Goal: Task Accomplishment & Management: Manage account settings

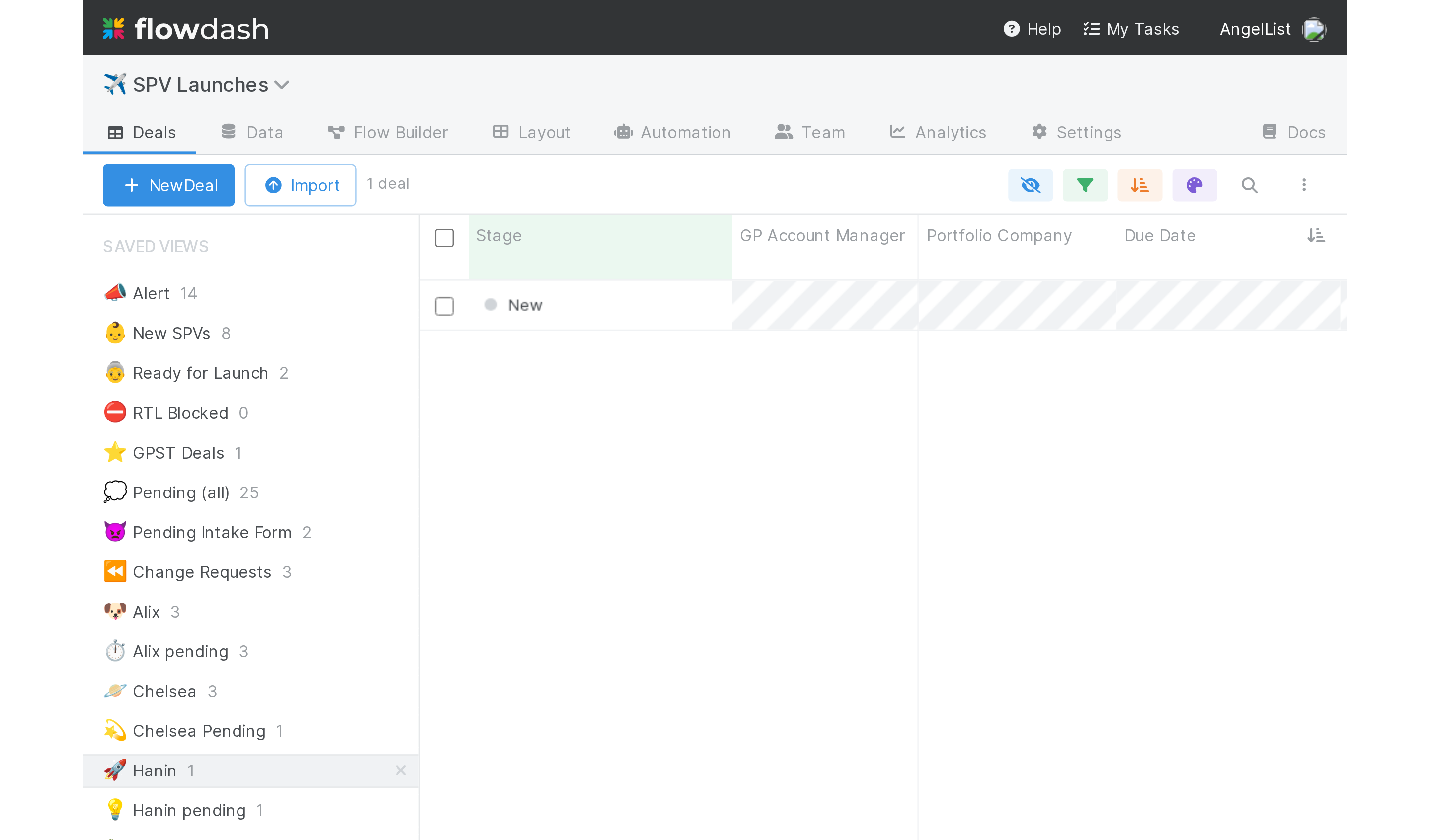
scroll to position [737, 1296]
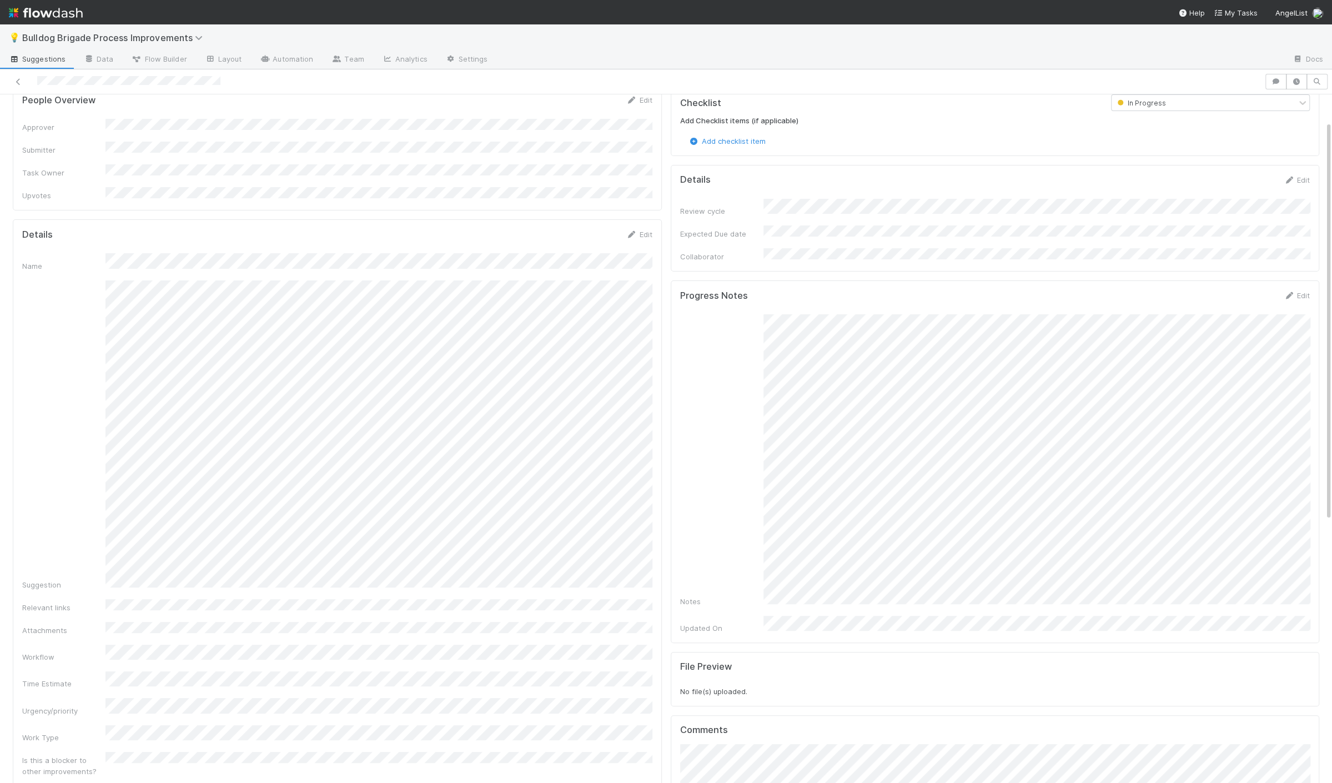
scroll to position [47, 0]
click at [1296, 290] on link "Edit" at bounding box center [1296, 294] width 26 height 9
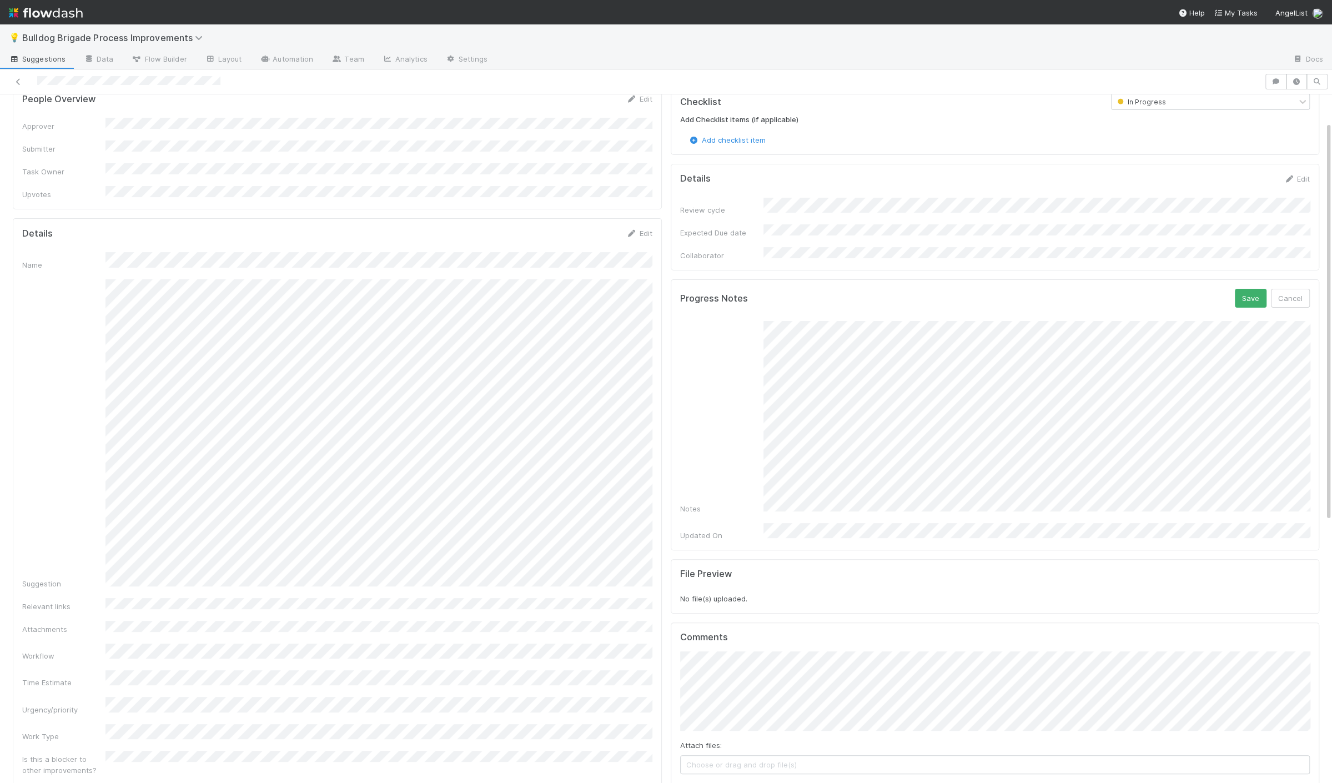
scroll to position [8, 0]
click at [1237, 289] on button "Save" at bounding box center [1251, 298] width 32 height 19
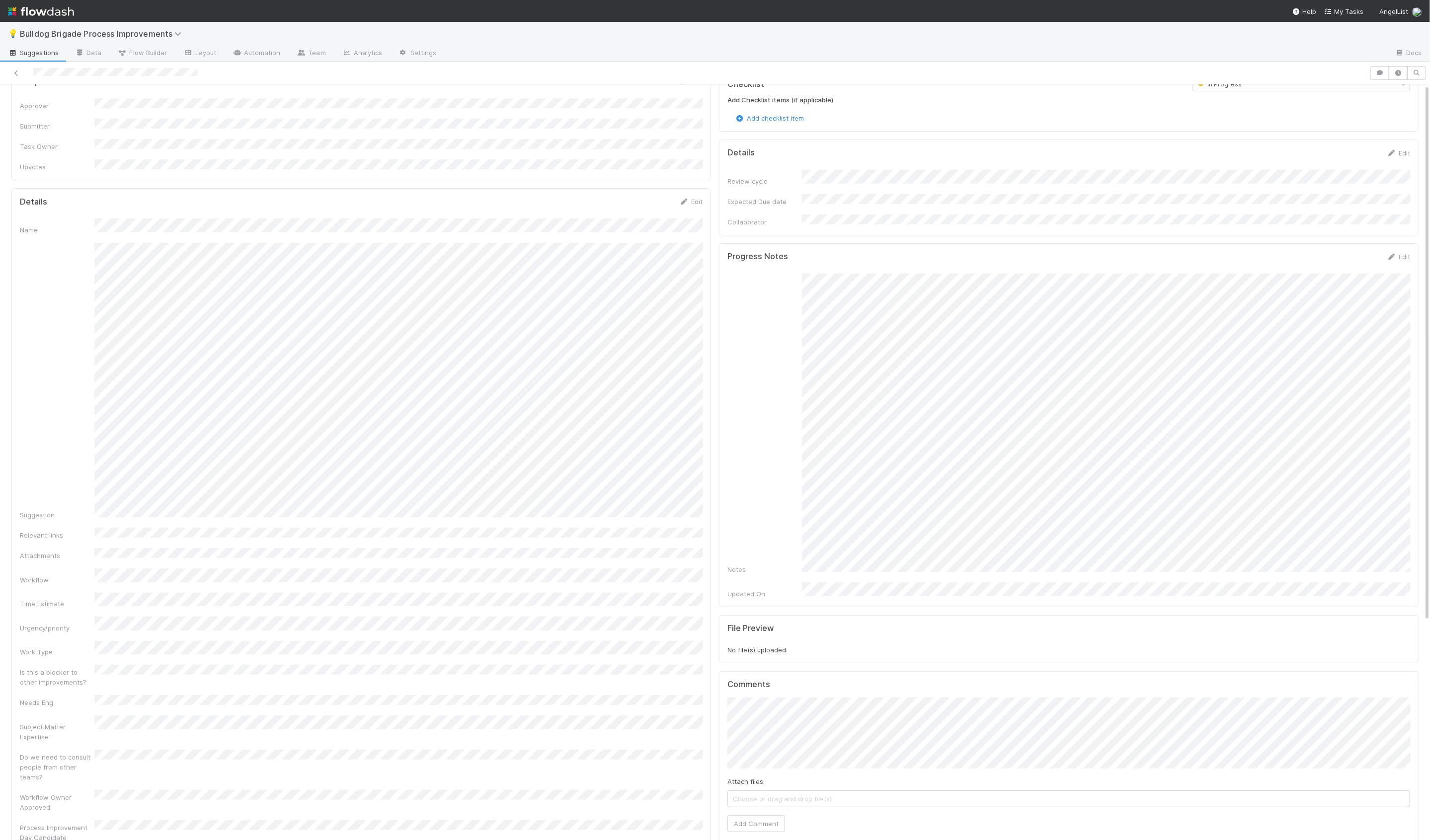
scroll to position [0, 0]
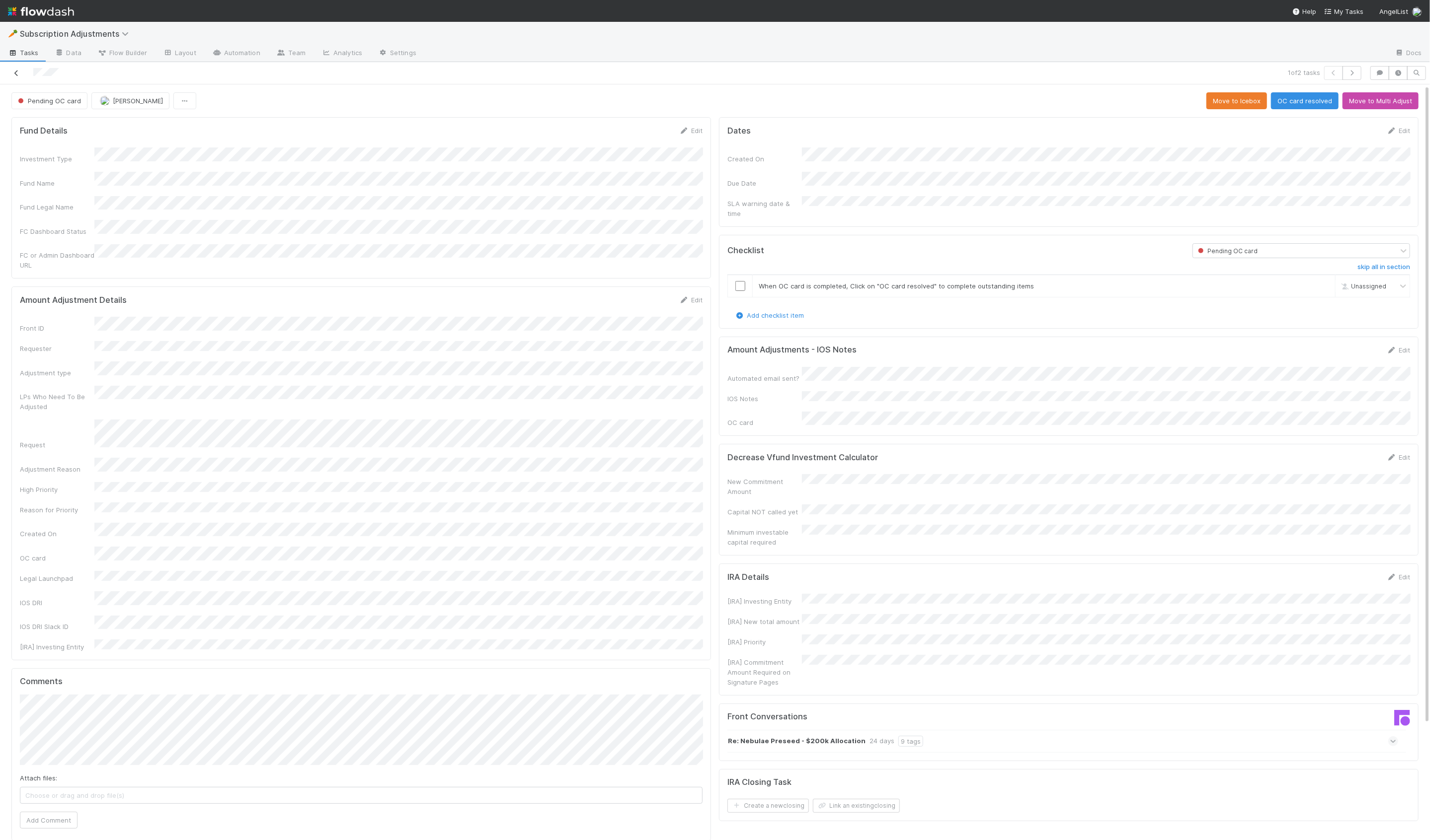
click at [16, 76] on link at bounding box center [16, 72] width 10 height 10
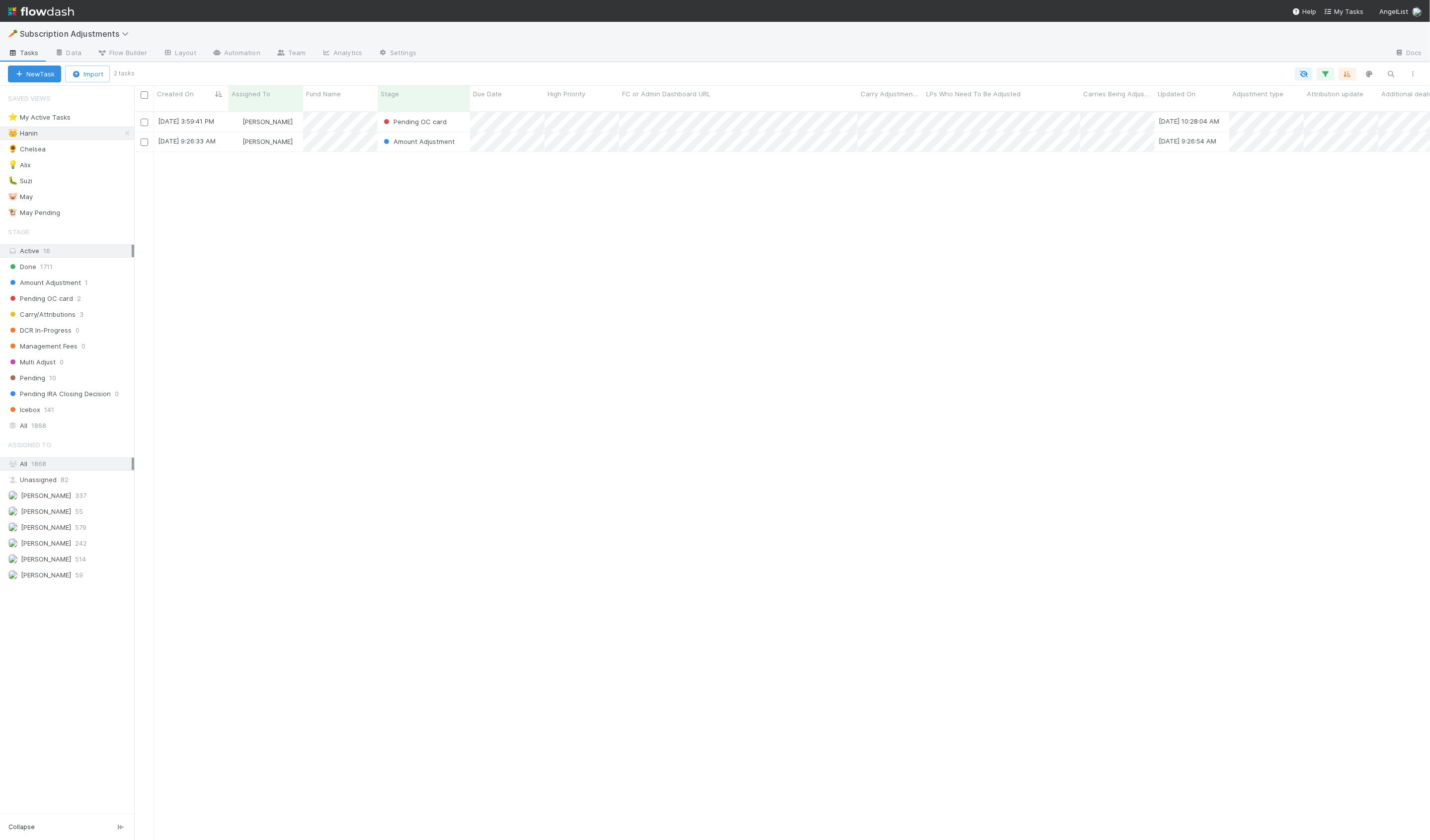
scroll to position [737, 1296]
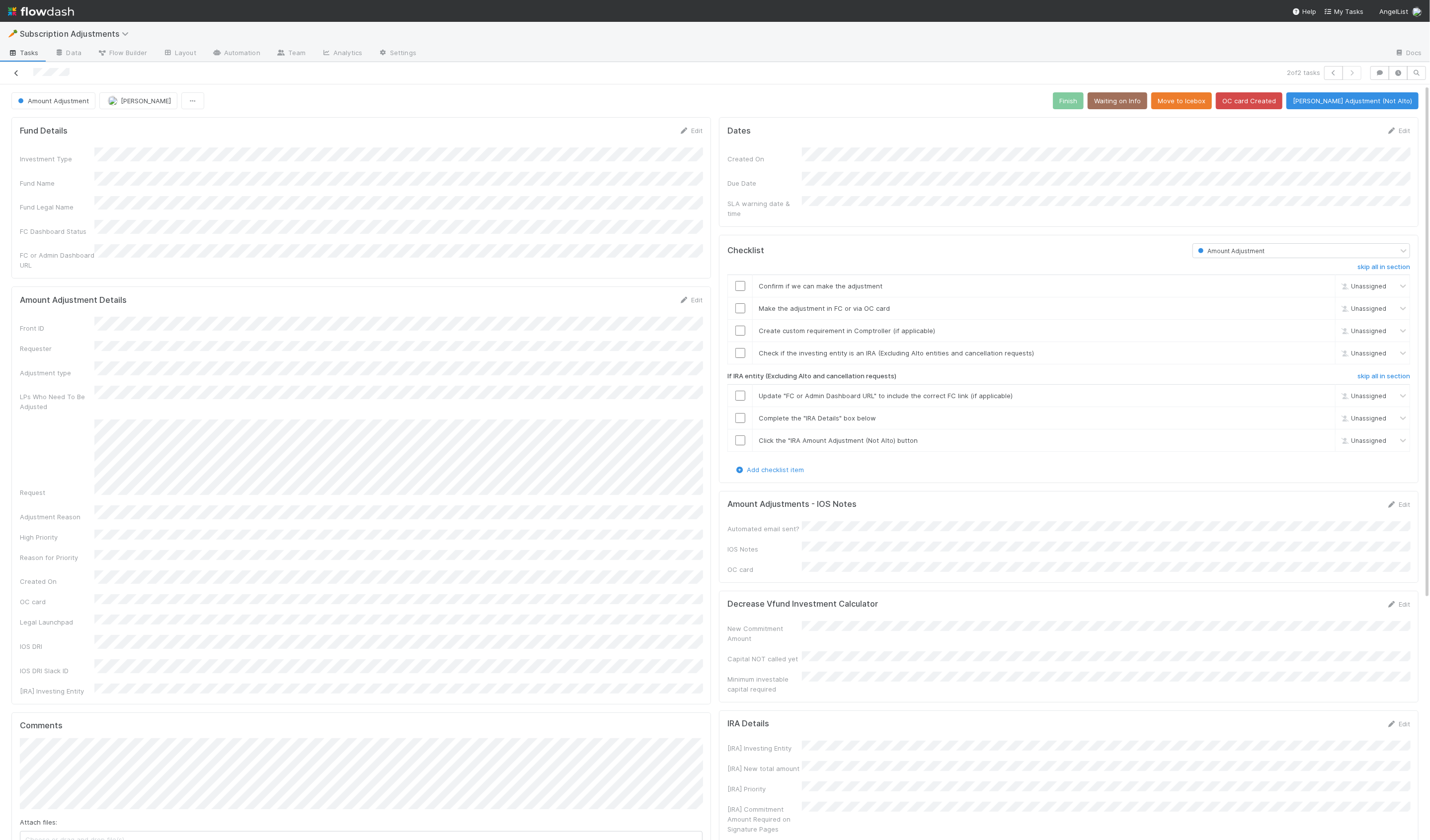
click at [18, 73] on icon at bounding box center [16, 72] width 10 height 6
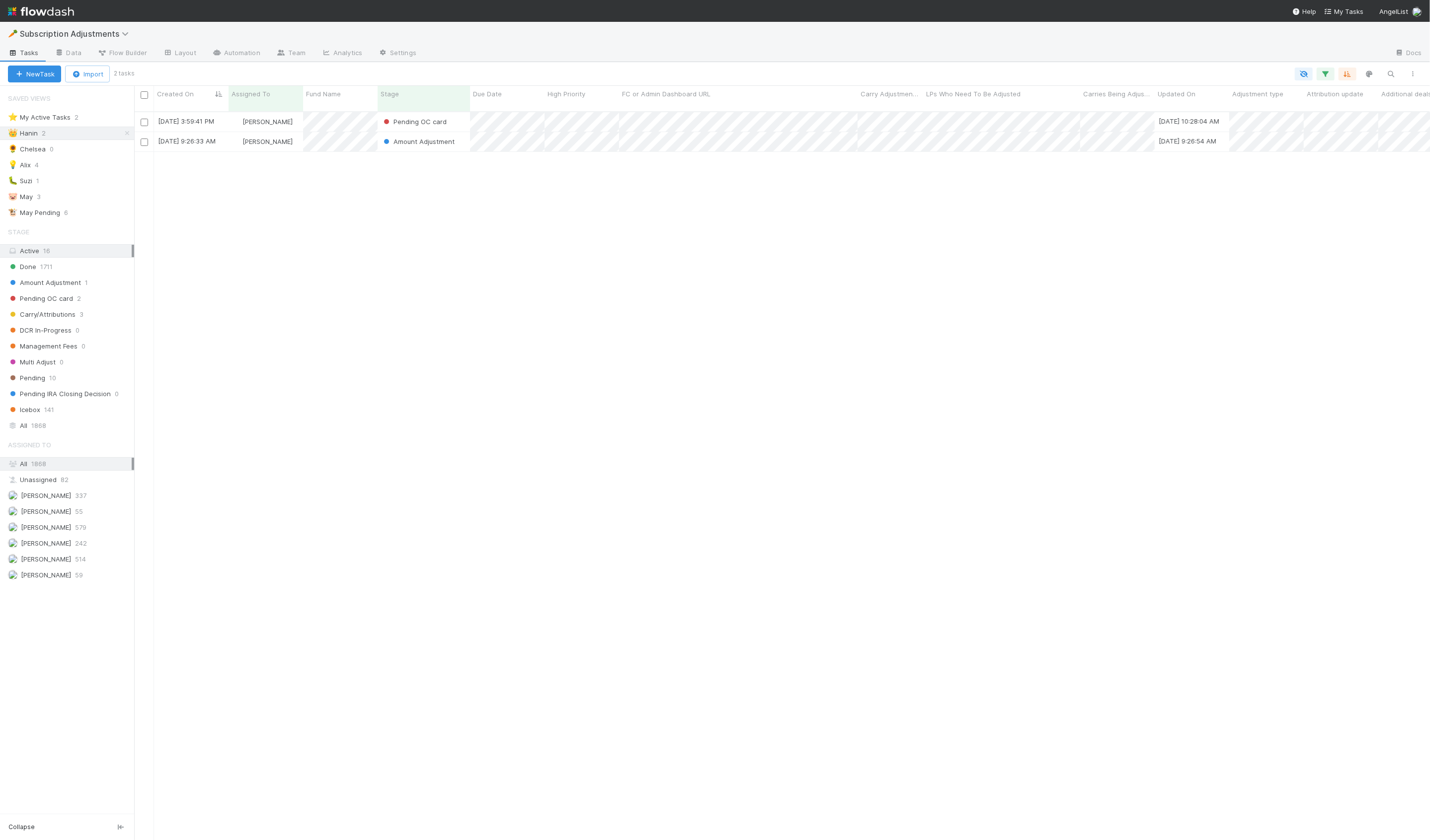
scroll to position [737, 1296]
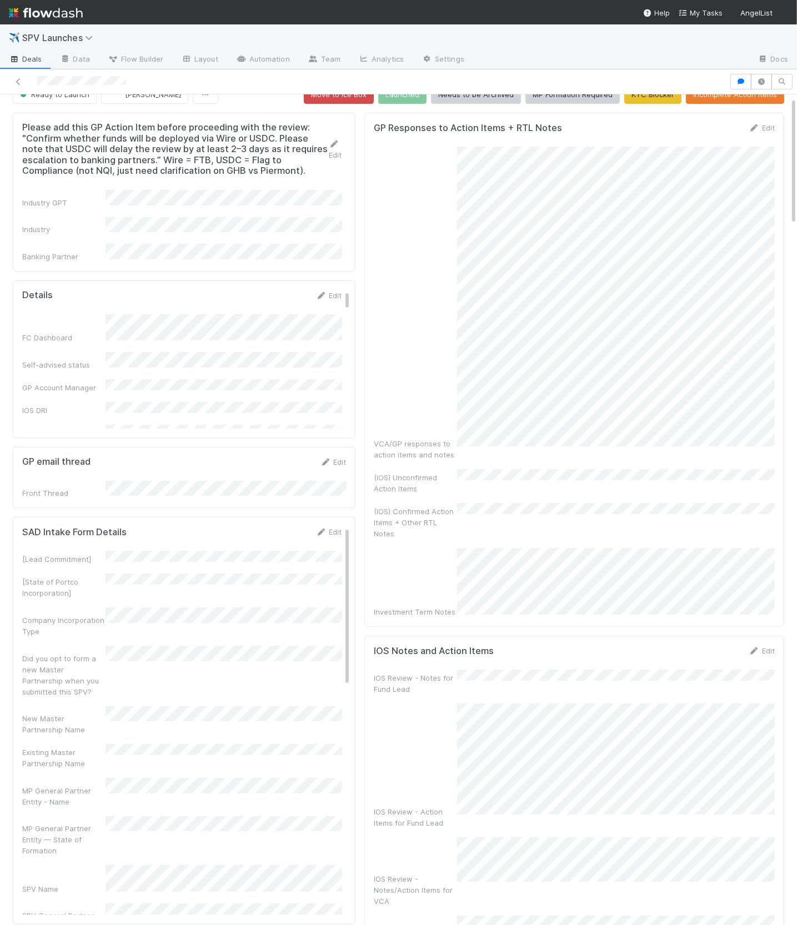
scroll to position [21, 0]
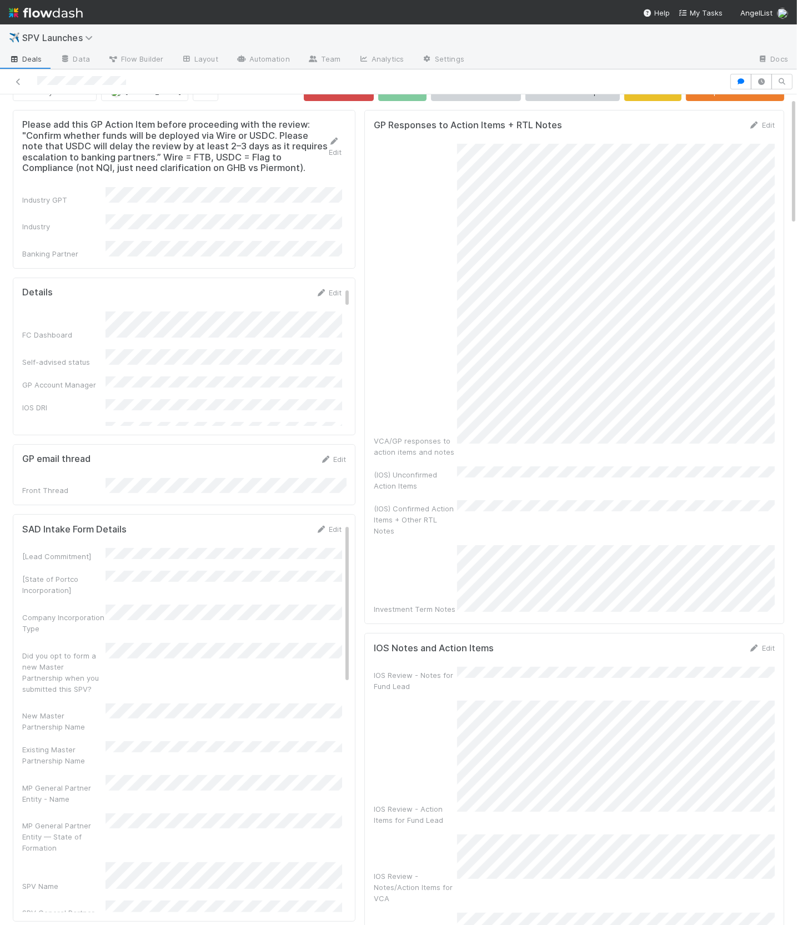
click at [452, 405] on div "VCA/GP responses to action items and notes" at bounding box center [574, 301] width 401 height 314
click at [462, 481] on div "VCA/GP responses to action items and notes (IOS) Unconfirmed Action Items (IOS)…" at bounding box center [574, 379] width 401 height 471
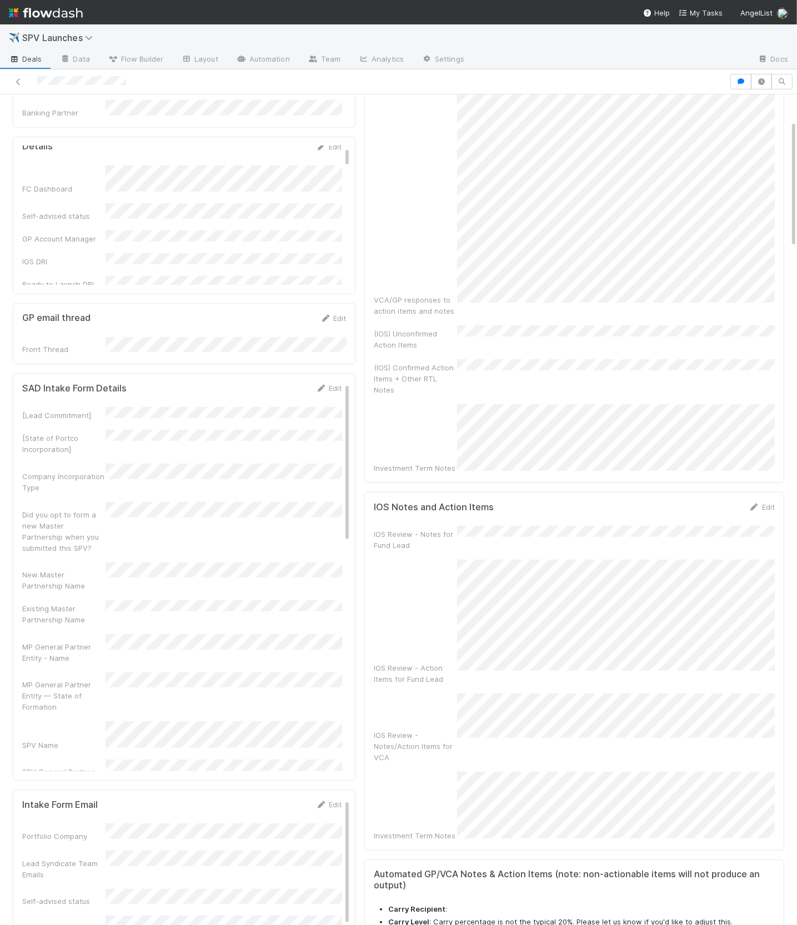
scroll to position [182, 0]
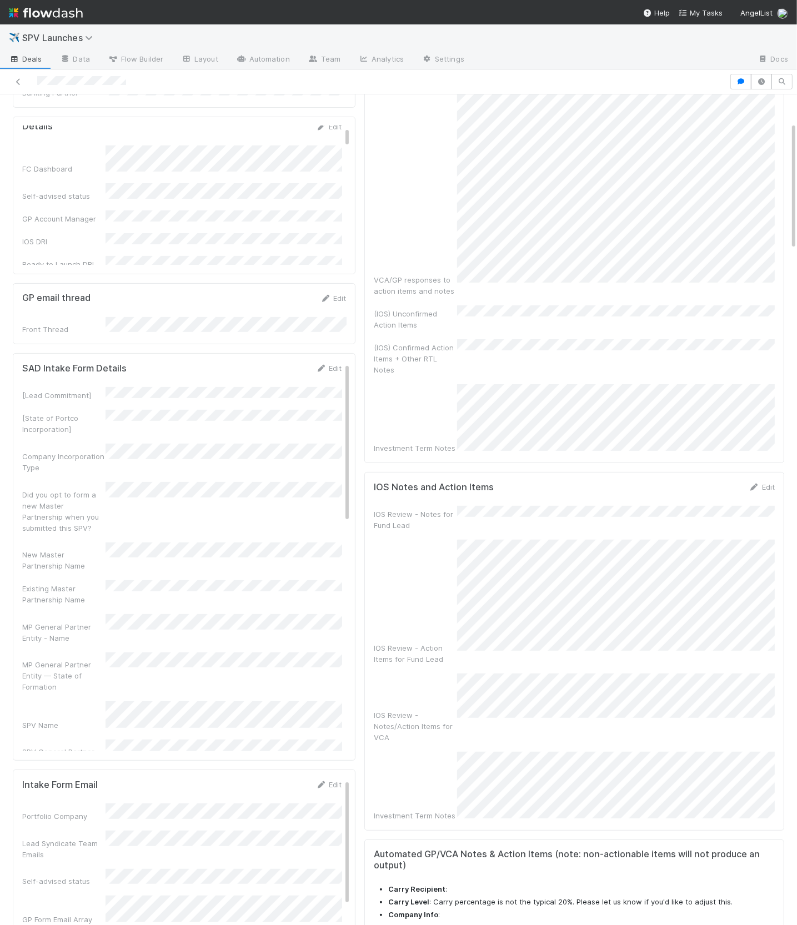
click at [452, 579] on div "IOS Review - Action Items for Fund Lead" at bounding box center [574, 602] width 401 height 125
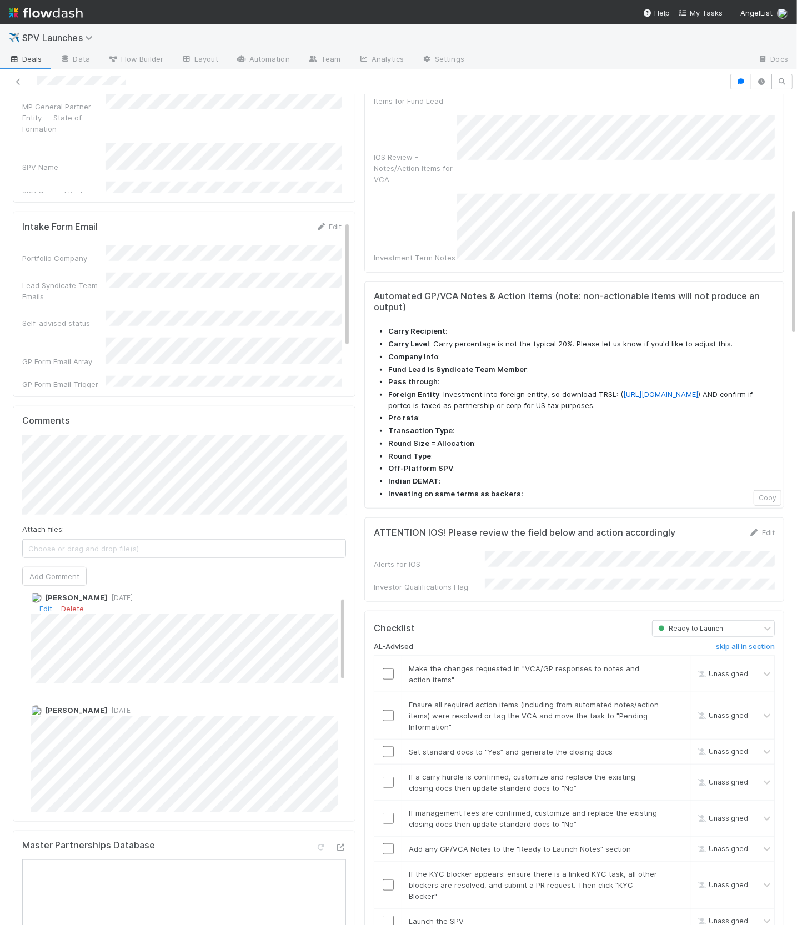
scroll to position [0, 0]
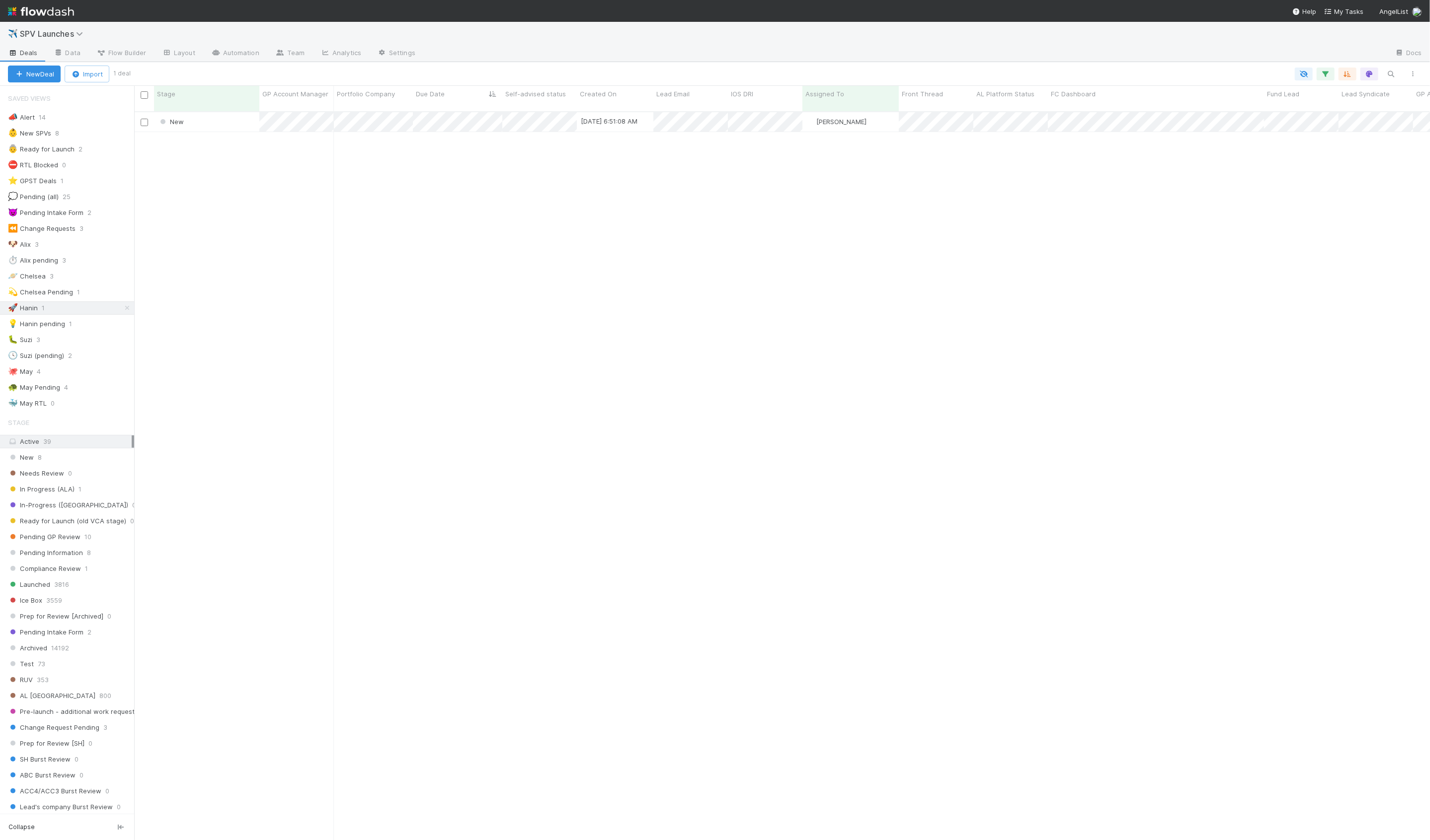
scroll to position [737, 1296]
click at [305, 140] on div "New 8/14/25, 6:51:08 AM Hanin Almoallim 0 0 0 0 0 0 0 0 1 0 0 0" at bounding box center [782, 479] width 1296 height 736
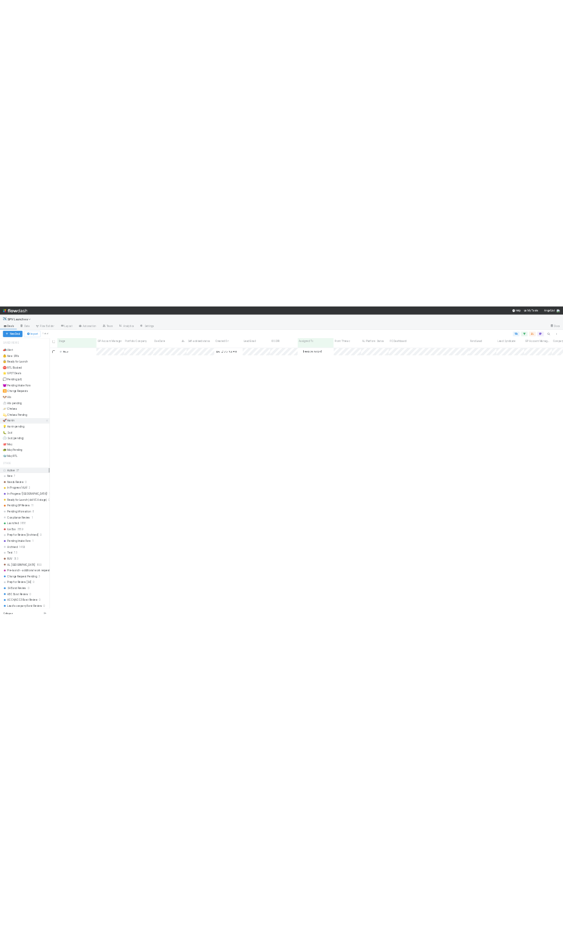
scroll to position [824, 1546]
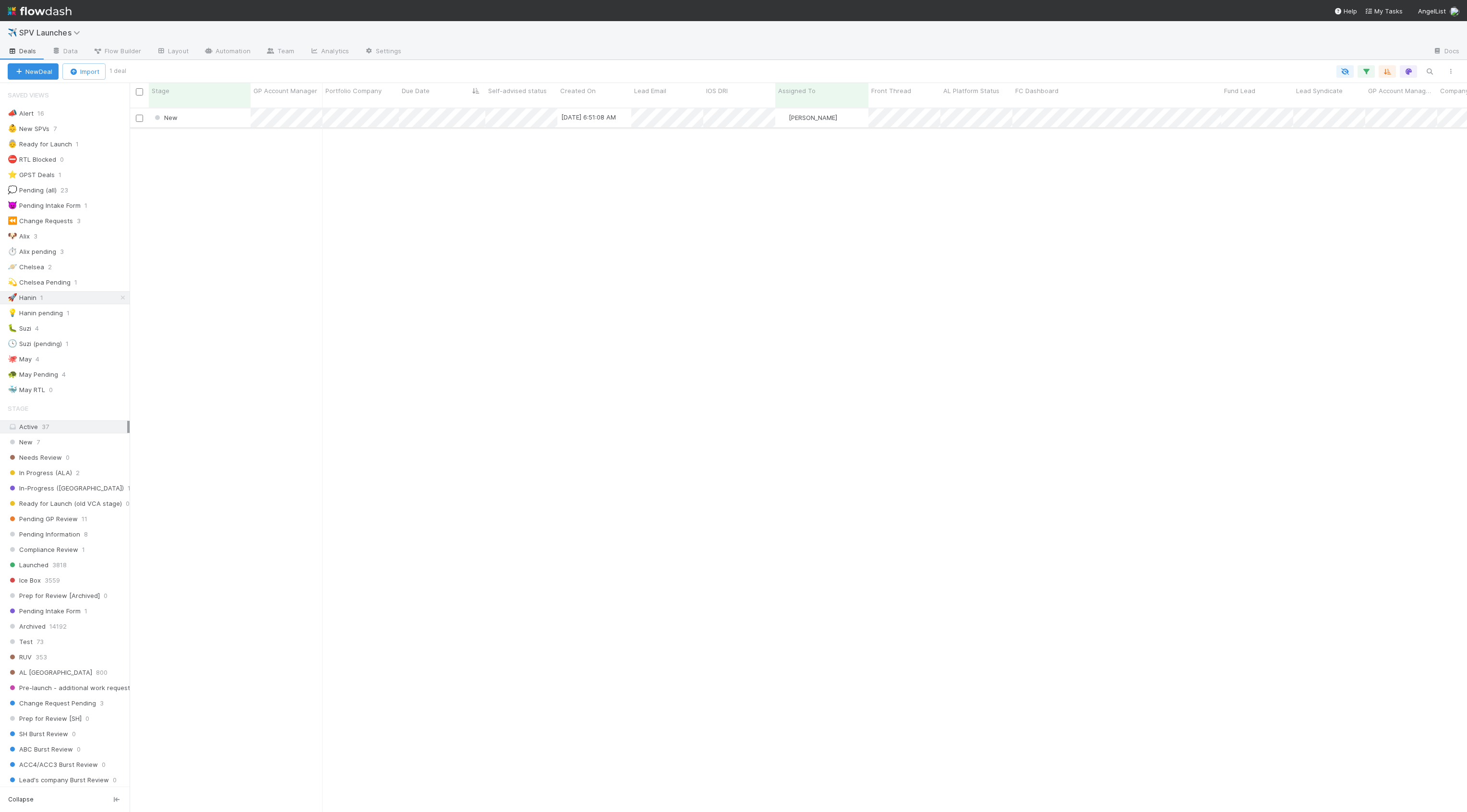
click at [228, 118] on div "New" at bounding box center [200, 118] width 102 height 19
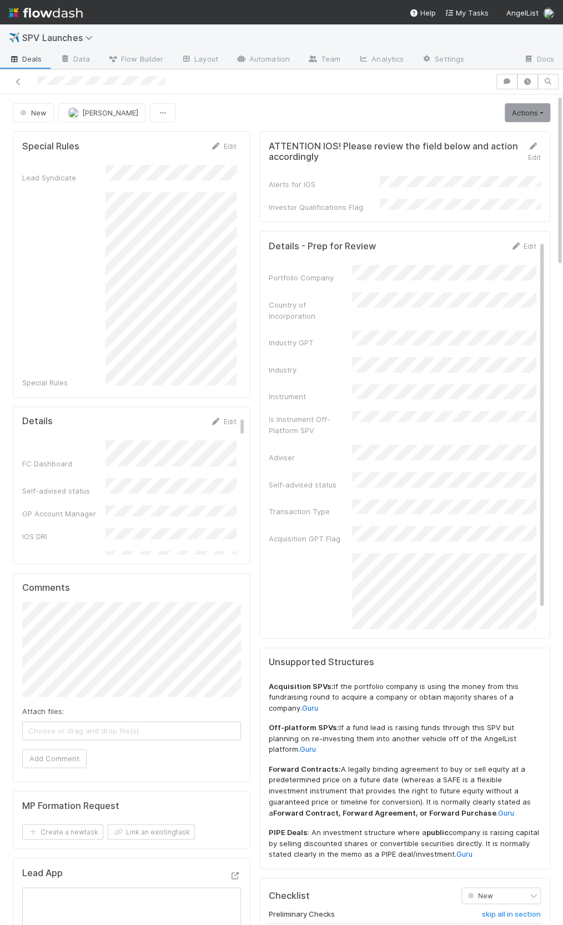
click at [347, 364] on div "Industry" at bounding box center [310, 369] width 83 height 11
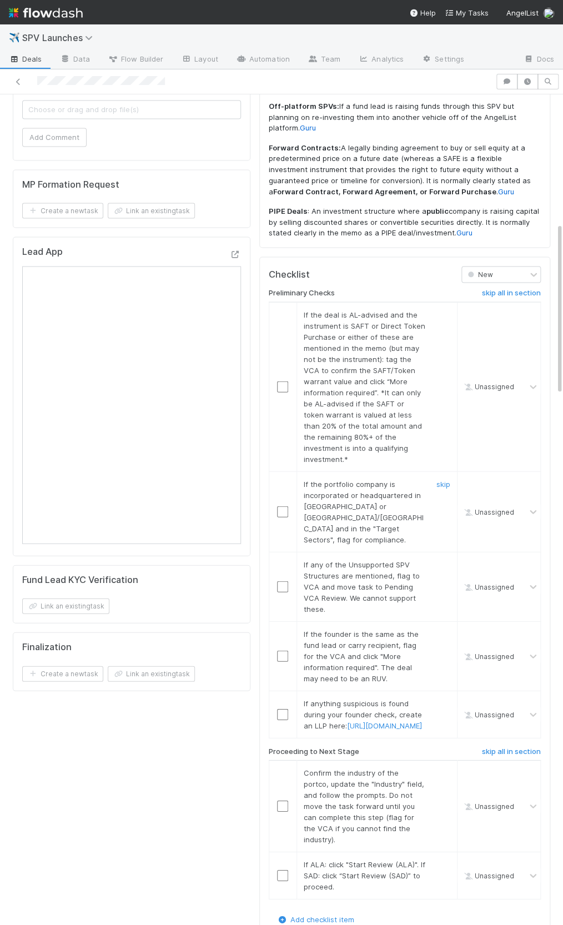
scroll to position [627, 0]
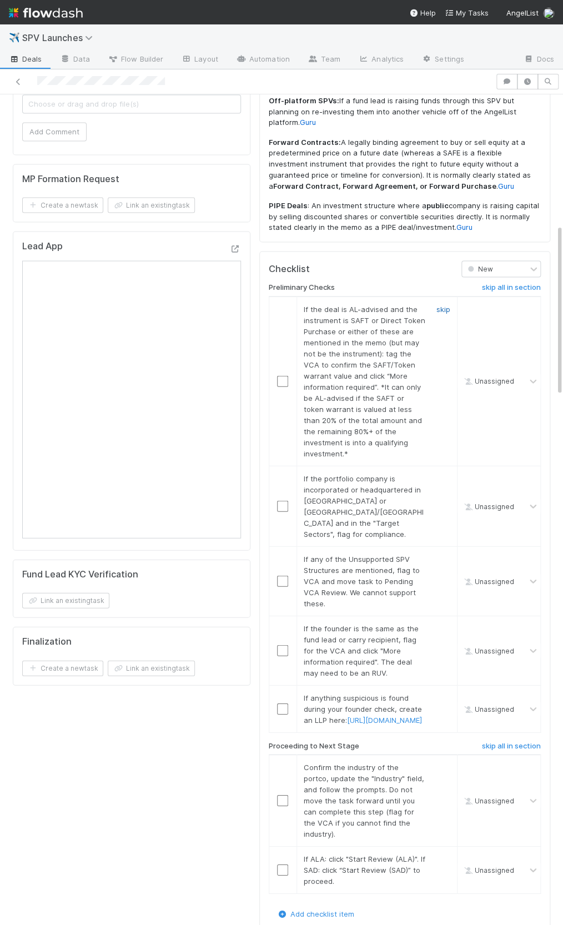
click at [441, 304] on link "skip" at bounding box center [443, 308] width 14 height 9
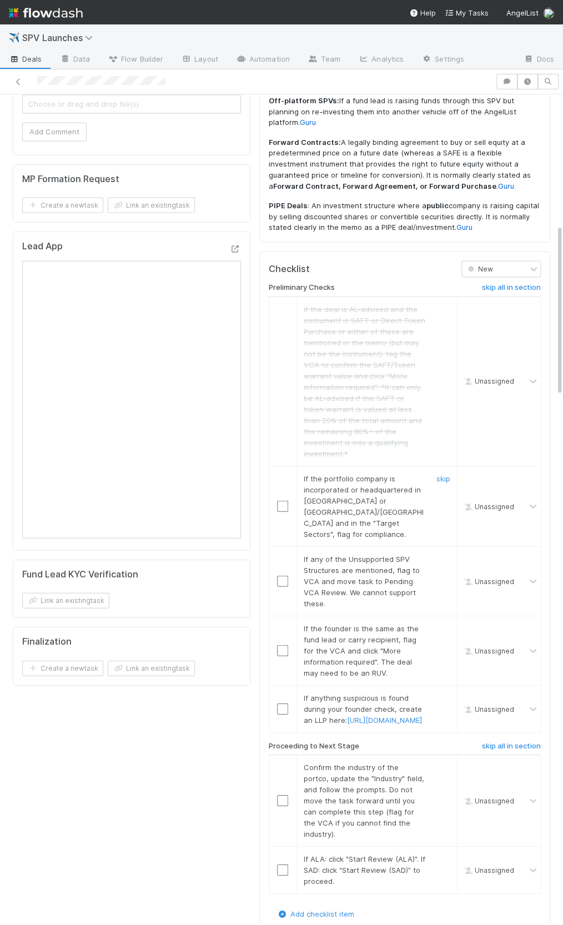
click at [435, 472] on div "skip" at bounding box center [441, 505] width 33 height 67
click at [439, 473] on link "skip" at bounding box center [443, 477] width 14 height 9
click at [438, 554] on link "skip" at bounding box center [443, 558] width 14 height 9
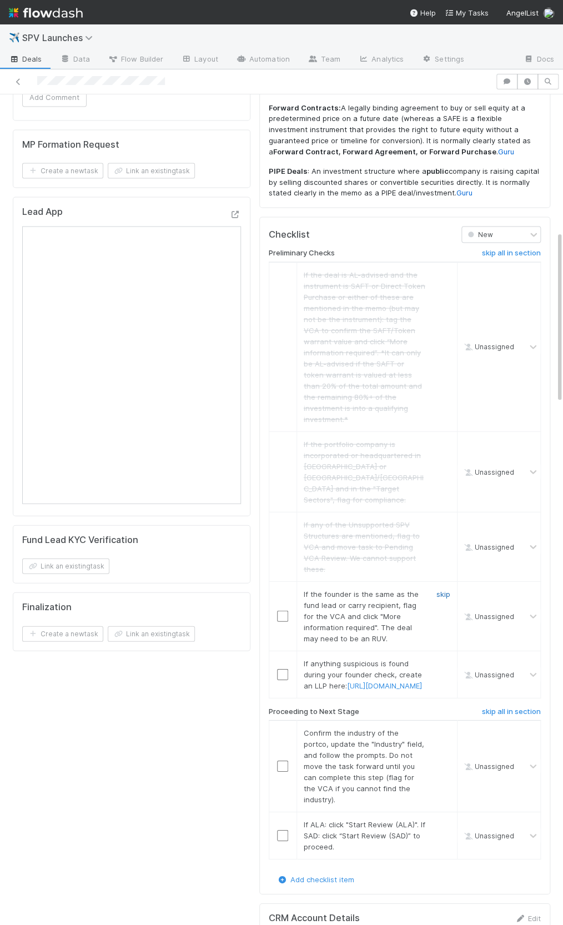
scroll to position [661, 0]
click at [449, 590] on link "skip" at bounding box center [443, 594] width 14 height 9
click at [440, 659] on link "skip" at bounding box center [443, 663] width 14 height 9
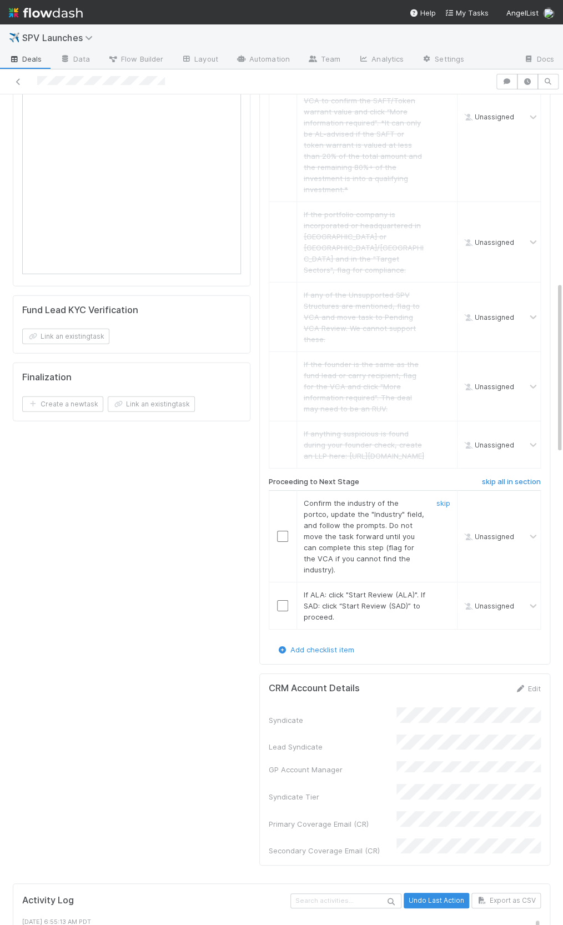
scroll to position [907, 0]
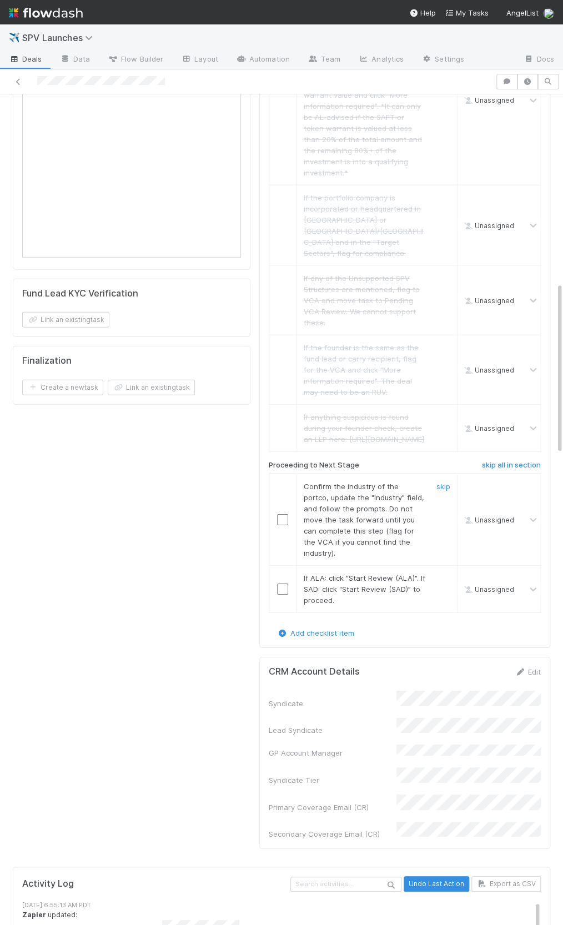
drag, startPoint x: 279, startPoint y: 485, endPoint x: 280, endPoint y: 518, distance: 33.3
click at [279, 514] on input "checkbox" at bounding box center [282, 519] width 11 height 11
click at [283, 583] on input "checkbox" at bounding box center [282, 588] width 11 height 11
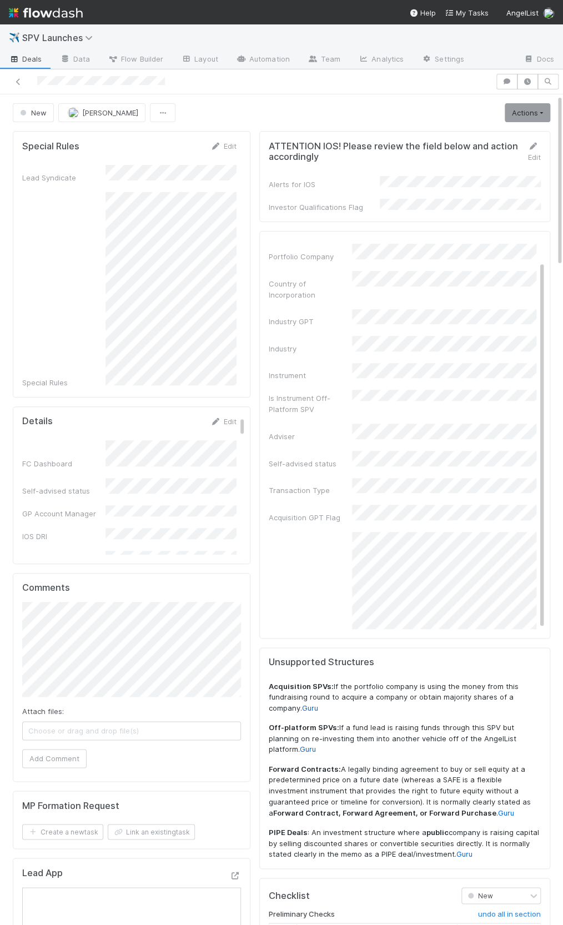
scroll to position [0, 0]
click at [514, 118] on link "Actions" at bounding box center [528, 112] width 46 height 19
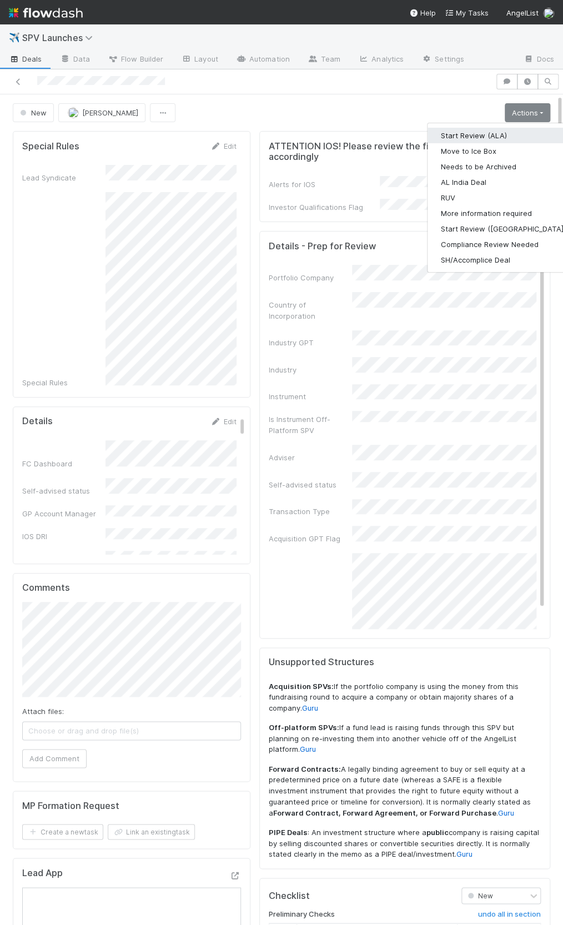
click at [509, 132] on button "Start Review (ALA)" at bounding box center [503, 136] width 152 height 16
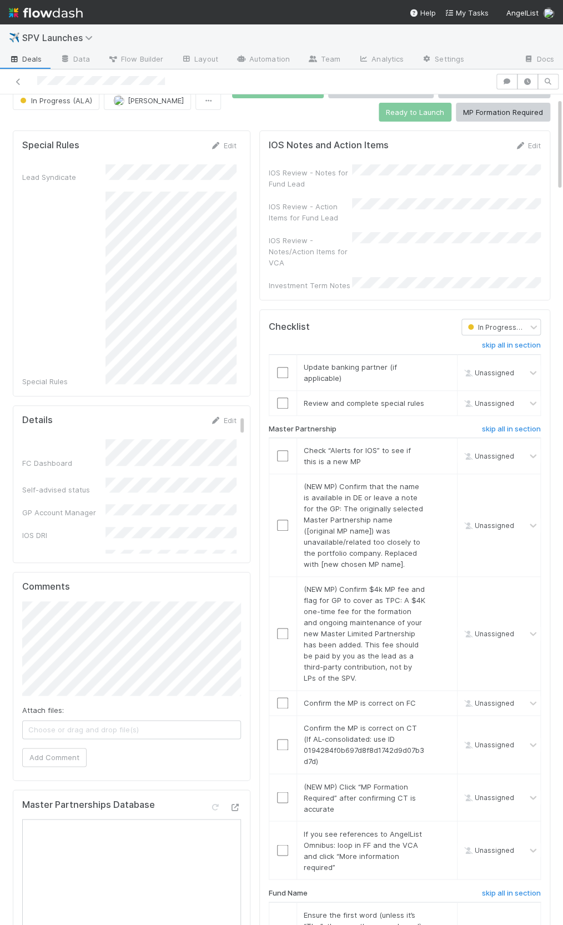
scroll to position [32, 0]
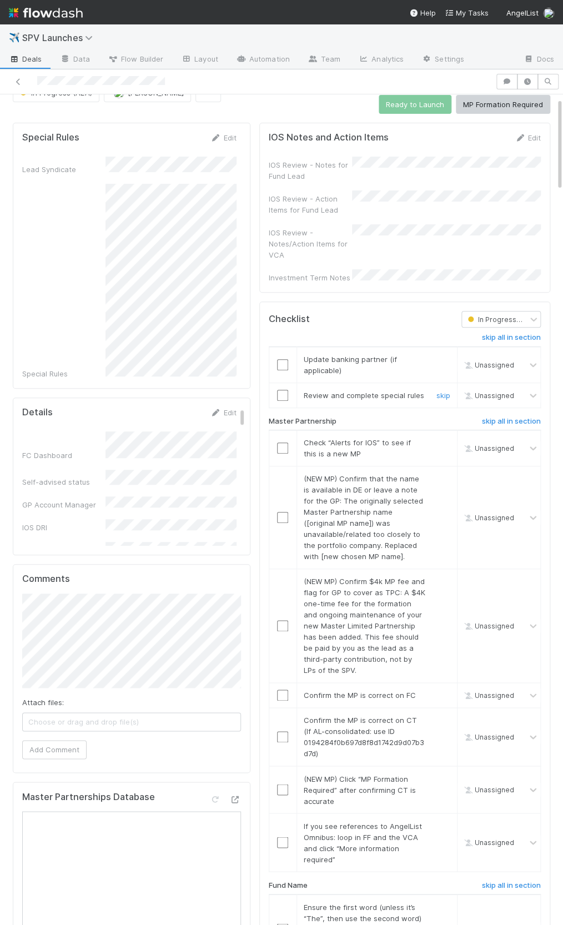
drag, startPoint x: 284, startPoint y: 380, endPoint x: 449, endPoint y: 354, distance: 166.8
click at [283, 390] on input "checkbox" at bounding box center [282, 395] width 11 height 11
click at [443, 355] on link "skip" at bounding box center [443, 359] width 14 height 9
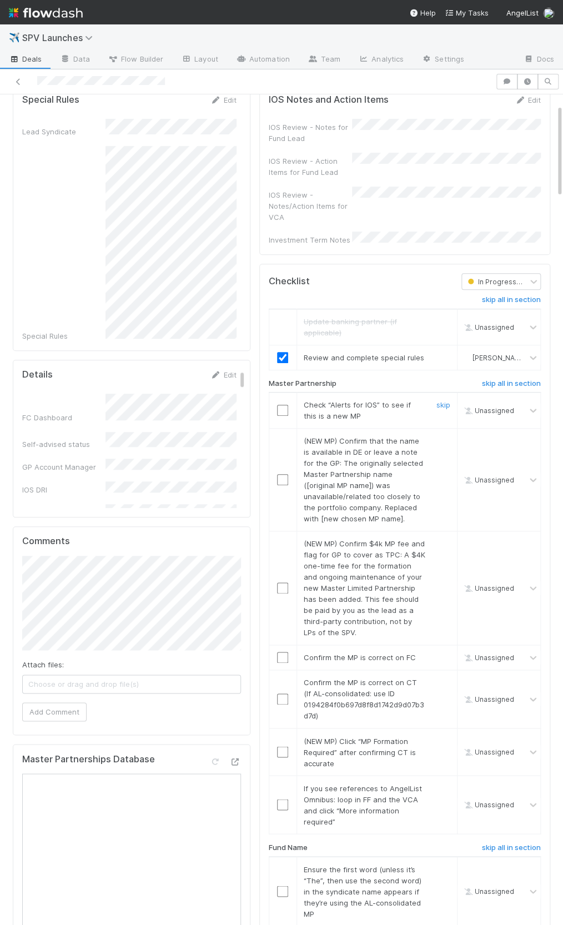
scroll to position [117, 0]
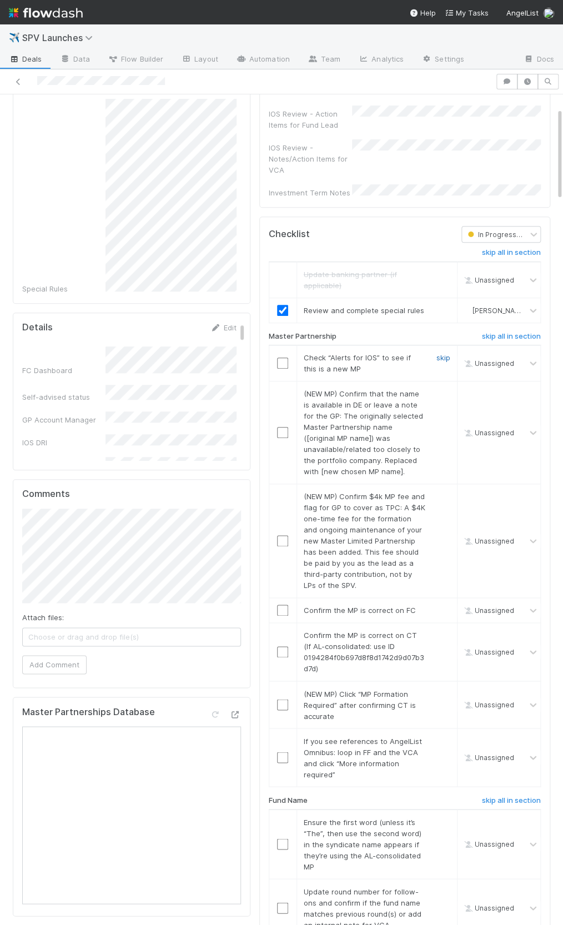
click at [441, 353] on link "skip" at bounding box center [443, 357] width 14 height 9
drag, startPoint x: 437, startPoint y: 369, endPoint x: 440, endPoint y: 414, distance: 44.5
click at [436, 389] on link "skip" at bounding box center [443, 393] width 14 height 9
click at [440, 492] on link "skip" at bounding box center [443, 496] width 14 height 9
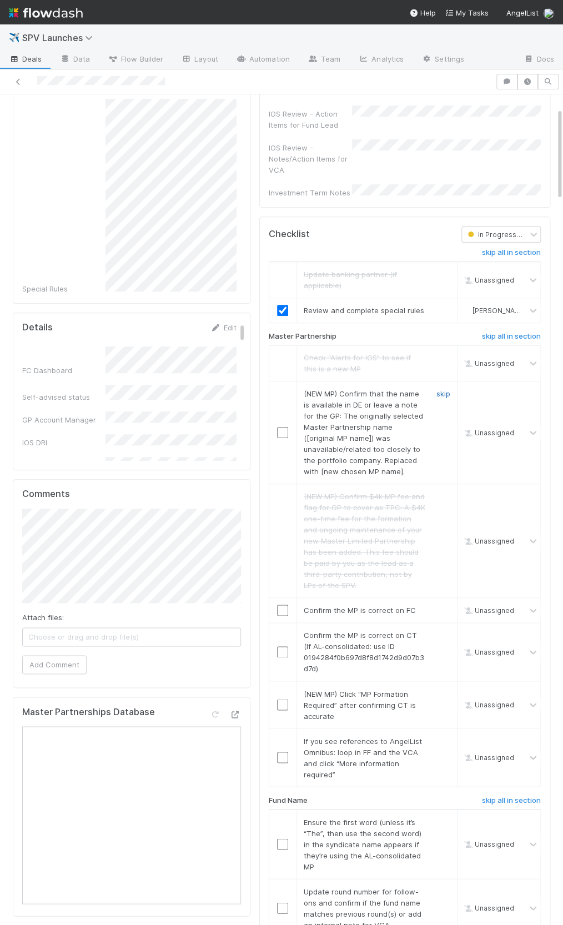
click at [444, 389] on link "skip" at bounding box center [443, 393] width 14 height 9
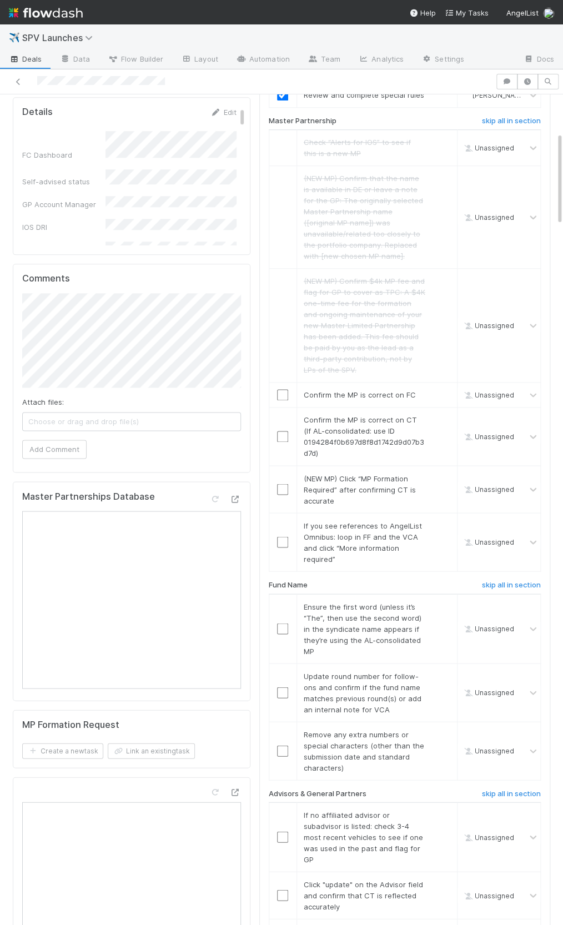
scroll to position [336, 0]
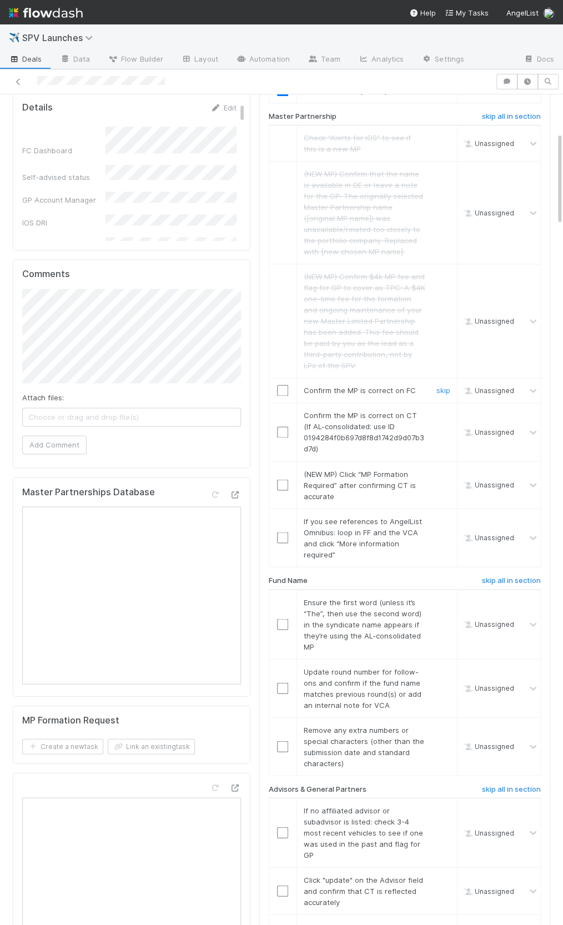
click at [283, 382] on td at bounding box center [283, 390] width 28 height 25
click at [282, 426] on input "checkbox" at bounding box center [282, 431] width 11 height 11
drag, startPoint x: 279, startPoint y: 375, endPoint x: 282, endPoint y: 385, distance: 9.8
click at [279, 385] on input "checkbox" at bounding box center [282, 390] width 11 height 11
click at [439, 469] on link "skip" at bounding box center [443, 473] width 14 height 9
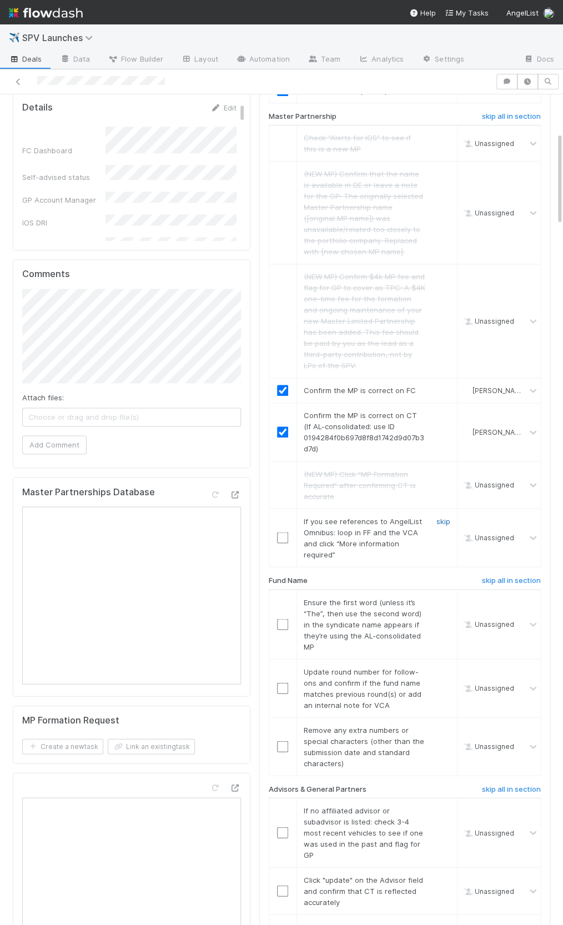
click at [437, 516] on link "skip" at bounding box center [443, 520] width 14 height 9
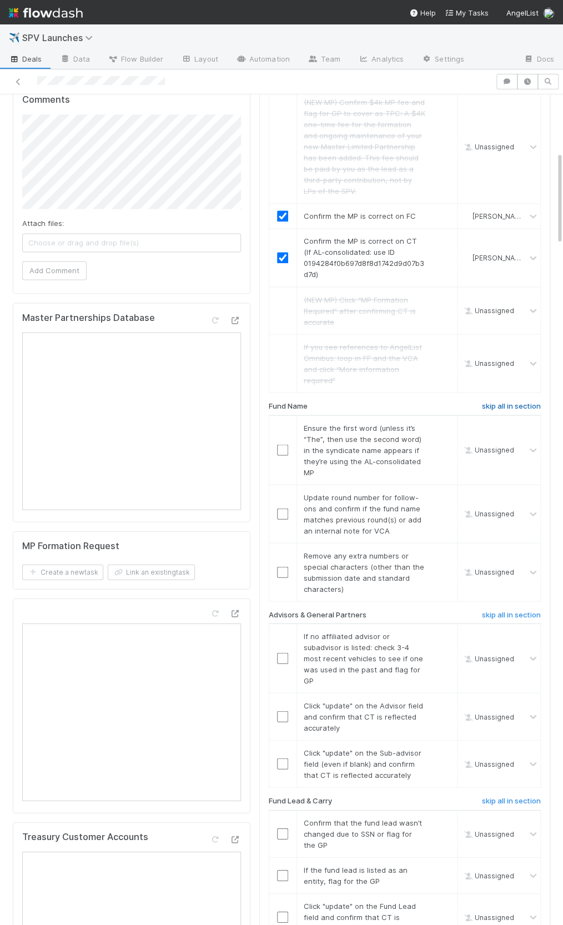
click at [508, 401] on h6 "skip all in section" at bounding box center [511, 405] width 59 height 9
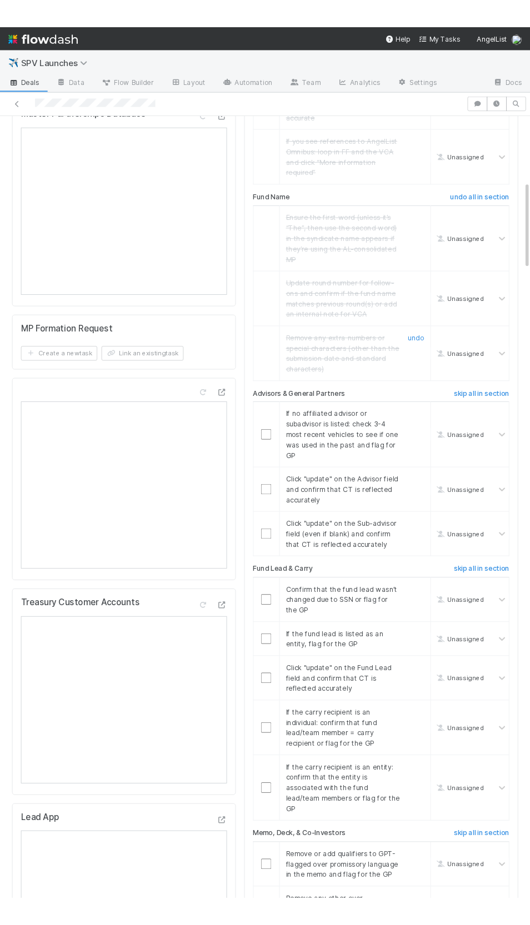
scroll to position [748, 0]
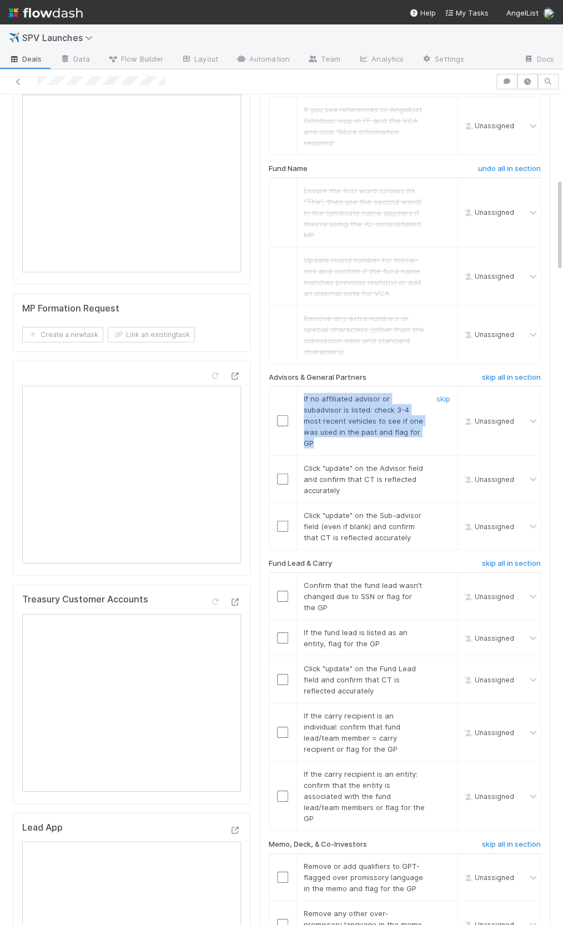
drag, startPoint x: 308, startPoint y: 389, endPoint x: 340, endPoint y: 431, distance: 52.6
click at [340, 431] on div "If no affiliated advisor or subadvisor is listed: check 3-4 most recent vehicle…" at bounding box center [360, 421] width 130 height 56
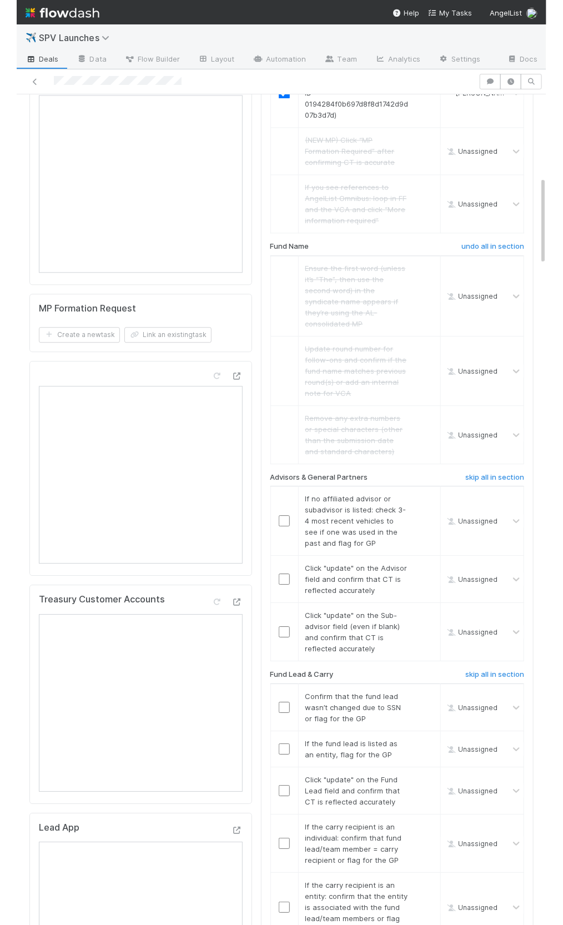
scroll to position [770, 0]
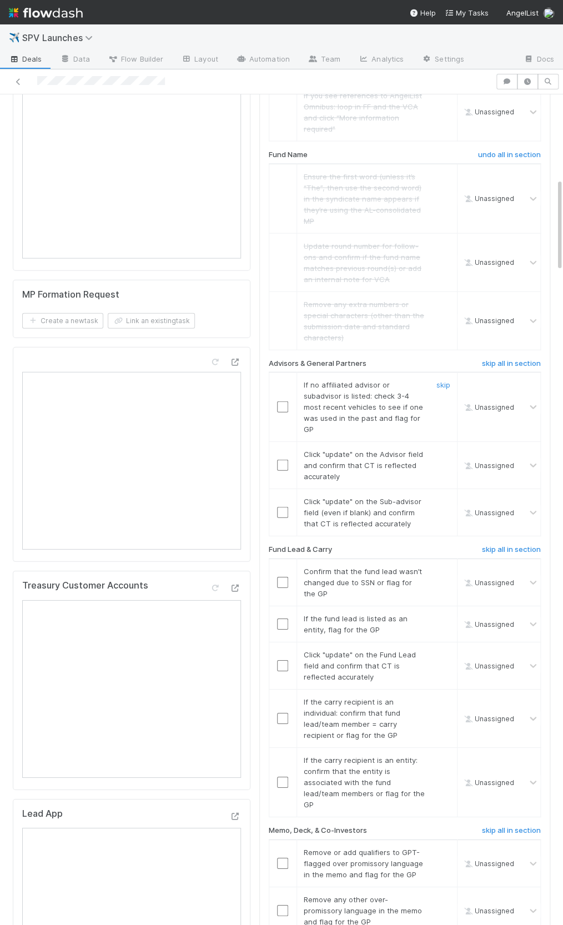
scroll to position [774, 0]
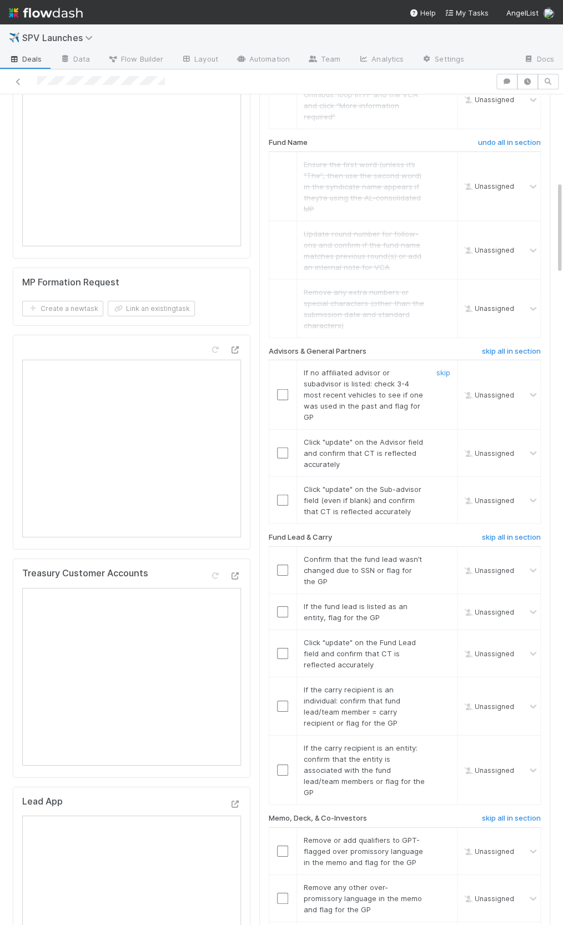
click at [288, 386] on td at bounding box center [283, 394] width 28 height 69
click at [282, 389] on input "checkbox" at bounding box center [282, 394] width 11 height 11
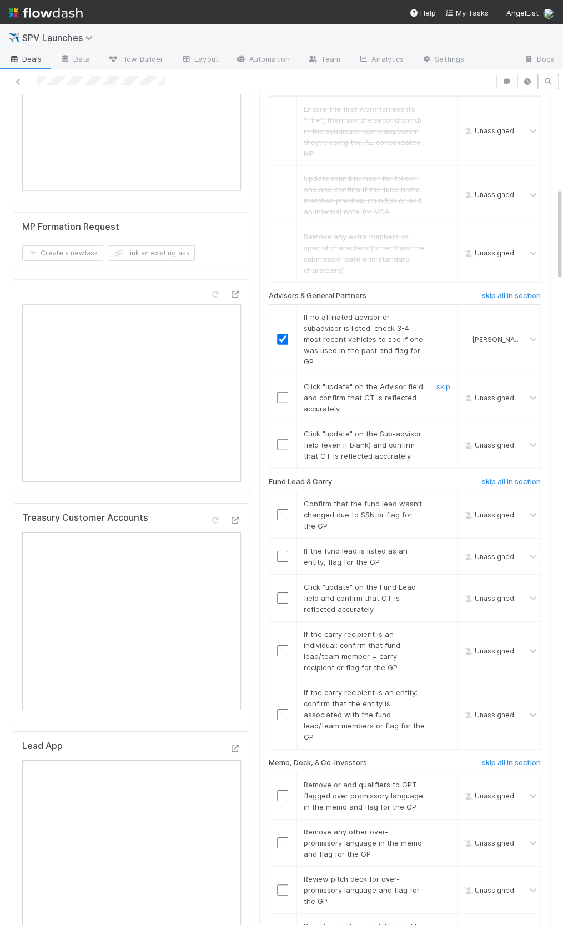
click at [281, 392] on input "checkbox" at bounding box center [282, 397] width 11 height 11
click at [283, 439] on input "checkbox" at bounding box center [282, 444] width 11 height 11
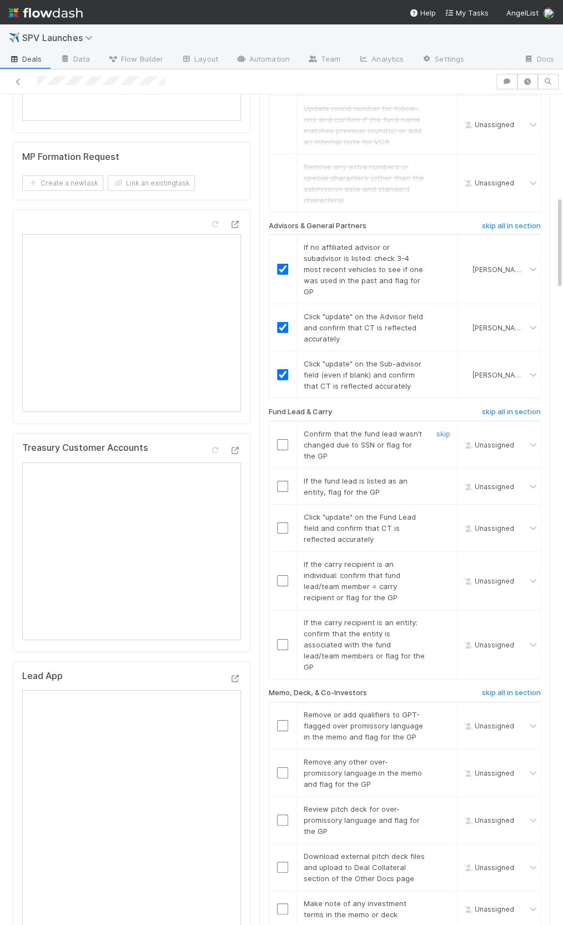
scroll to position [925, 0]
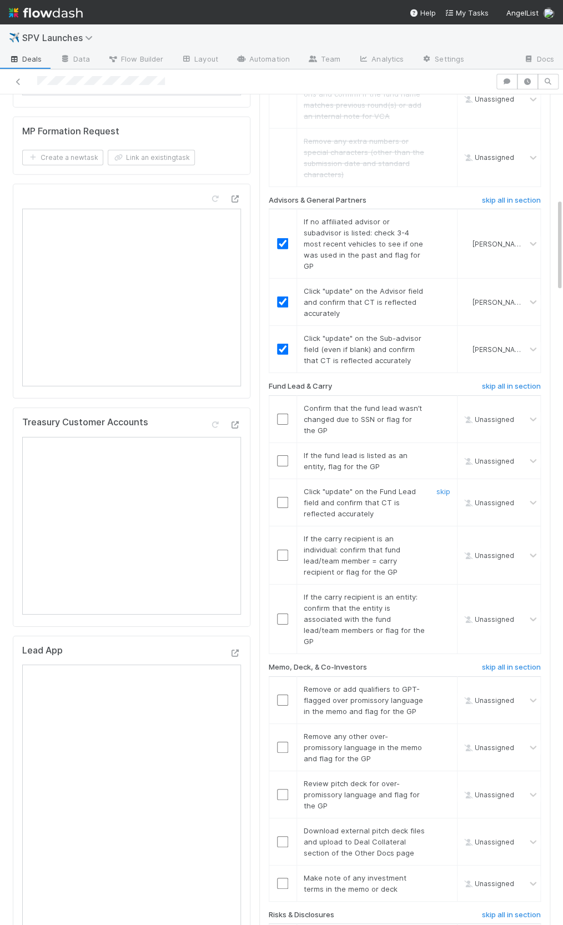
click at [284, 497] on input "checkbox" at bounding box center [282, 502] width 11 height 11
click at [283, 497] on input "checkbox" at bounding box center [282, 502] width 11 height 11
click at [283, 414] on input "checkbox" at bounding box center [282, 419] width 11 height 11
click at [440, 451] on link "skip" at bounding box center [443, 455] width 14 height 9
click at [439, 451] on link "skip" at bounding box center [443, 455] width 14 height 9
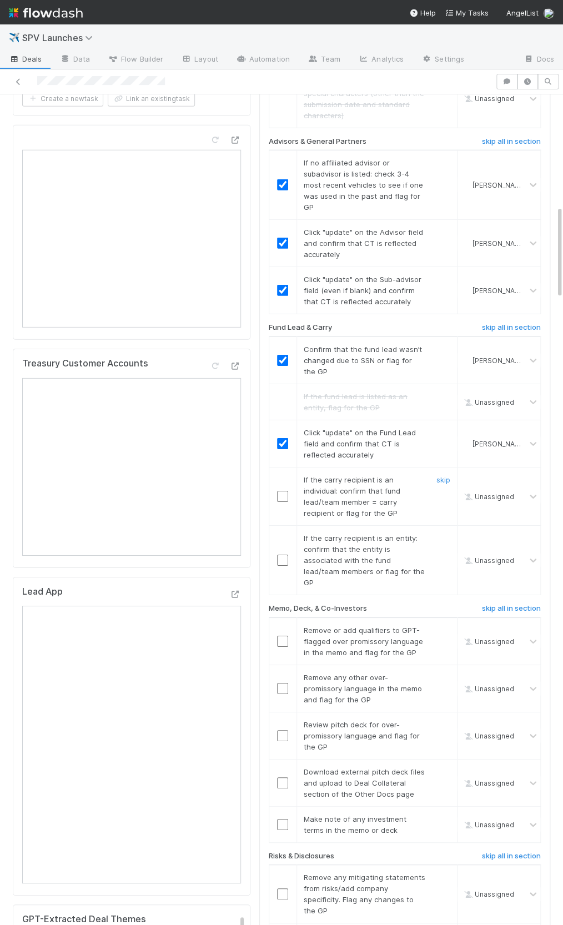
scroll to position [991, 0]
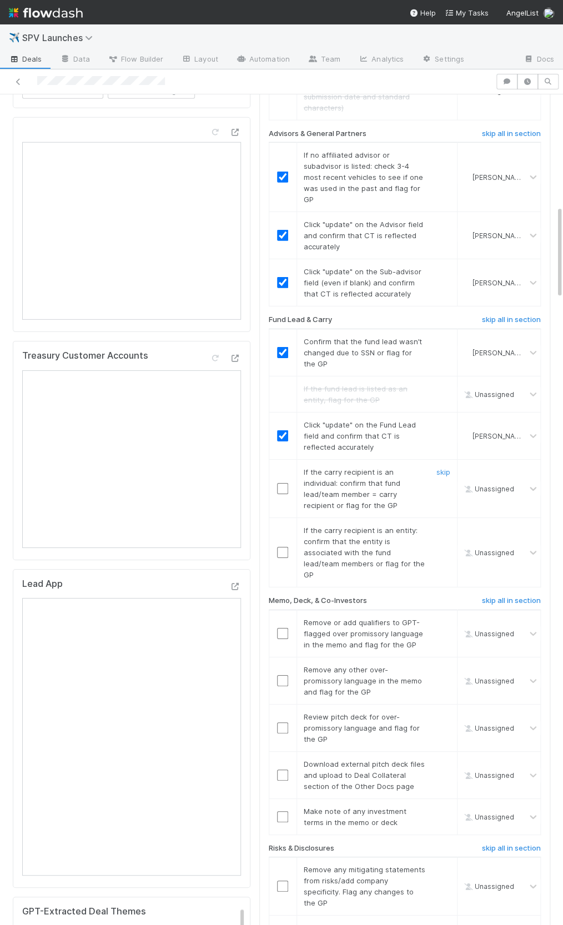
click at [282, 483] on input "checkbox" at bounding box center [282, 488] width 11 height 11
click at [440, 526] on link "skip" at bounding box center [443, 530] width 14 height 9
click at [281, 483] on input "checkbox" at bounding box center [282, 488] width 11 height 11
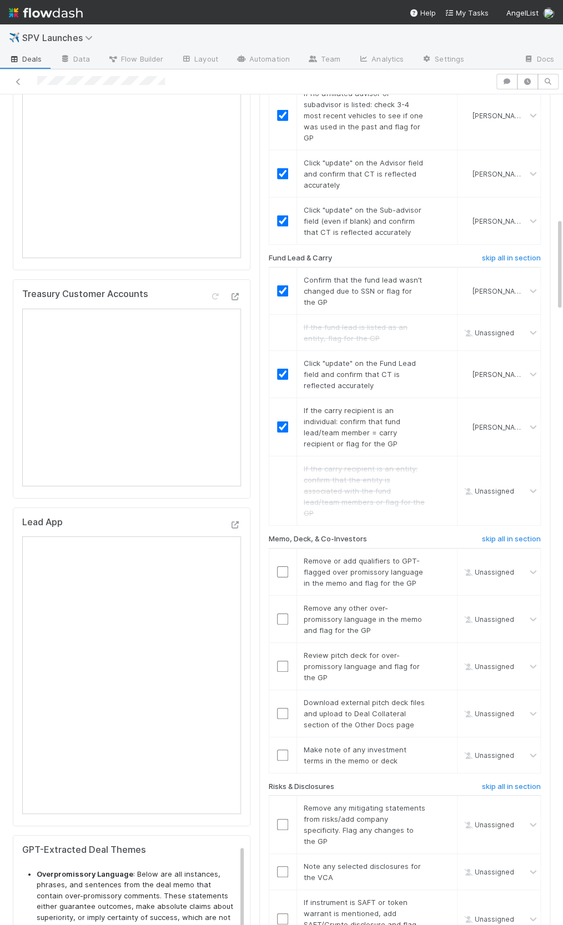
scroll to position [1154, 0]
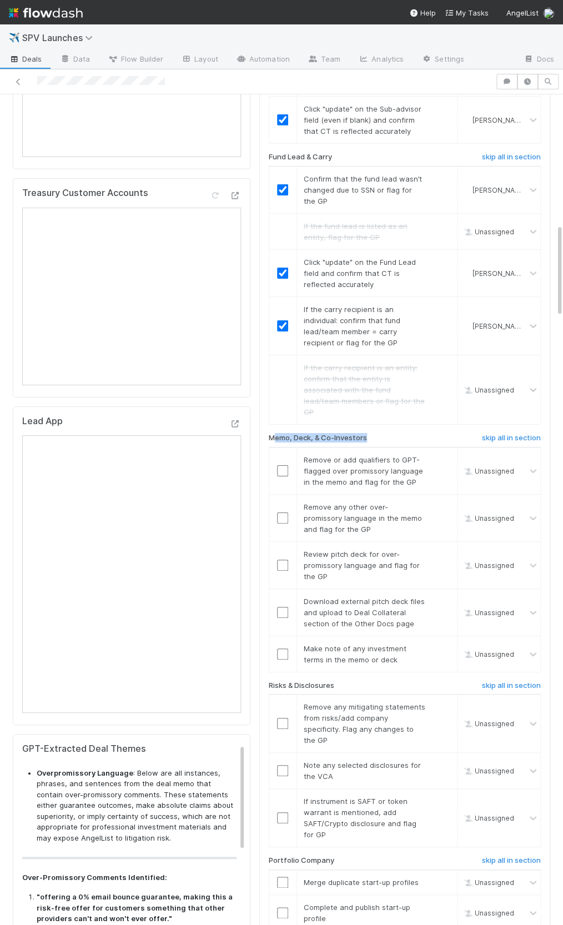
drag, startPoint x: 274, startPoint y: 413, endPoint x: 401, endPoint y: 415, distance: 126.6
click at [401, 434] on div "Memo, Deck, & Co-Investors" at bounding box center [356, 440] width 193 height 13
click at [395, 434] on div "Memo, Deck, & Co-Investors" at bounding box center [356, 440] width 193 height 13
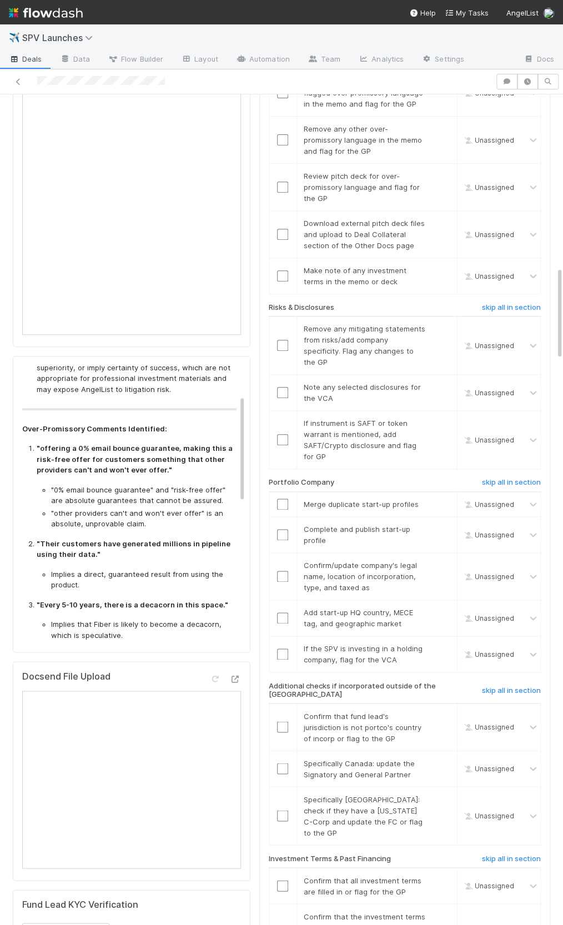
scroll to position [74, 0]
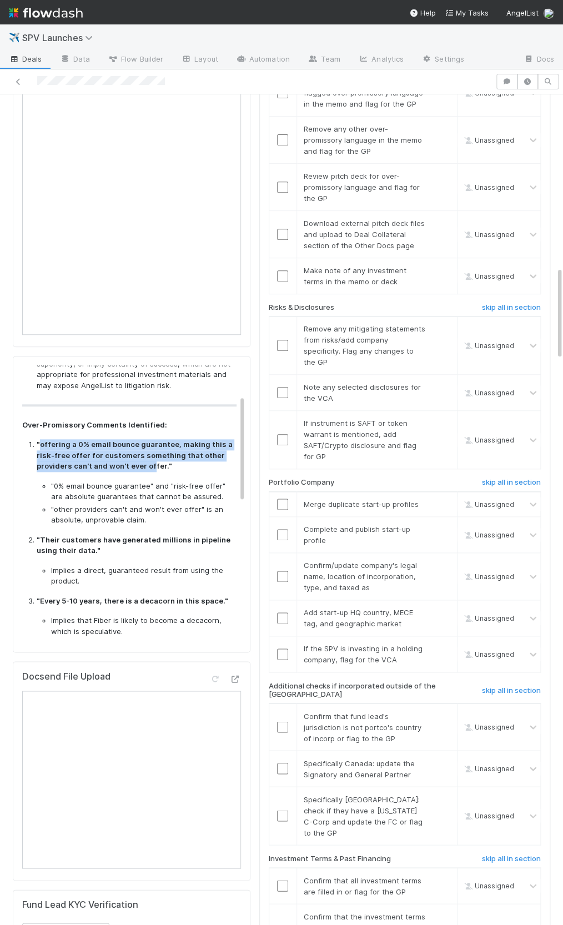
drag, startPoint x: 39, startPoint y: 437, endPoint x: 152, endPoint y: 456, distance: 113.7
click at [152, 456] on strong ""offering a 0% email bounce guarantee, making this a risk-free offer for custom…" at bounding box center [135, 455] width 196 height 31
copy strong "offering a 0% email bounce guarantee, making this a risk-free offer for custome…"
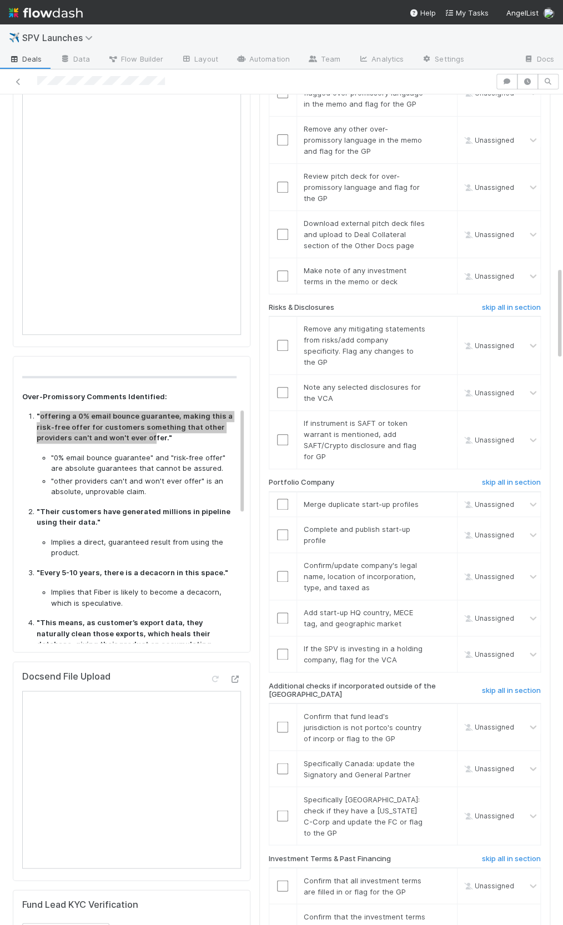
scroll to position [113, 0]
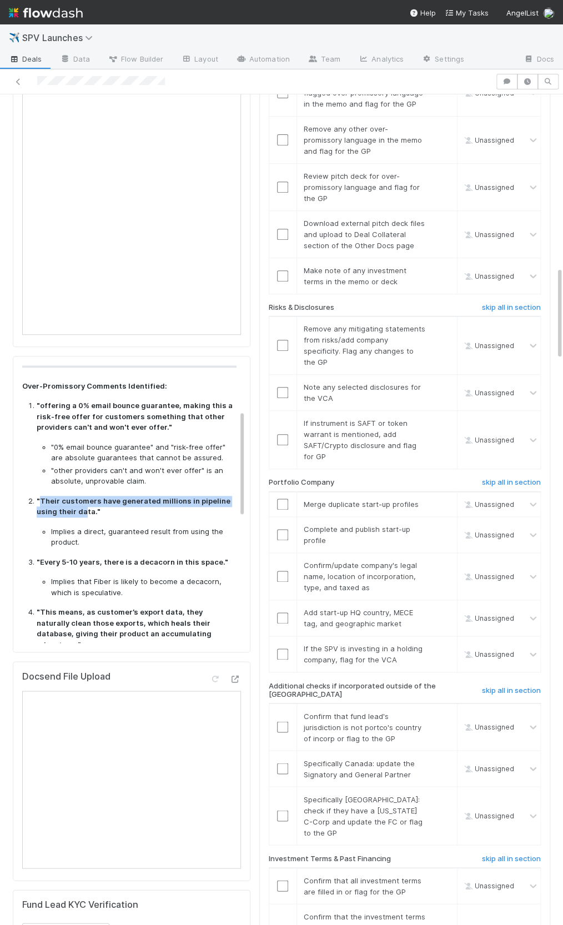
drag, startPoint x: 41, startPoint y: 493, endPoint x: 84, endPoint y: 500, distance: 44.3
click at [84, 500] on strong ""Their customers have generated millions in pipeline using their data."" at bounding box center [134, 506] width 194 height 20
copy strong "Their customers have generated millions in pipeline using their da"
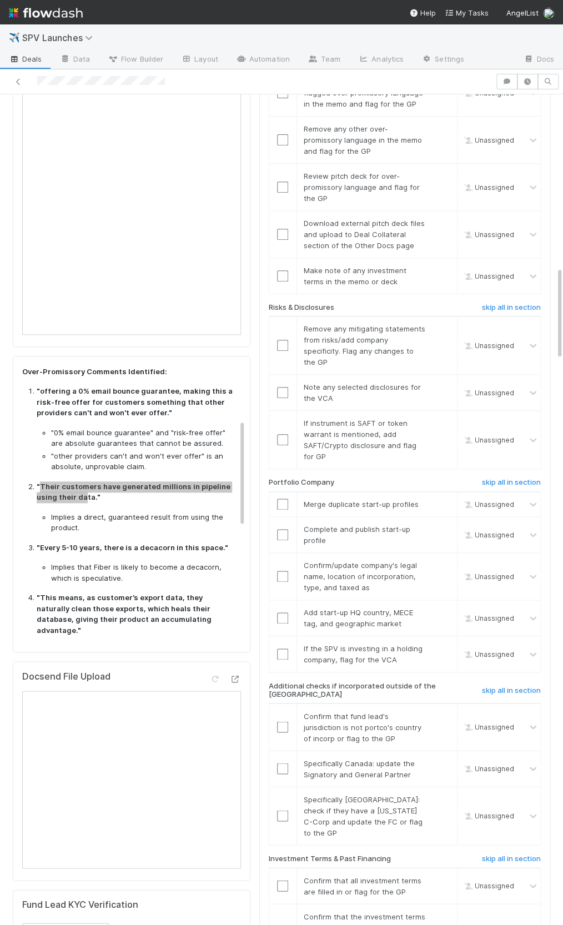
scroll to position [138, 0]
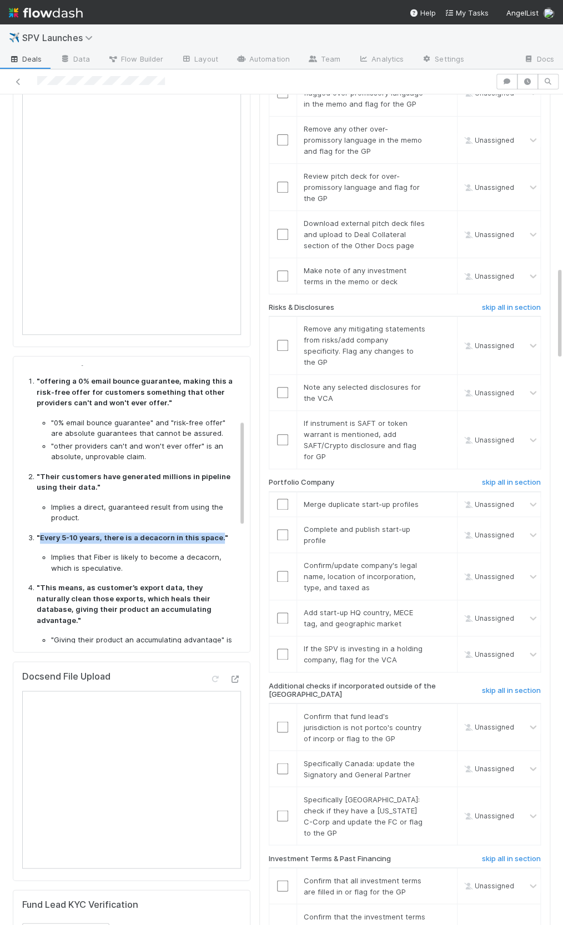
drag, startPoint x: 217, startPoint y: 531, endPoint x: 41, endPoint y: 530, distance: 176.0
click at [41, 533] on strong ""Every 5-10 years, there is a decacorn in this space."" at bounding box center [133, 537] width 192 height 9
copy strong "Every 5-10 years, there is a decacorn in this space."
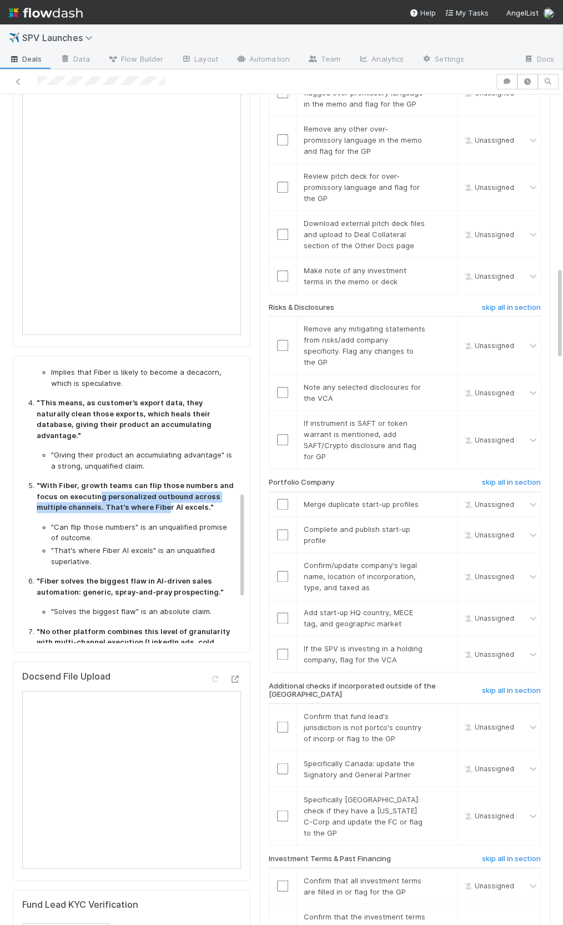
drag, startPoint x: 99, startPoint y: 477, endPoint x: 164, endPoint y: 488, distance: 65.8
click at [164, 488] on strong ""With Fiber, growth teams can flip those numbers and focus on executing persona…" at bounding box center [135, 496] width 197 height 31
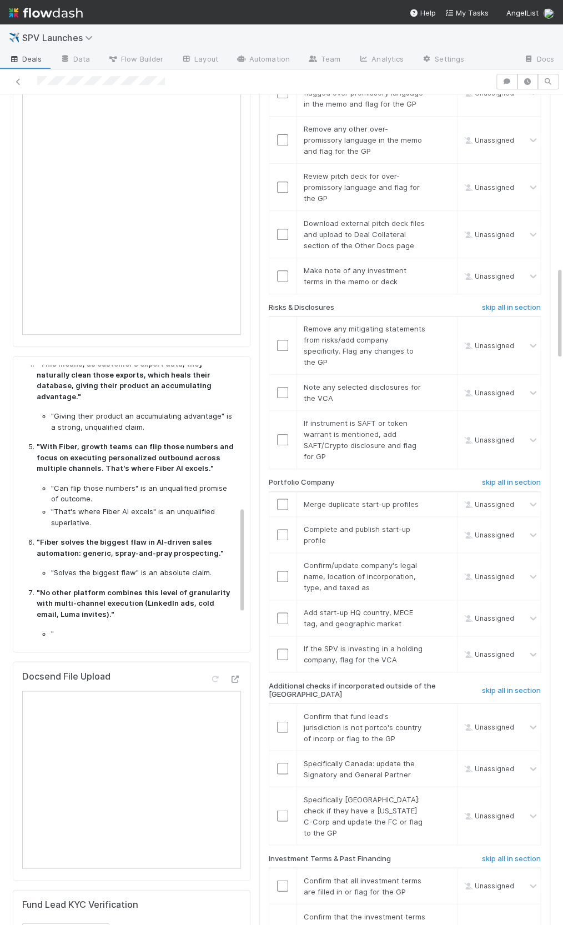
drag, startPoint x: 92, startPoint y: 528, endPoint x: 153, endPoint y: 534, distance: 61.3
click at [153, 537] on p ""Fiber solves the biggest flaw in AI-driven sales automation: generic, spray-an…" at bounding box center [137, 548] width 200 height 22
drag, startPoint x: 149, startPoint y: 527, endPoint x: 145, endPoint y: 540, distance: 13.3
click at [145, 540] on li ""Fiber solves the biggest flaw in AI-driven sales automation: generic, spray-an…" at bounding box center [137, 558] width 200 height 42
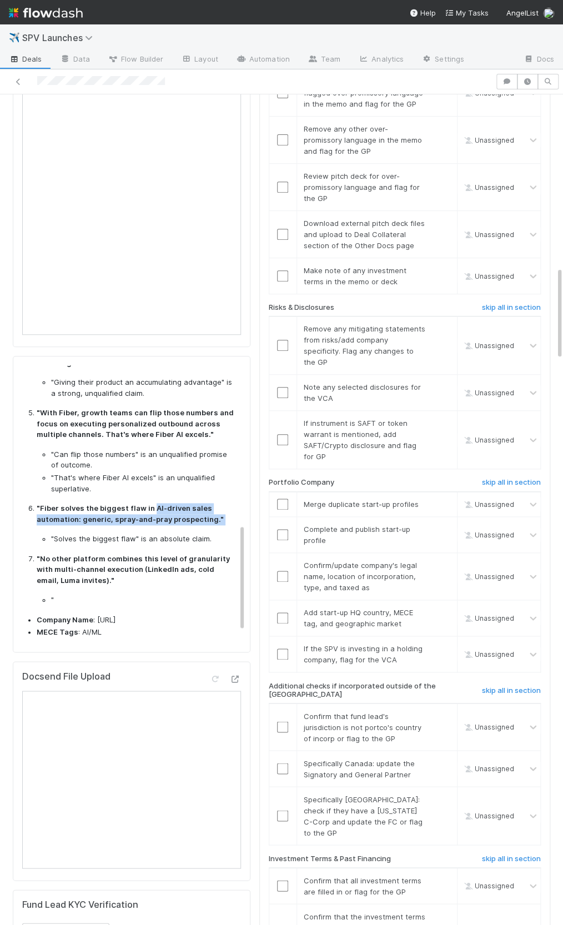
scroll to position [410, 0]
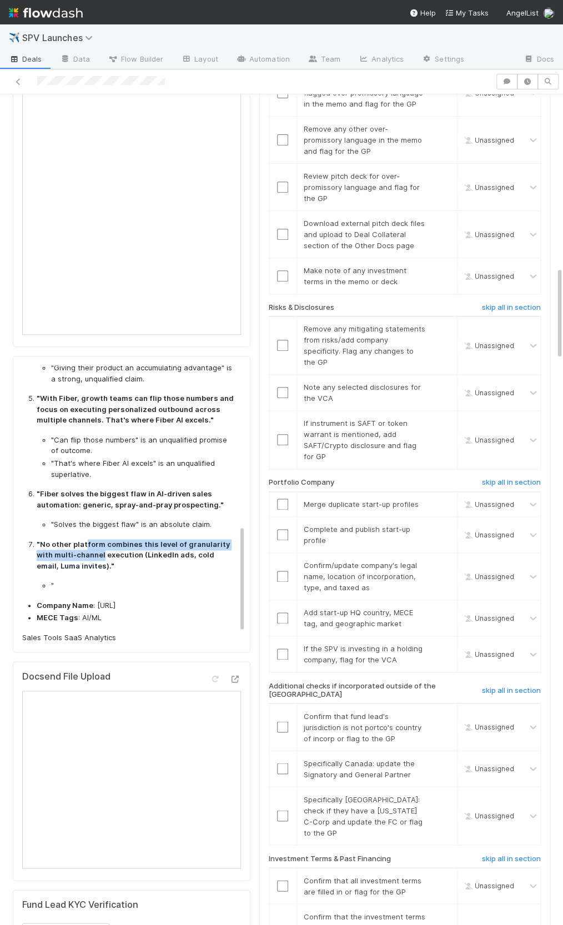
drag, startPoint x: 86, startPoint y: 523, endPoint x: 85, endPoint y: 540, distance: 16.7
click at [85, 540] on strong ""No other platform combines this level of granularity with multi-channel execut…" at bounding box center [133, 555] width 193 height 31
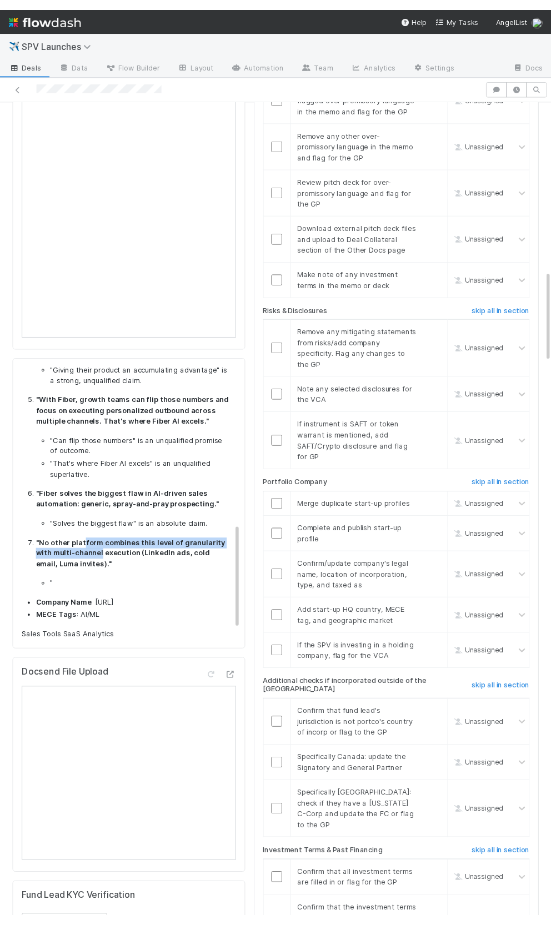
scroll to position [409, 0]
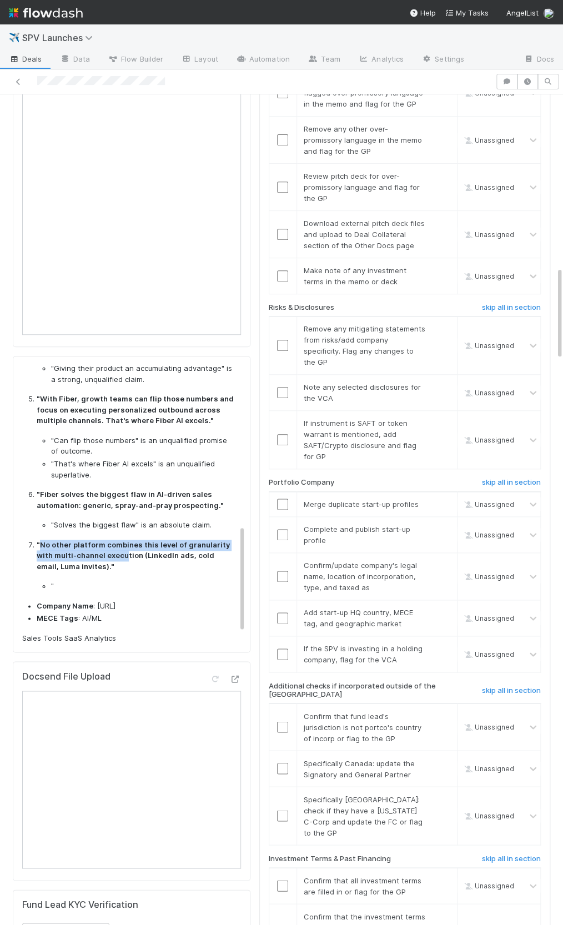
drag, startPoint x: 41, startPoint y: 525, endPoint x: 105, endPoint y: 536, distance: 65.3
click at [105, 540] on strong ""No other platform combines this level of granularity with multi-channel execut…" at bounding box center [133, 555] width 193 height 31
copy strong "No other platform combines this level of granularity with multi-channel execu"
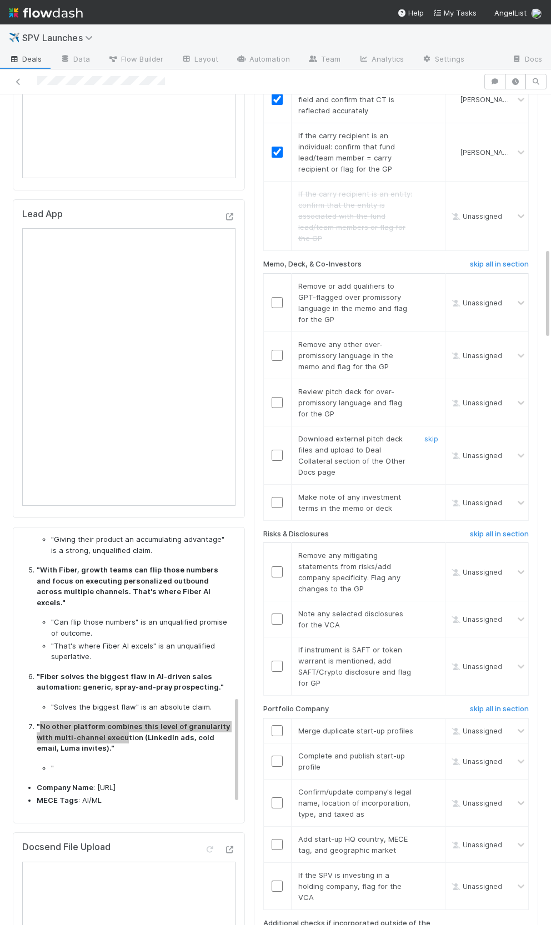
scroll to position [1281, 0]
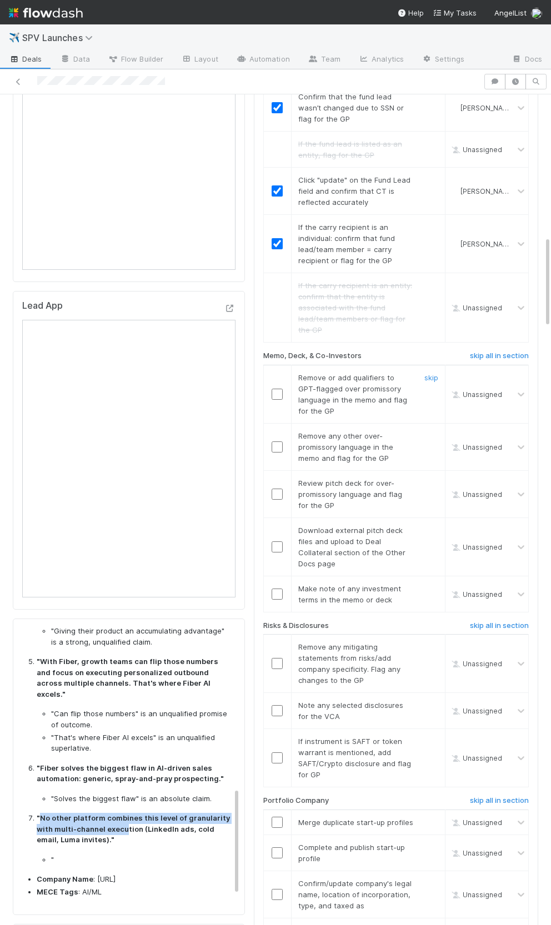
click at [278, 389] on input "checkbox" at bounding box center [276, 394] width 11 height 11
click at [274, 423] on td at bounding box center [277, 446] width 28 height 47
click at [275, 441] on input "checkbox" at bounding box center [276, 446] width 11 height 11
drag, startPoint x: 427, startPoint y: 454, endPoint x: 432, endPoint y: 496, distance: 43.0
click at [427, 478] on link "skip" at bounding box center [431, 482] width 14 height 9
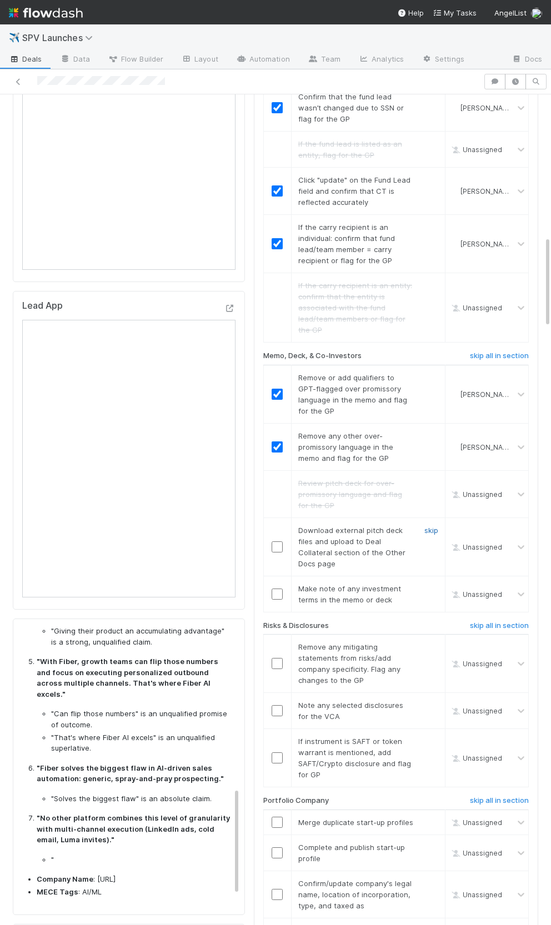
click at [431, 526] on link "skip" at bounding box center [431, 530] width 14 height 9
click at [275, 588] on input "checkbox" at bounding box center [276, 593] width 11 height 11
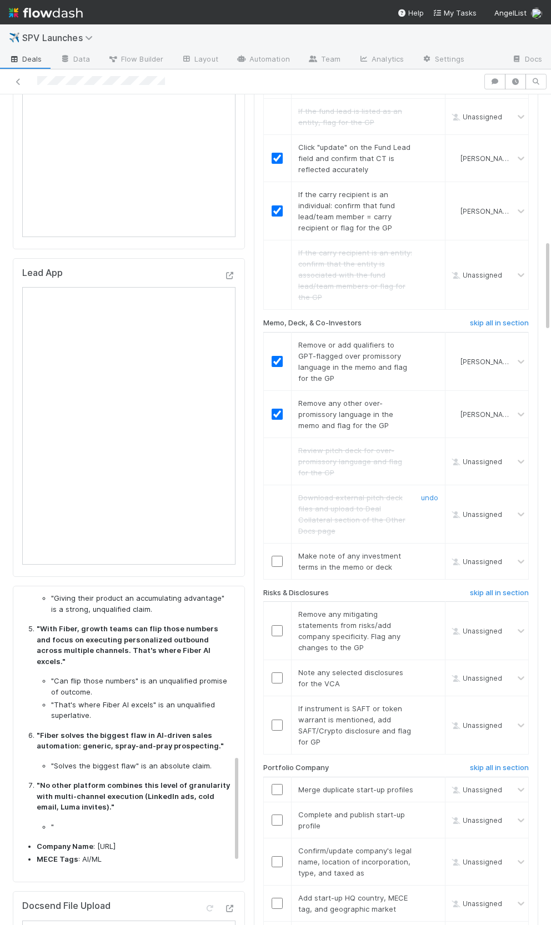
scroll to position [1316, 0]
click at [275, 541] on td at bounding box center [277, 559] width 28 height 36
click at [276, 553] on input "checkbox" at bounding box center [276, 558] width 11 height 11
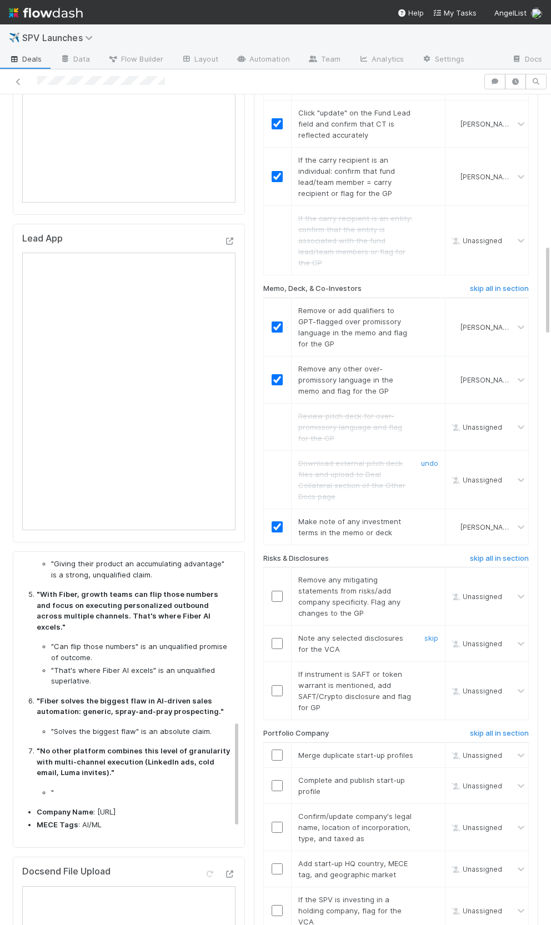
scroll to position [1377, 0]
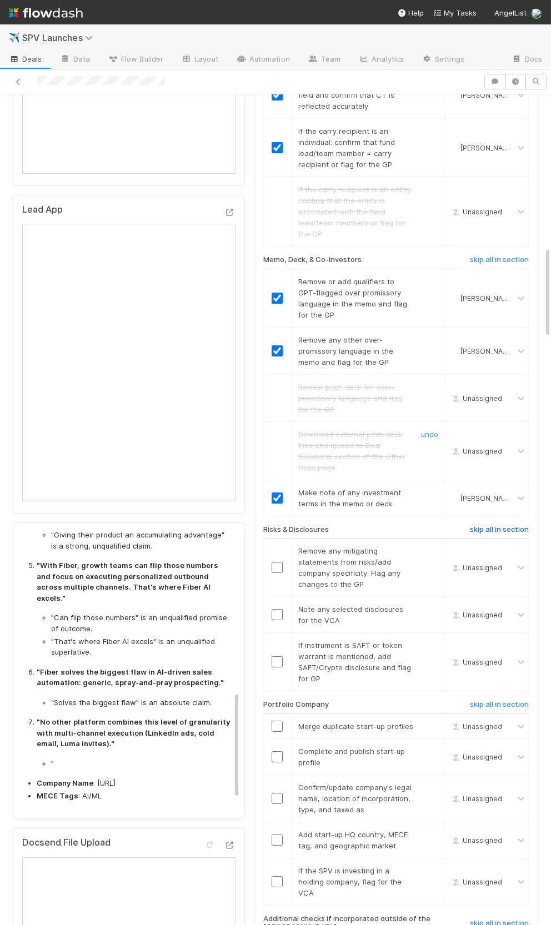
click at [496, 525] on h6 "skip all in section" at bounding box center [499, 529] width 59 height 9
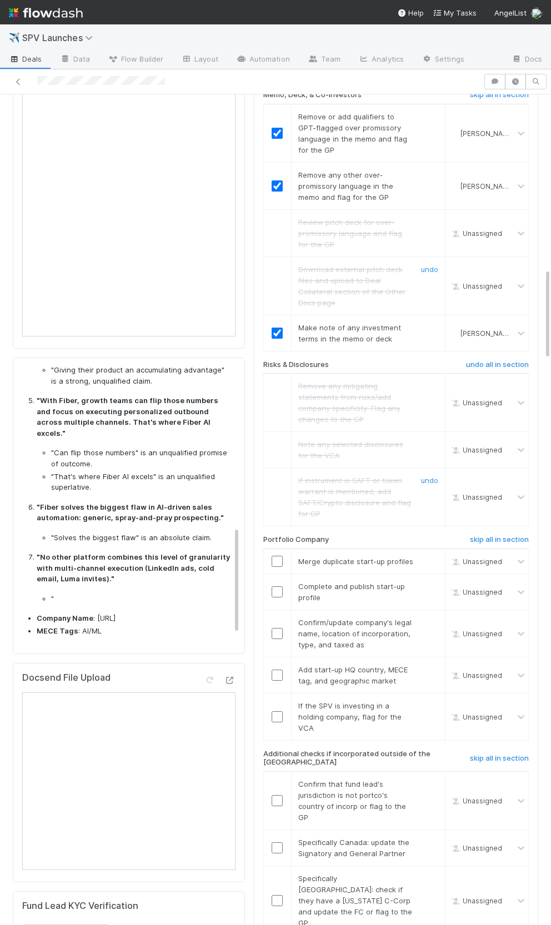
scroll to position [1579, 0]
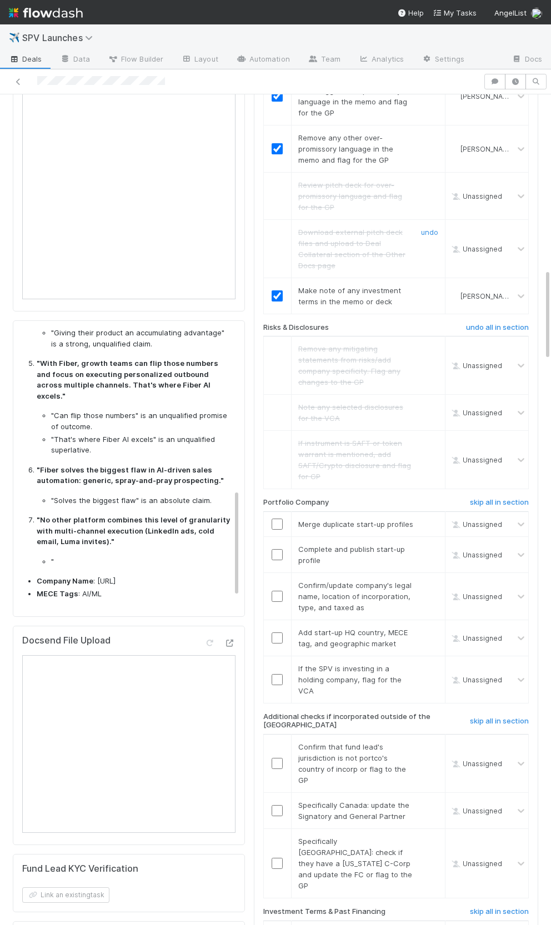
click at [284, 498] on h6 "Portfolio Company" at bounding box center [296, 502] width 66 height 9
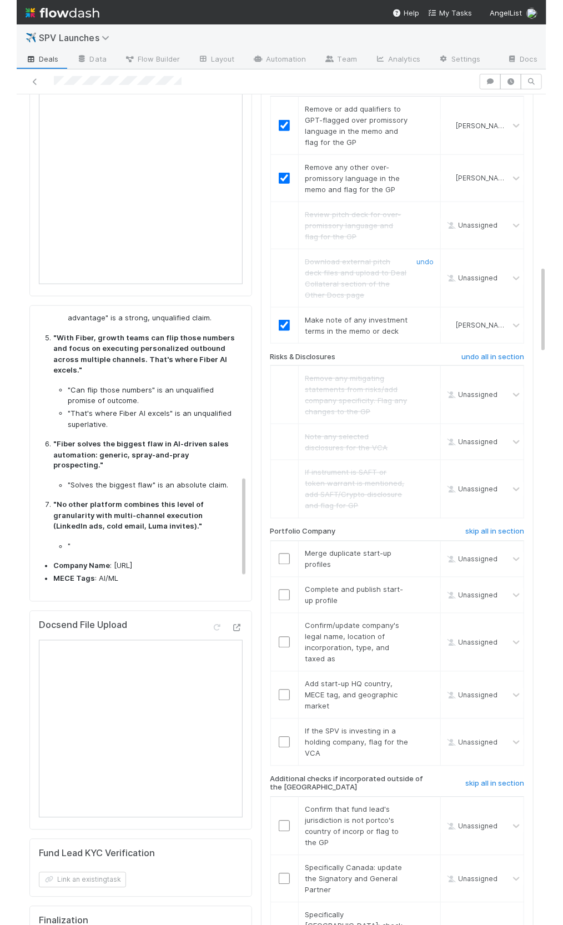
scroll to position [431, 0]
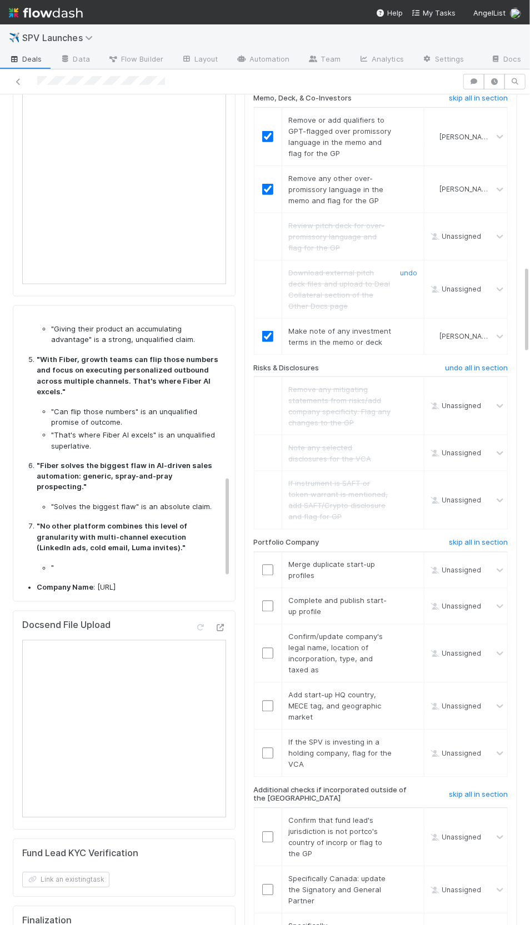
click at [123, 595] on li "MECE Tags : AI/ML" at bounding box center [129, 600] width 185 height 11
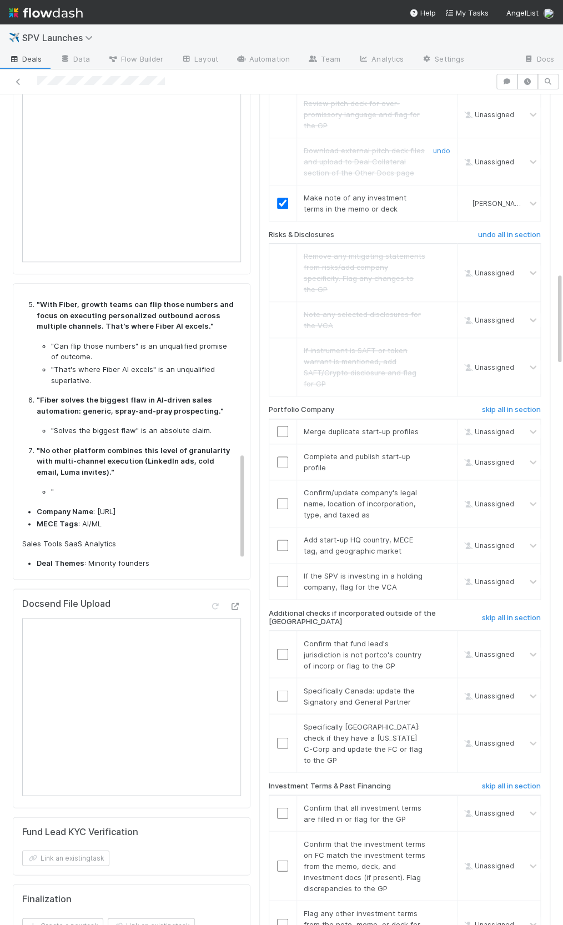
scroll to position [409, 0]
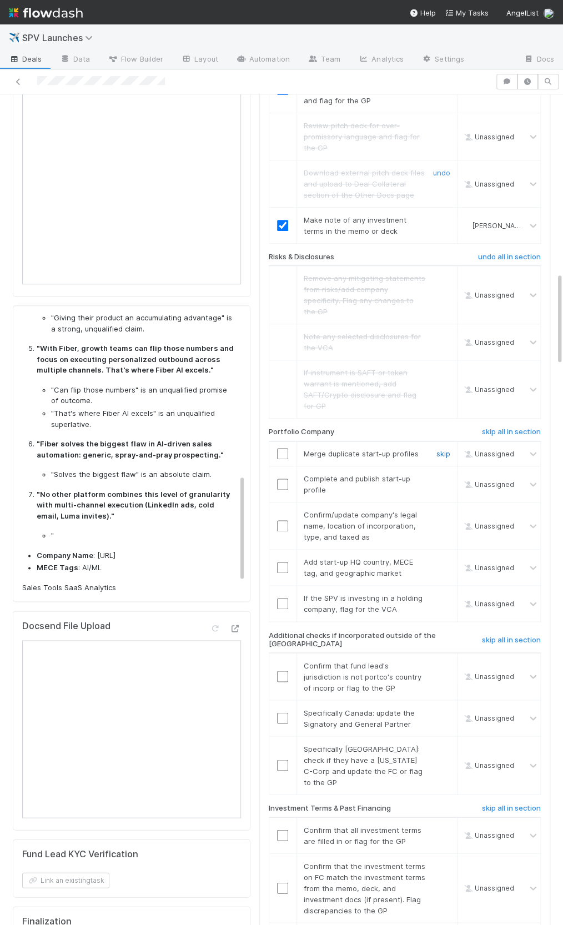
click at [438, 449] on link "skip" at bounding box center [443, 453] width 14 height 9
click at [440, 473] on div at bounding box center [441, 484] width 33 height 22
click at [440, 474] on link "skip" at bounding box center [443, 478] width 14 height 9
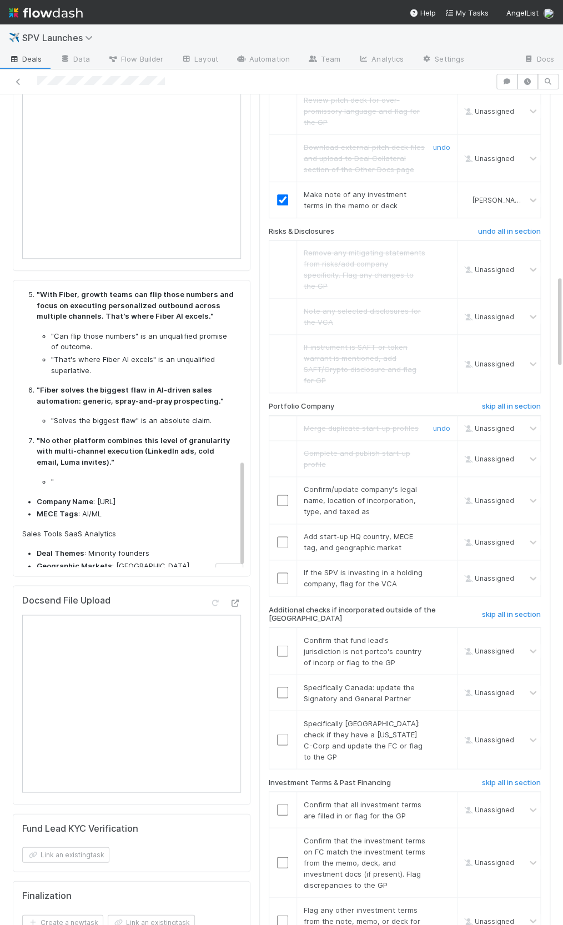
scroll to position [1630, 0]
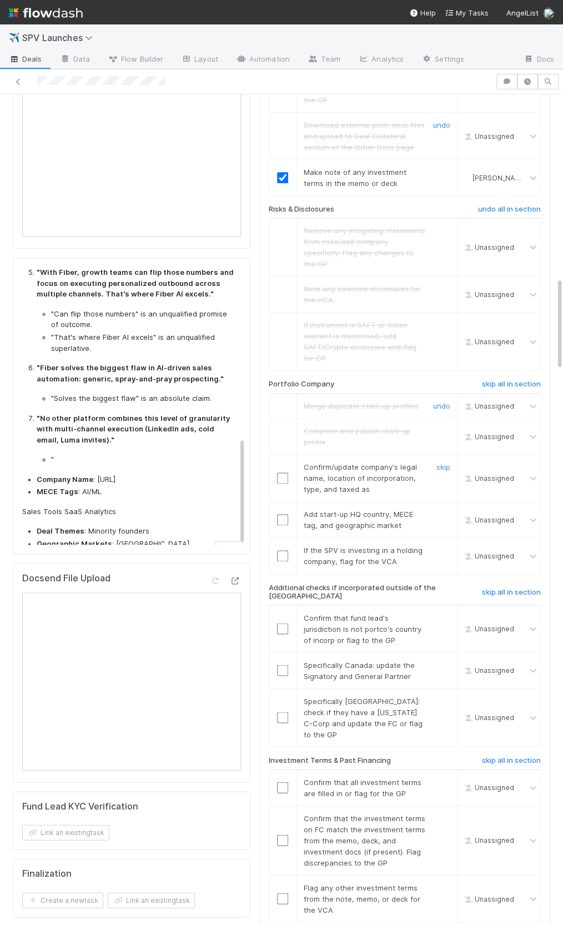
drag, startPoint x: 274, startPoint y: 447, endPoint x: 282, endPoint y: 445, distance: 8.8
click at [275, 454] on td at bounding box center [283, 477] width 28 height 47
click at [283, 472] on input "checkbox" at bounding box center [282, 477] width 11 height 11
click at [285, 514] on input "checkbox" at bounding box center [282, 519] width 11 height 11
click at [445, 546] on link "skip" at bounding box center [443, 550] width 14 height 9
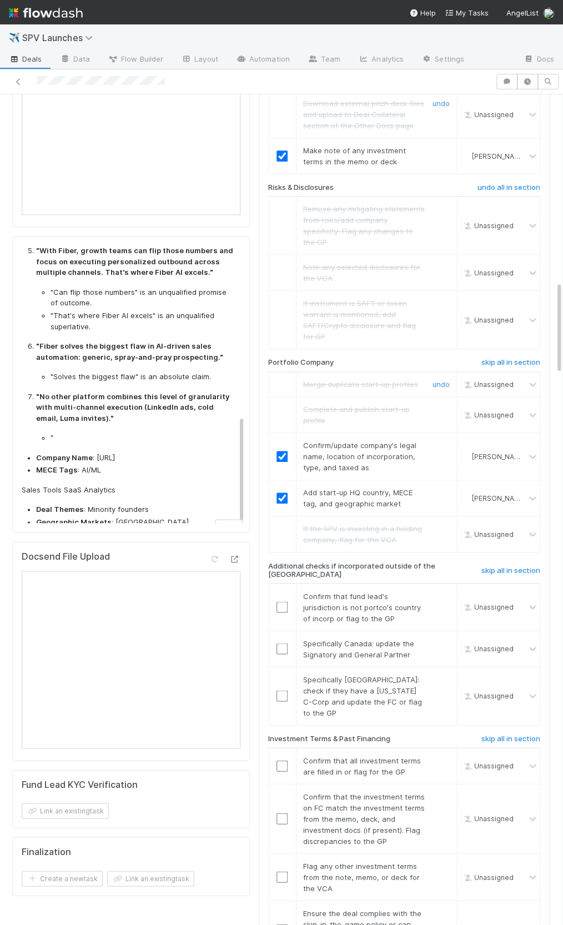
scroll to position [1678, 0]
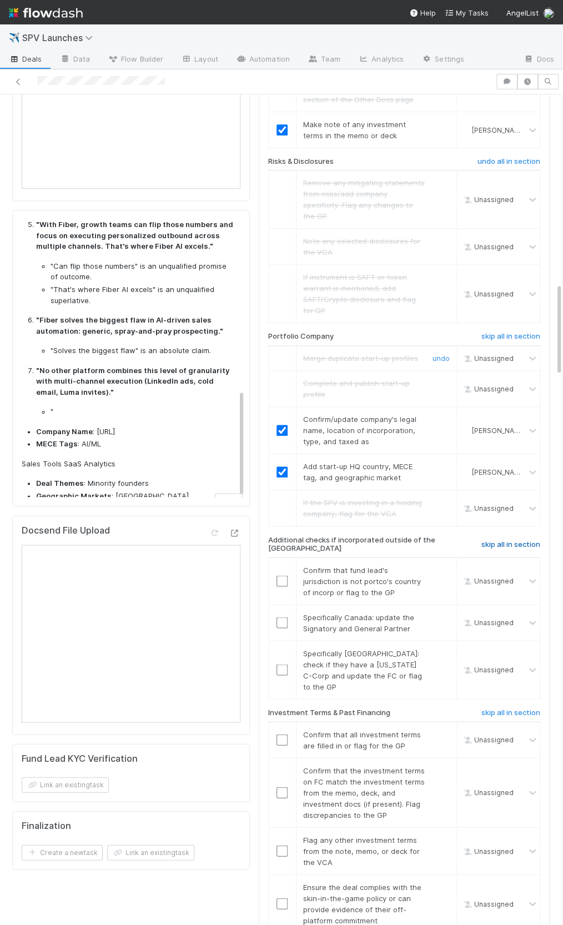
click at [510, 540] on h6 "skip all in section" at bounding box center [510, 544] width 59 height 9
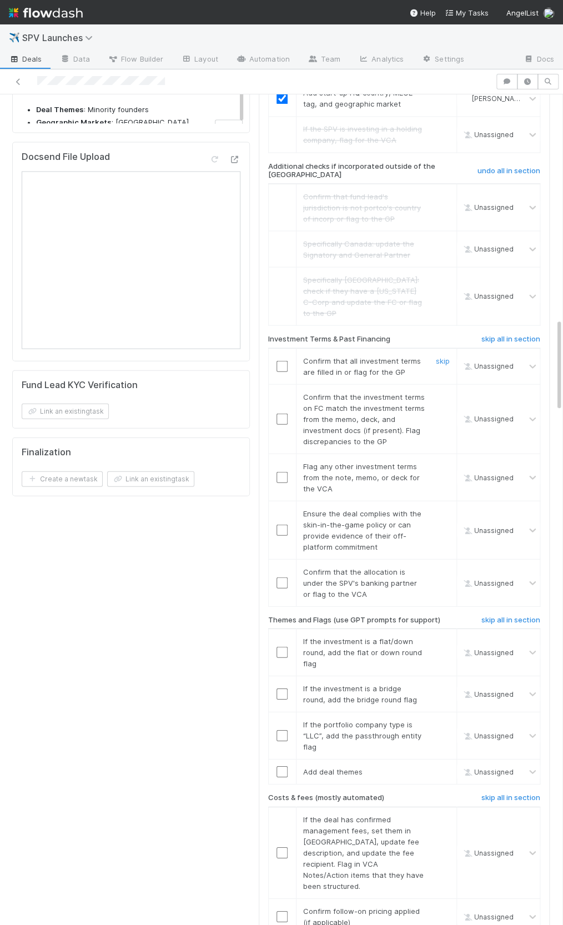
scroll to position [1996, 0]
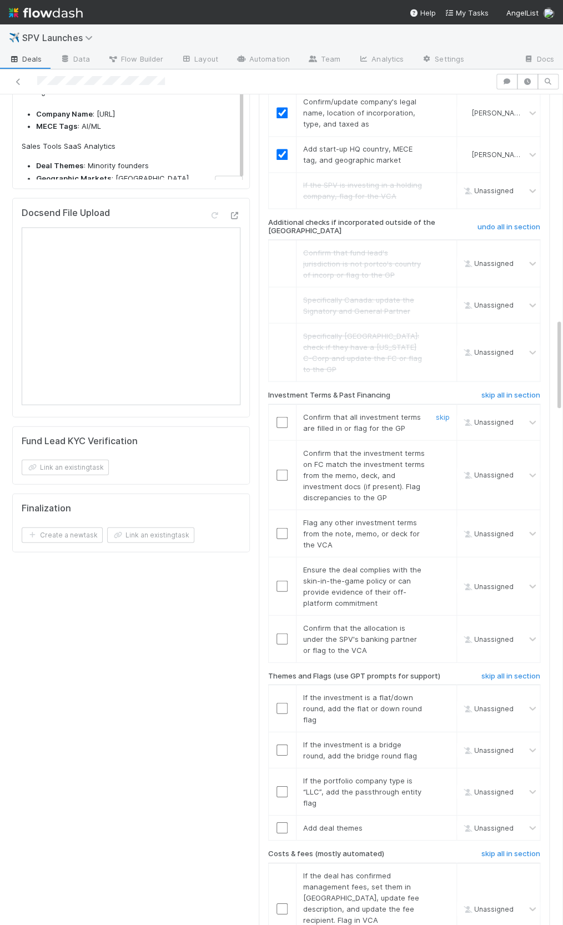
click at [282, 416] on input "checkbox" at bounding box center [281, 421] width 11 height 11
click at [282, 469] on input "checkbox" at bounding box center [281, 474] width 11 height 11
click at [446, 517] on link "skip" at bounding box center [443, 521] width 14 height 9
click at [436, 517] on link "skip" at bounding box center [443, 521] width 14 height 9
click at [285, 580] on input "checkbox" at bounding box center [281, 585] width 11 height 11
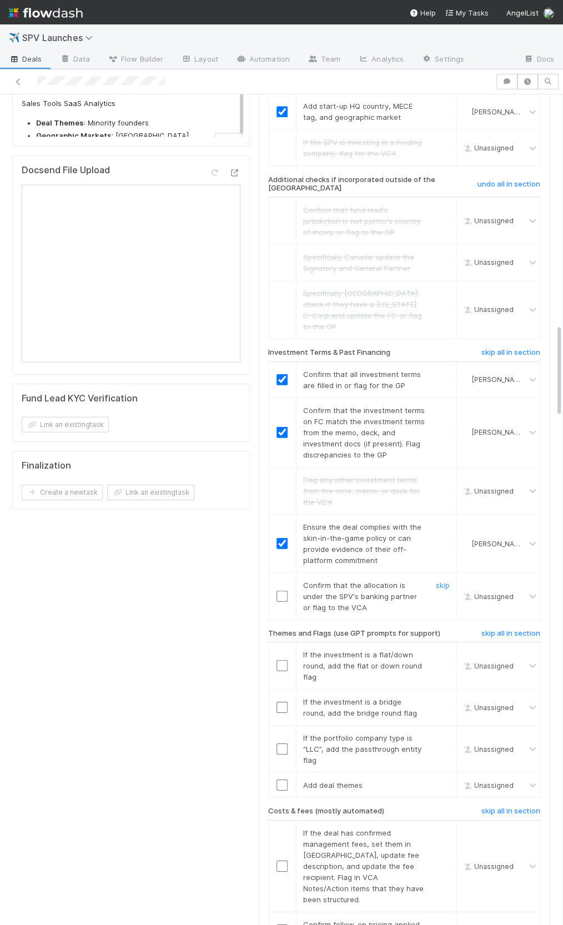
scroll to position [2052, 0]
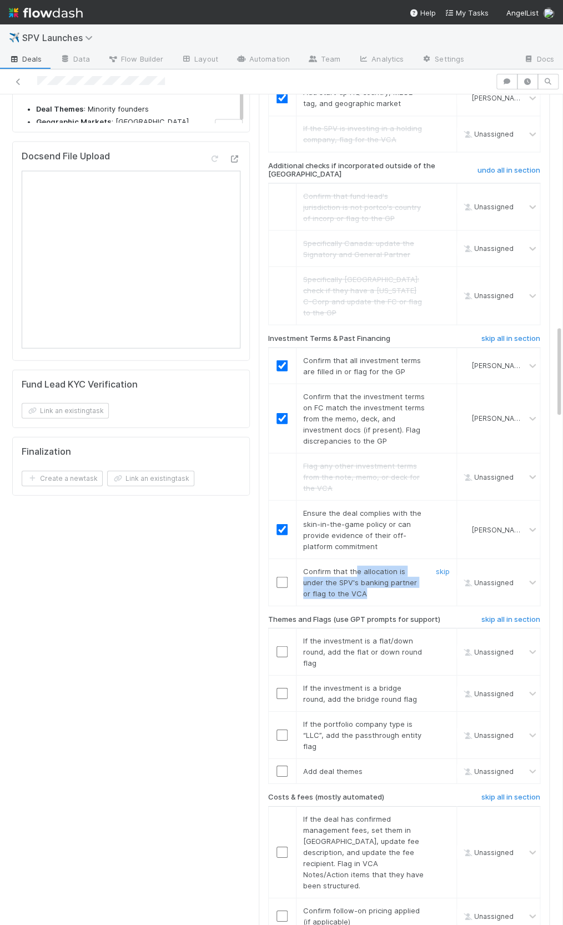
drag, startPoint x: 354, startPoint y: 530, endPoint x: 355, endPoint y: 538, distance: 8.3
click at [355, 565] on div "Confirm that the allocation is under the SPV's banking partner or flag to the V…" at bounding box center [360, 581] width 130 height 33
click at [283, 576] on input "checkbox" at bounding box center [281, 581] width 11 height 11
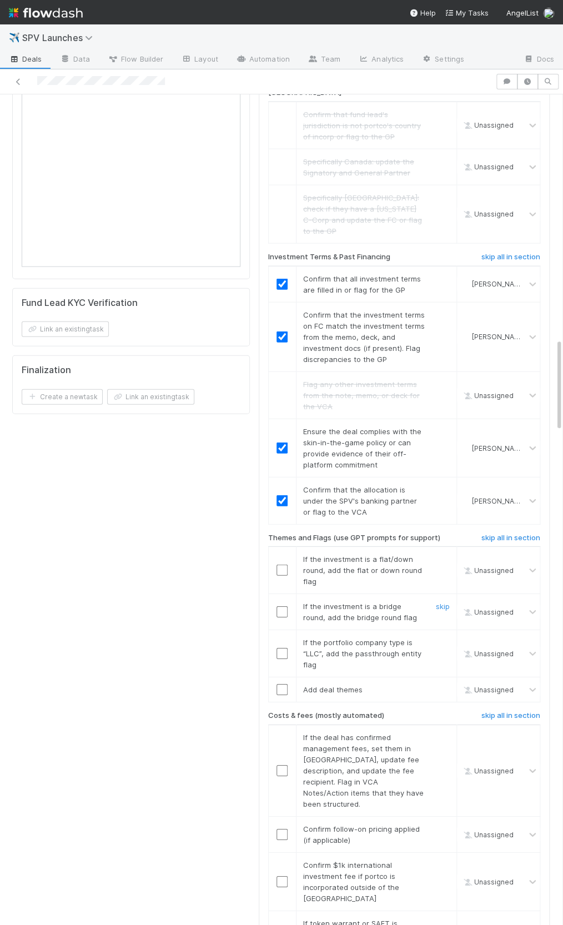
scroll to position [2185, 0]
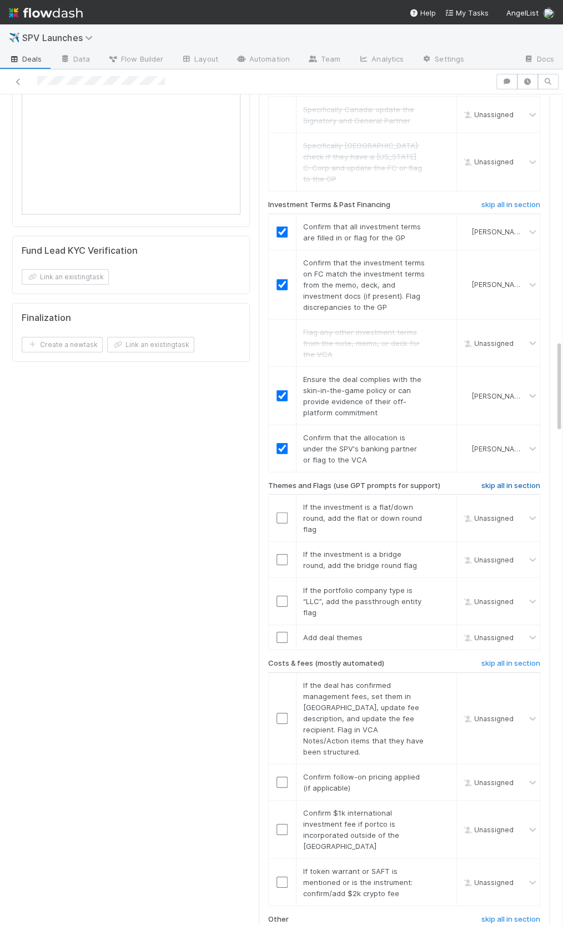
click at [521, 481] on h6 "skip all in section" at bounding box center [510, 485] width 59 height 9
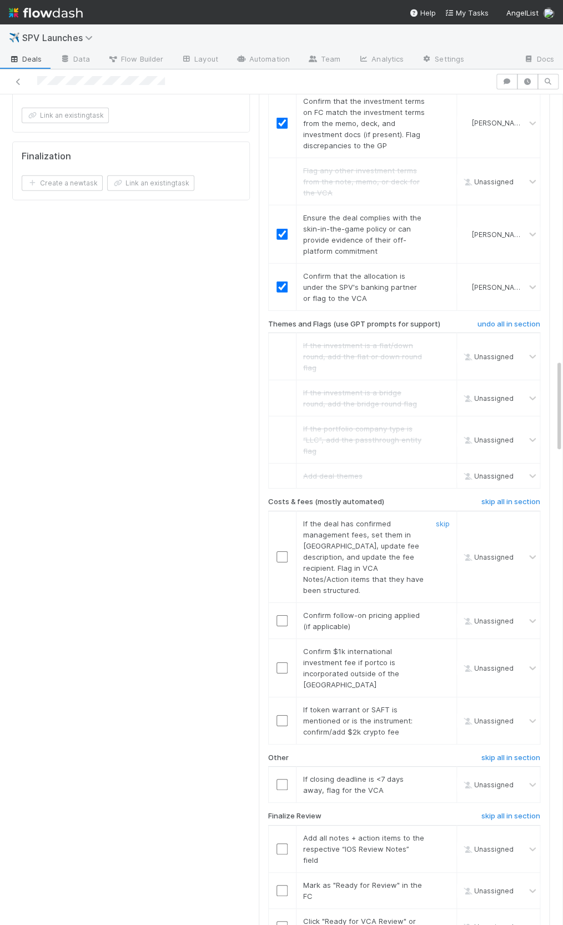
scroll to position [2401, 0]
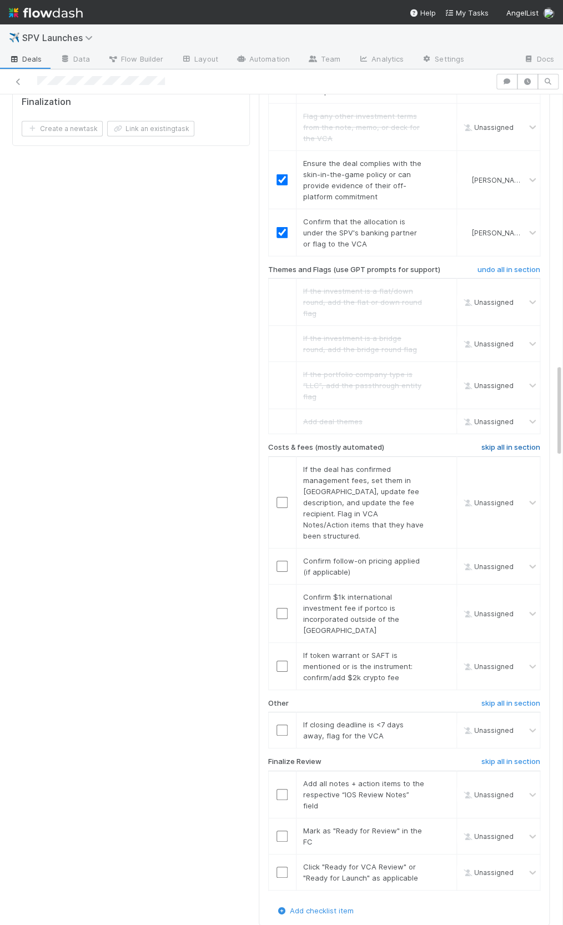
click at [521, 443] on h6 "skip all in section" at bounding box center [510, 447] width 59 height 9
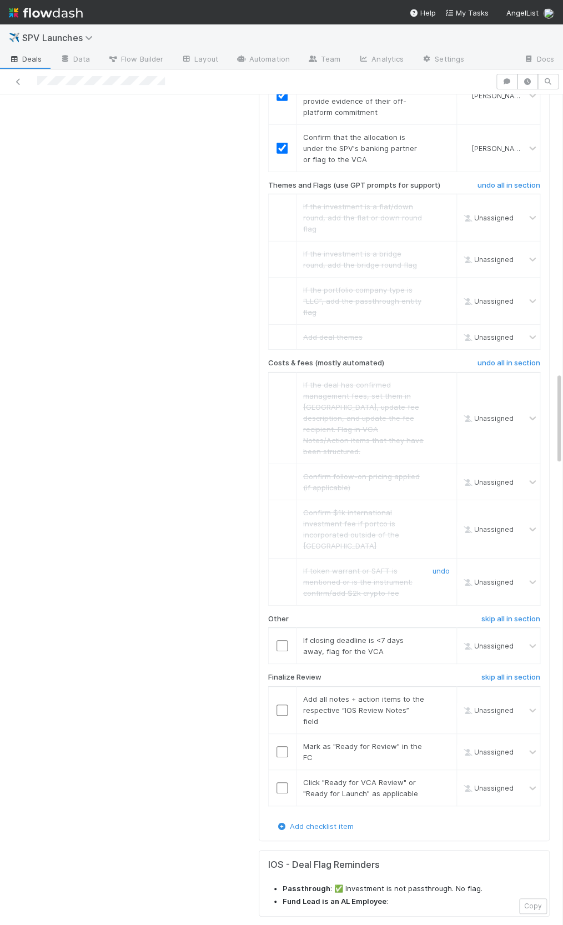
scroll to position [2567, 0]
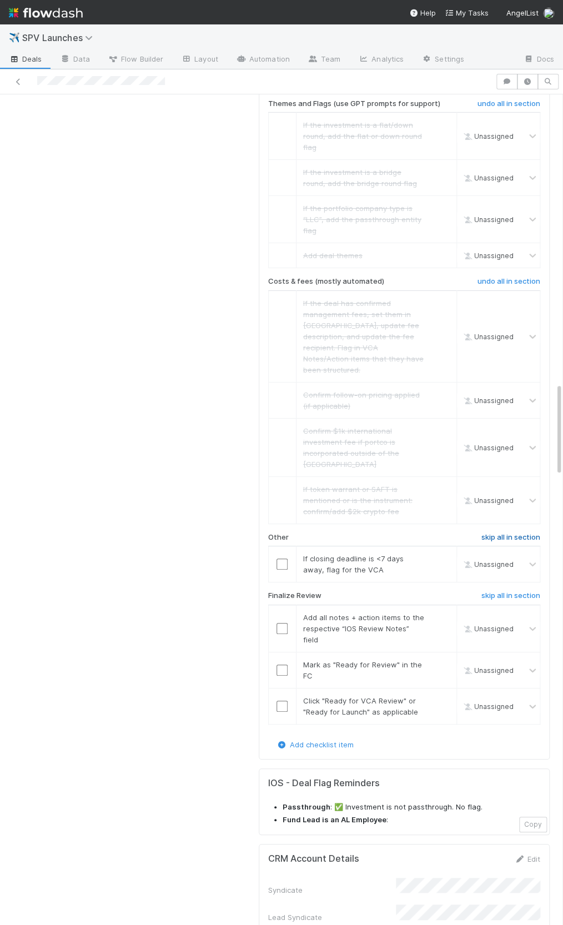
click at [498, 533] on h6 "skip all in section" at bounding box center [510, 537] width 59 height 9
click at [285, 623] on input "checkbox" at bounding box center [281, 628] width 11 height 11
click at [286, 664] on input "checkbox" at bounding box center [281, 669] width 11 height 11
click at [280, 701] on input "checkbox" at bounding box center [281, 706] width 11 height 11
click at [281, 623] on input "checkbox" at bounding box center [281, 628] width 11 height 11
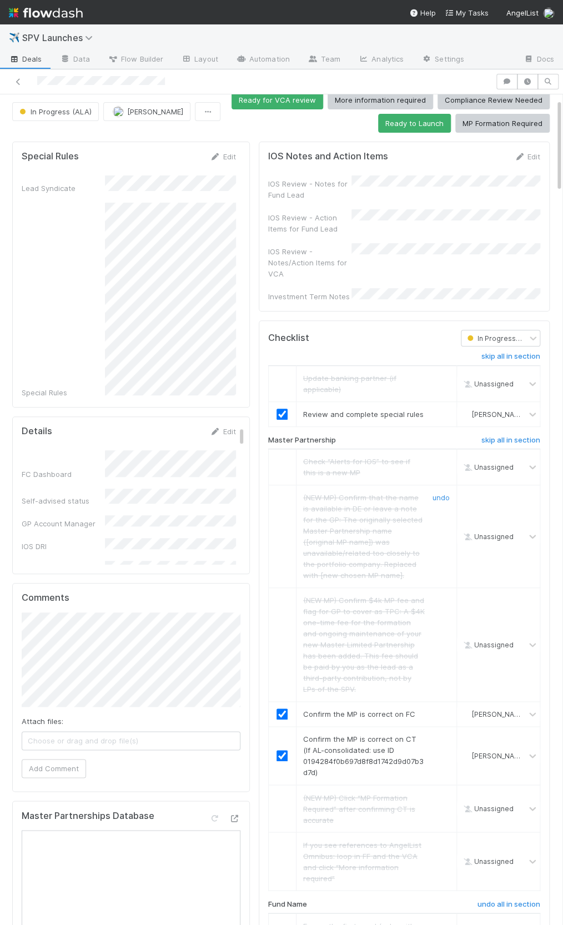
scroll to position [0, 0]
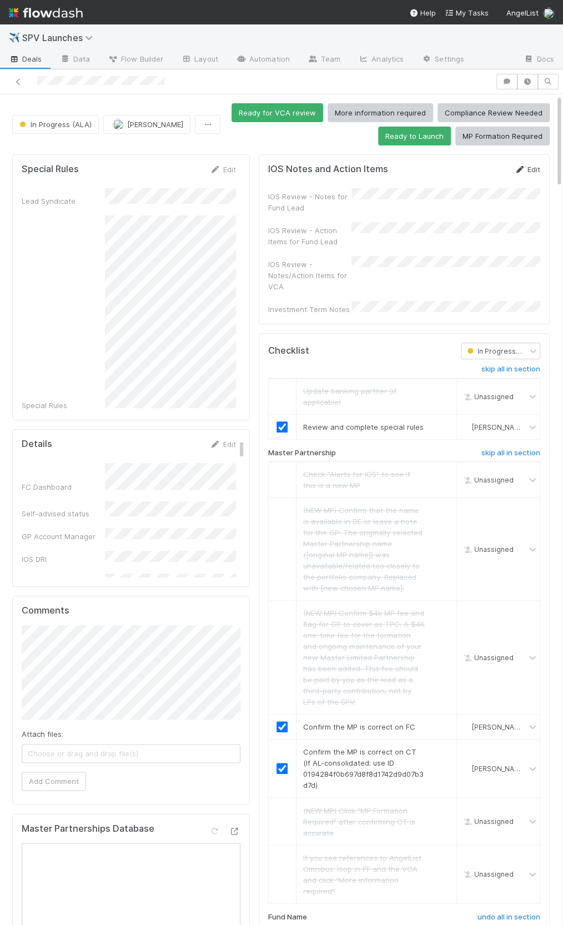
click at [530, 169] on link "Edit" at bounding box center [527, 169] width 26 height 9
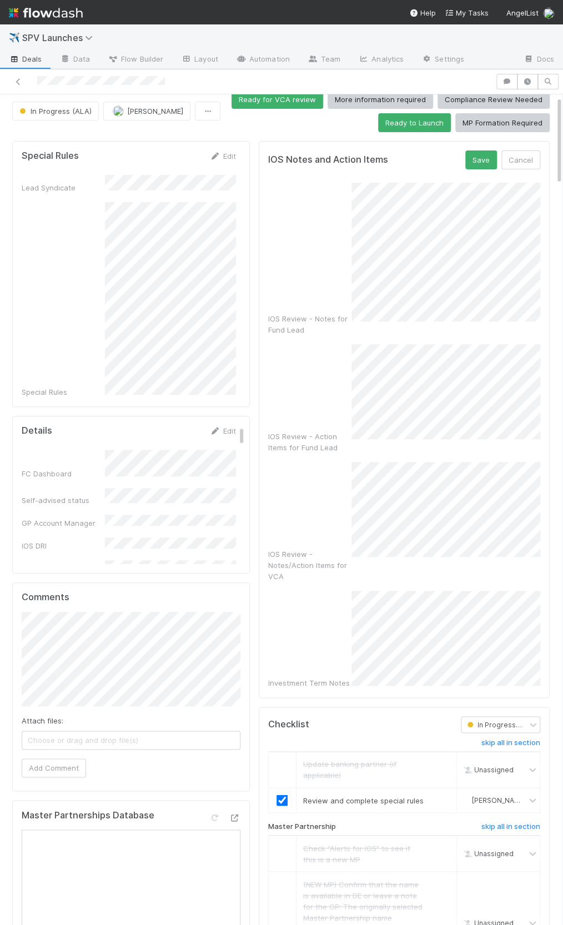
scroll to position [15, 0]
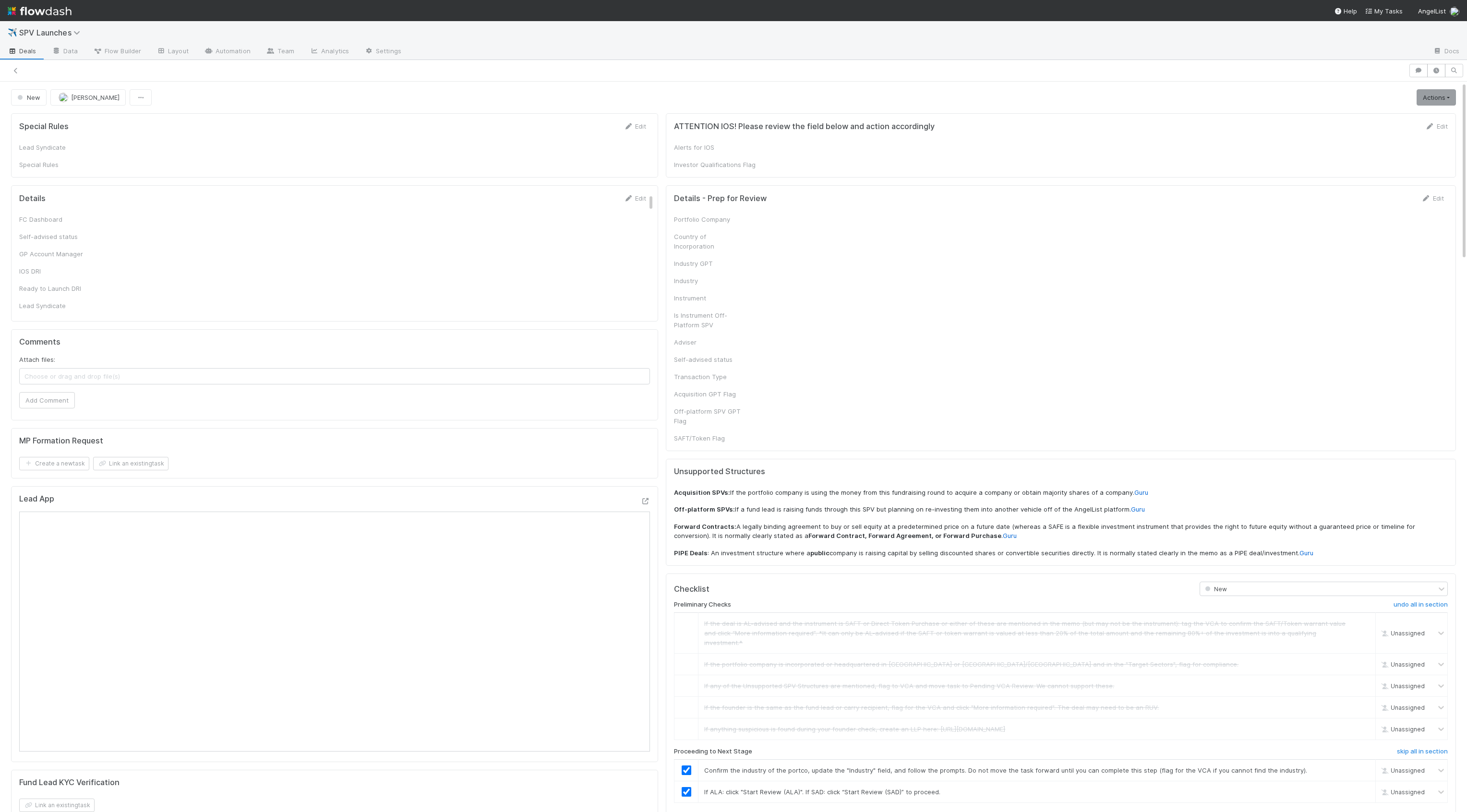
checkbox input "true"
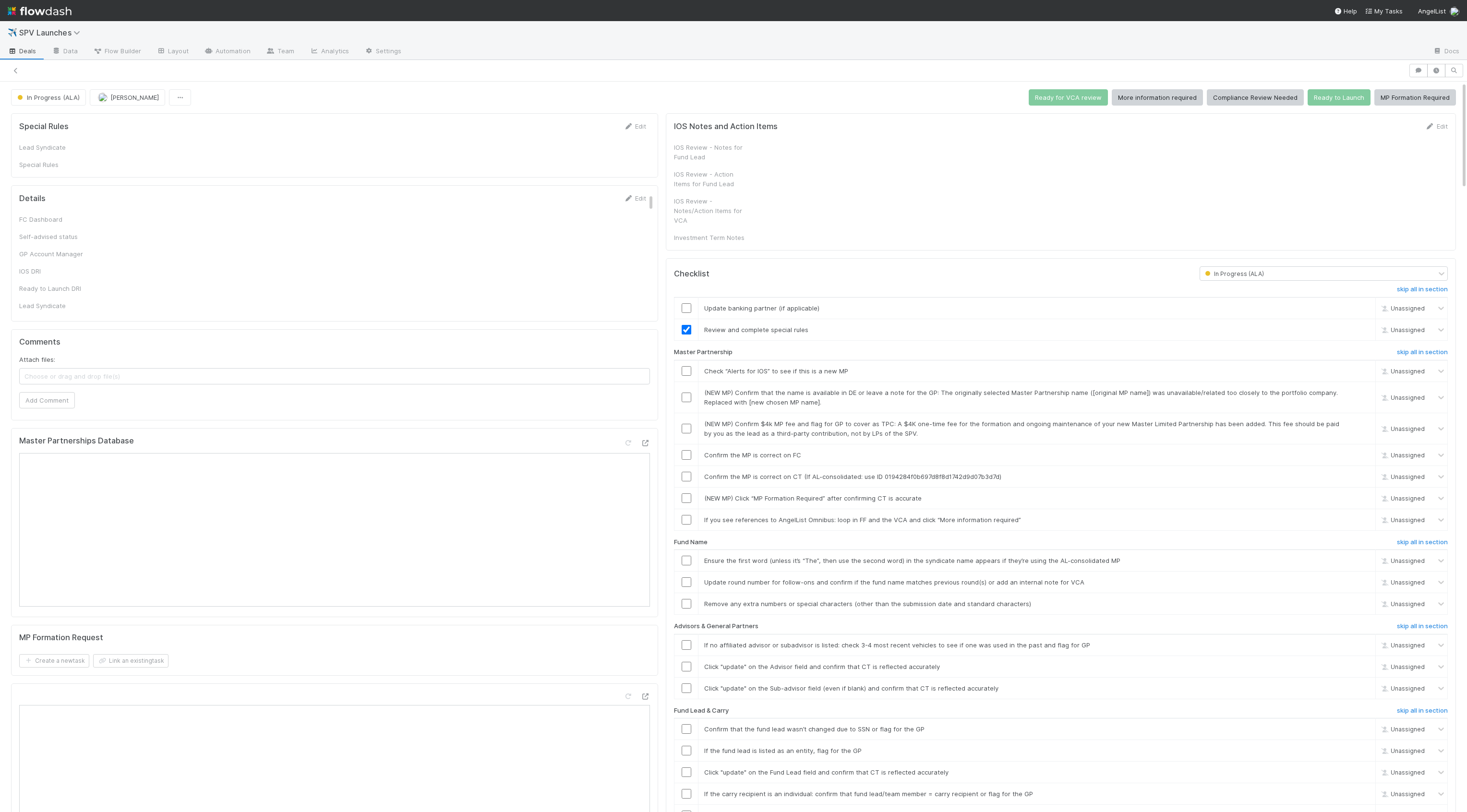
checkbox input "true"
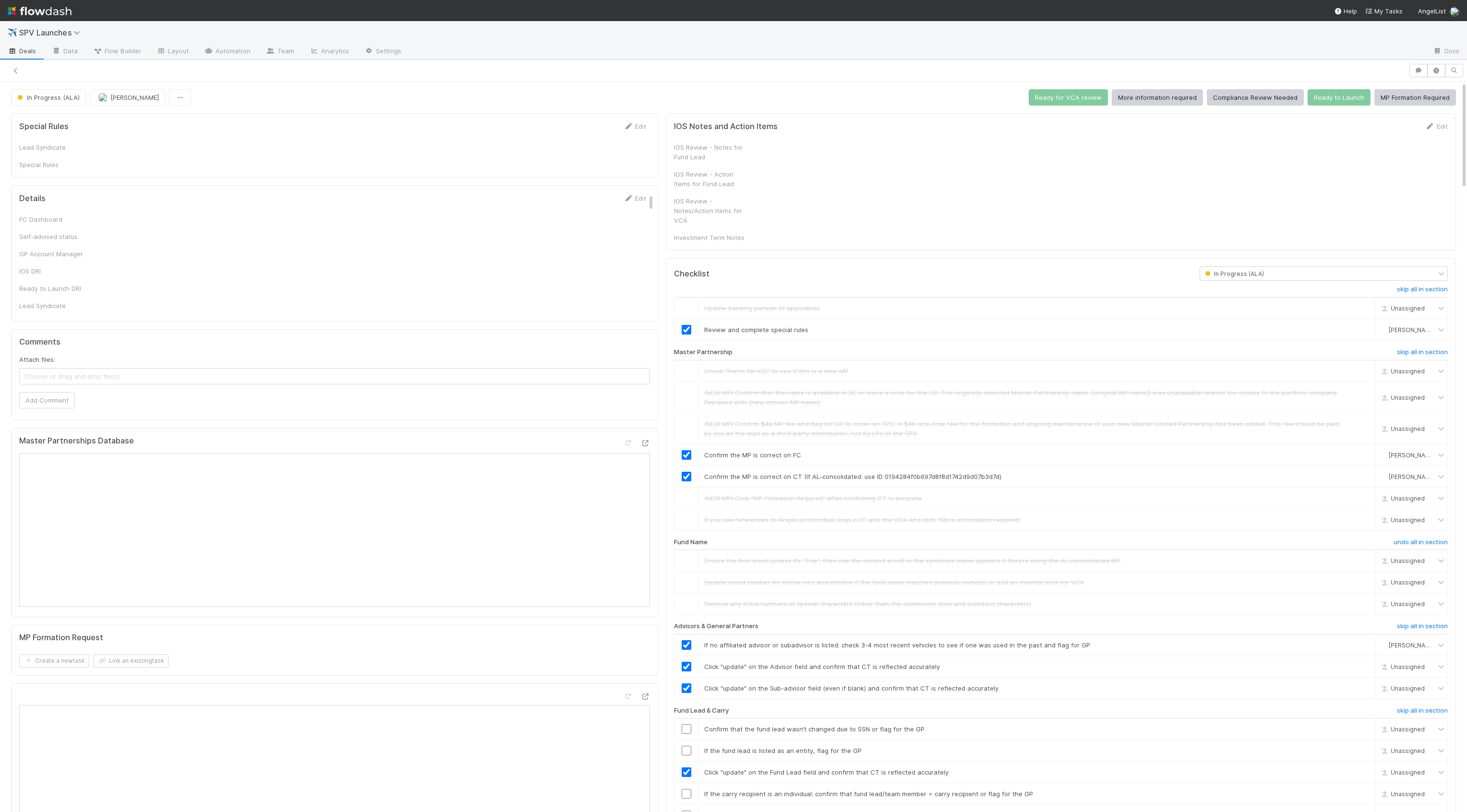
checkbox input "true"
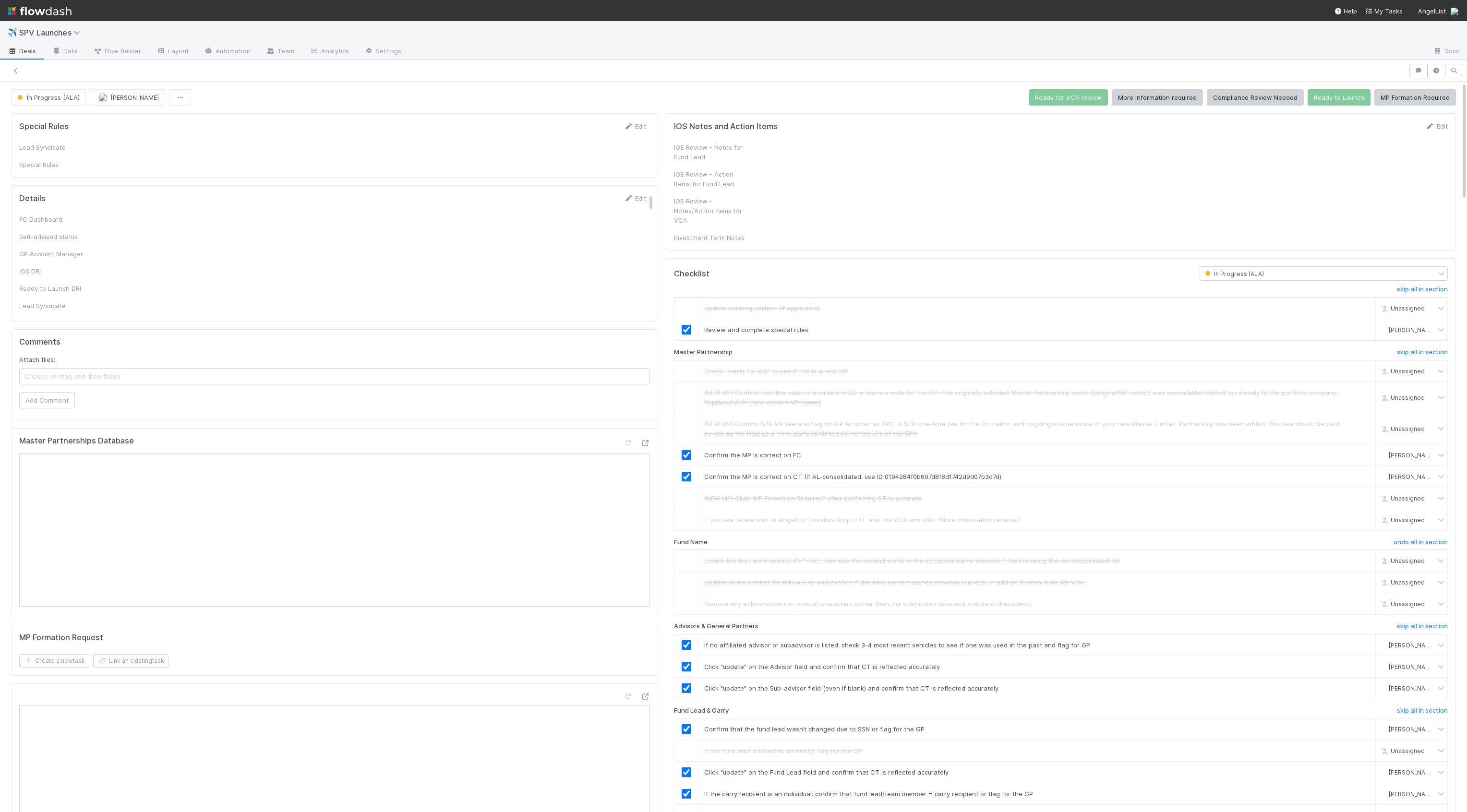
checkbox input "true"
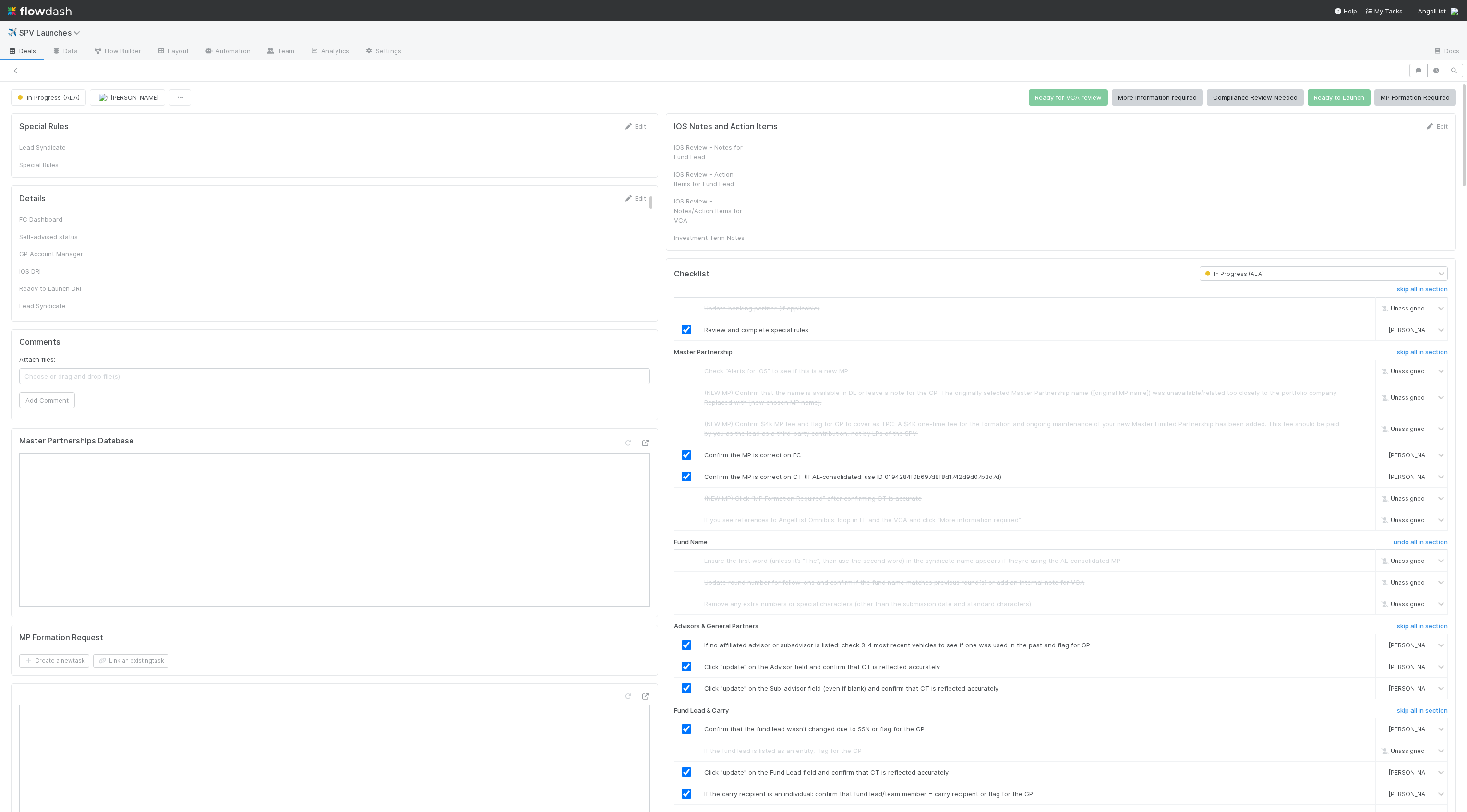
checkbox input "true"
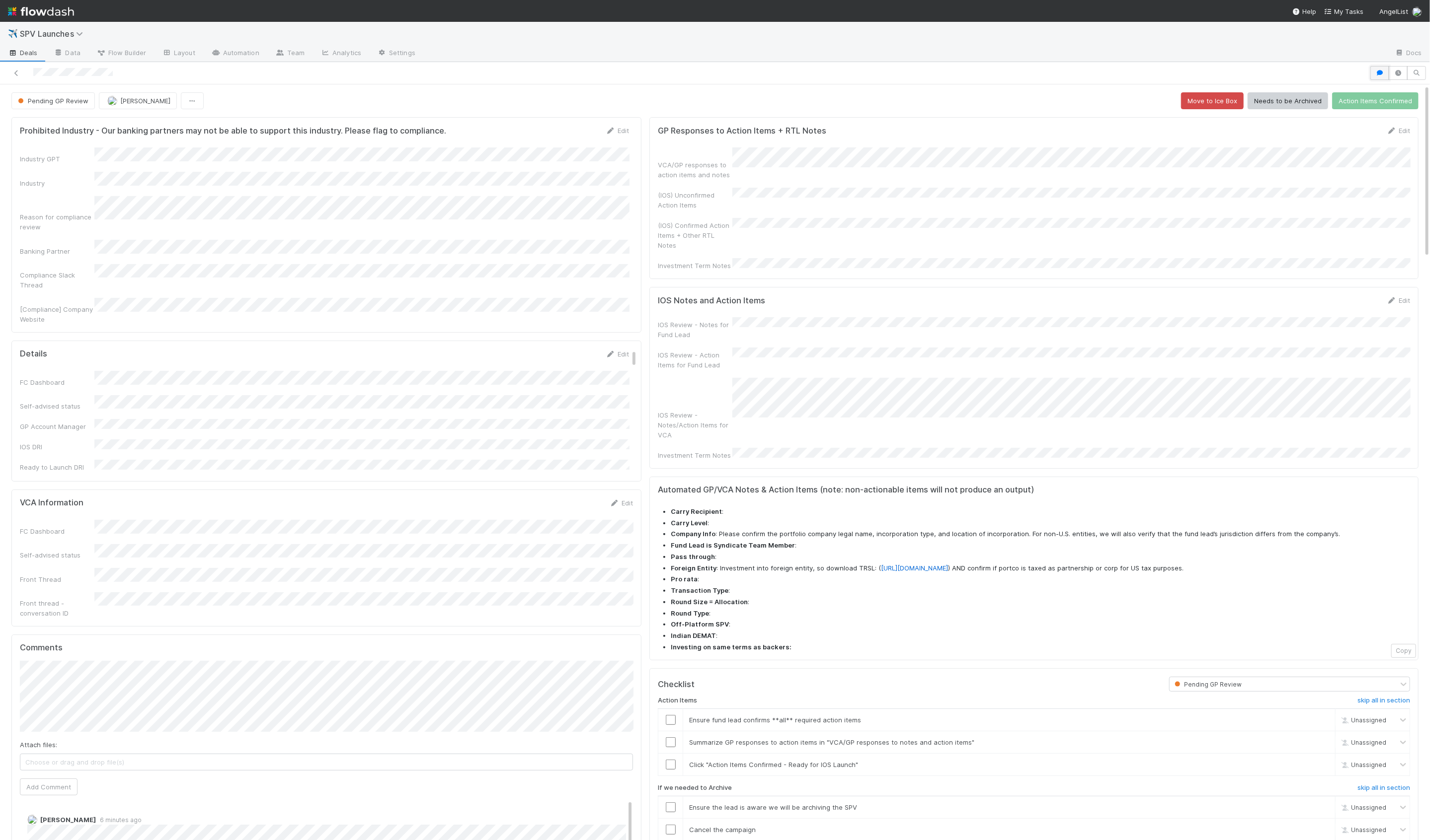
click at [1384, 73] on icon "button" at bounding box center [1379, 72] width 10 height 6
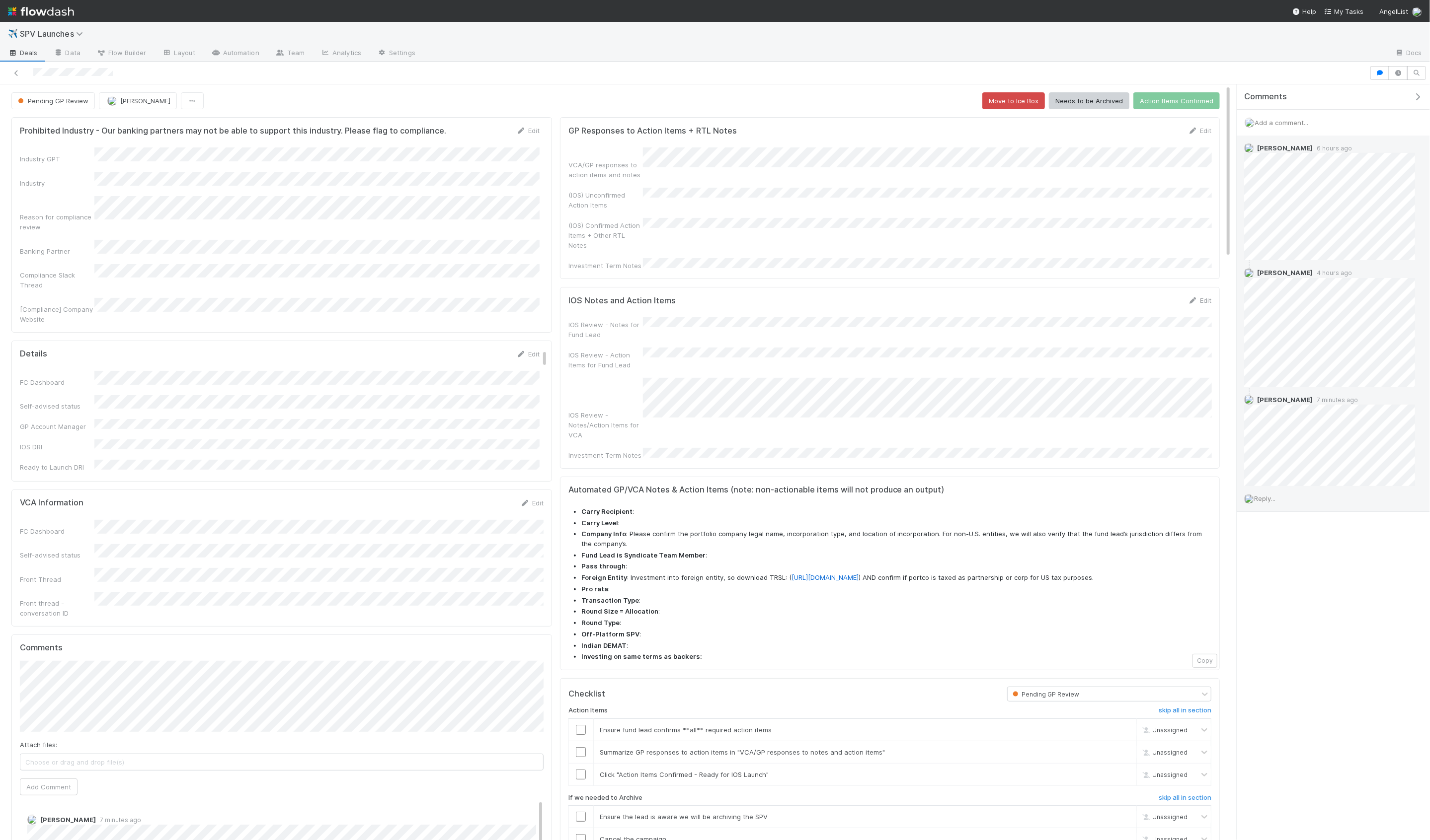
click at [1264, 496] on span "Reply..." at bounding box center [1264, 498] width 21 height 8
click at [1412, 542] on button "Ok" at bounding box center [1418, 538] width 21 height 17
click at [1031, 169] on div "VCA/GP responses to action items and notes (IOS) Unconfirmed Action Items (IOS)…" at bounding box center [889, 209] width 643 height 123
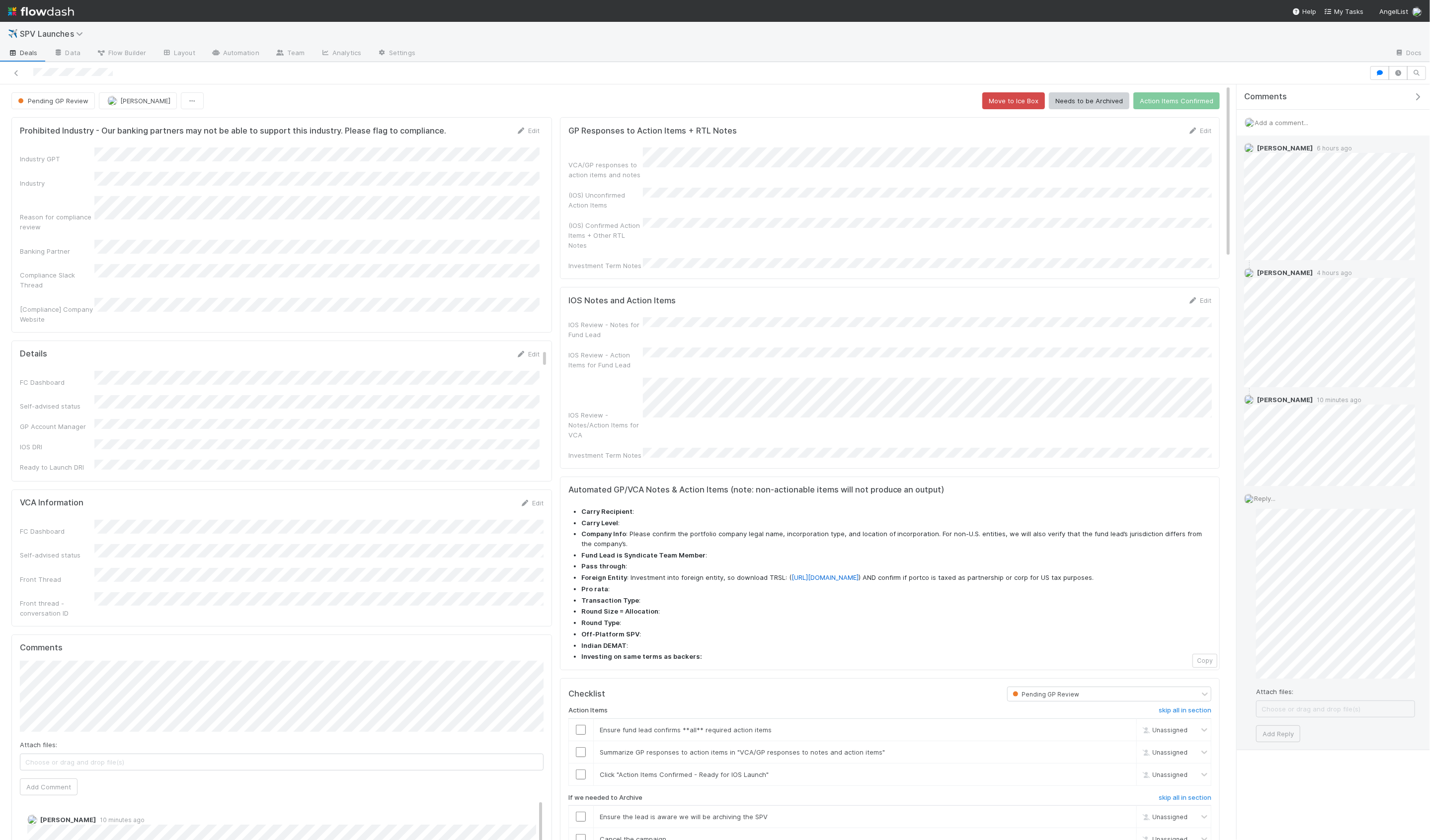
click at [1256, 649] on div "Reply... Attach files: Choose or drag and drop file(s) Add Reply" at bounding box center [1330, 617] width 186 height 264
click at [1257, 630] on div "Reply... Attach files: Choose or drag and drop file(s) Add Reply" at bounding box center [1330, 608] width 186 height 246
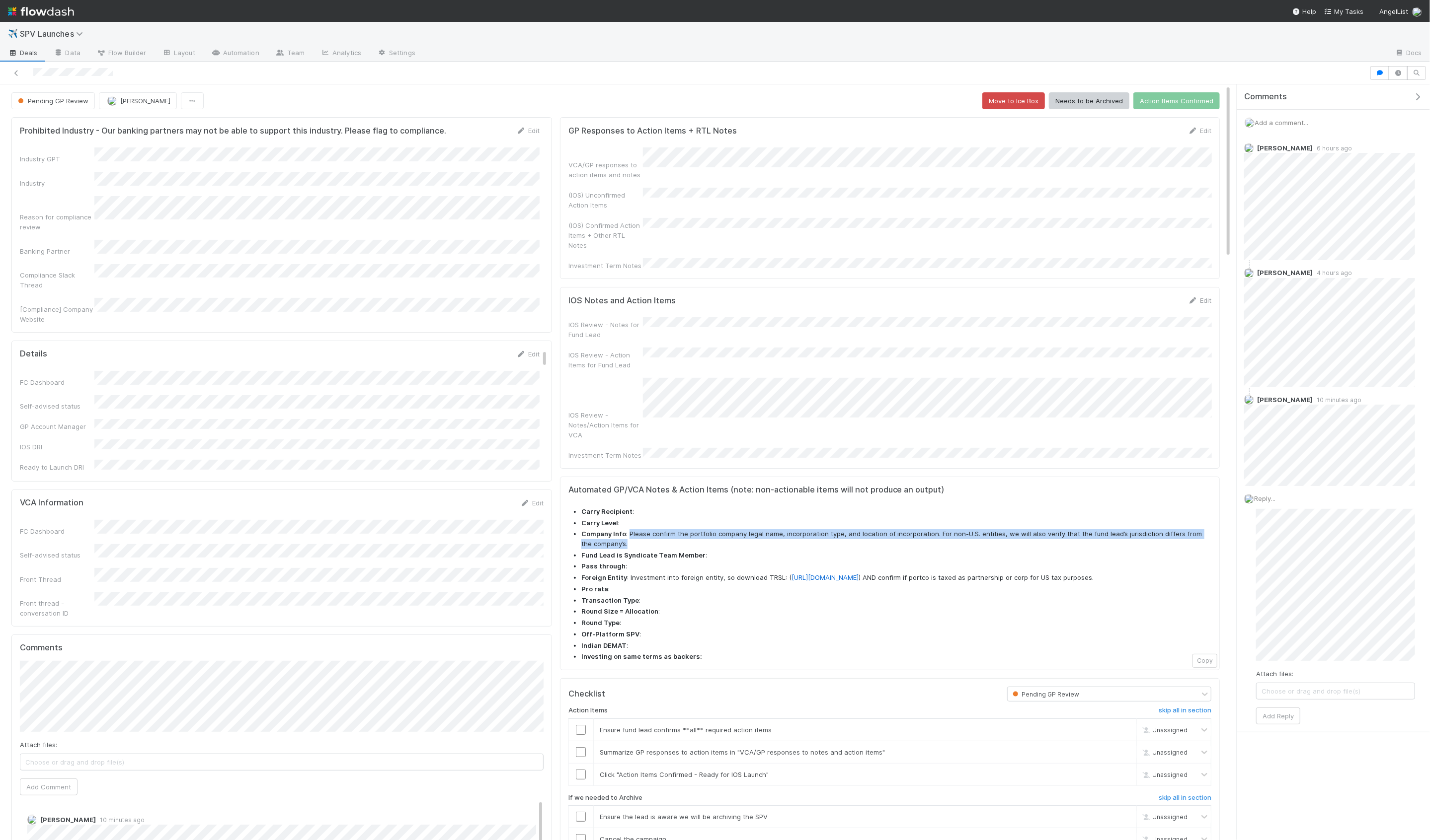
click at [629, 530] on li "Company Info : Please confirm the portfolio company legal name, incorporation t…" at bounding box center [896, 539] width 630 height 20
copy li "Please confirm the portfolio company legal name, incorporation type, and locati…"
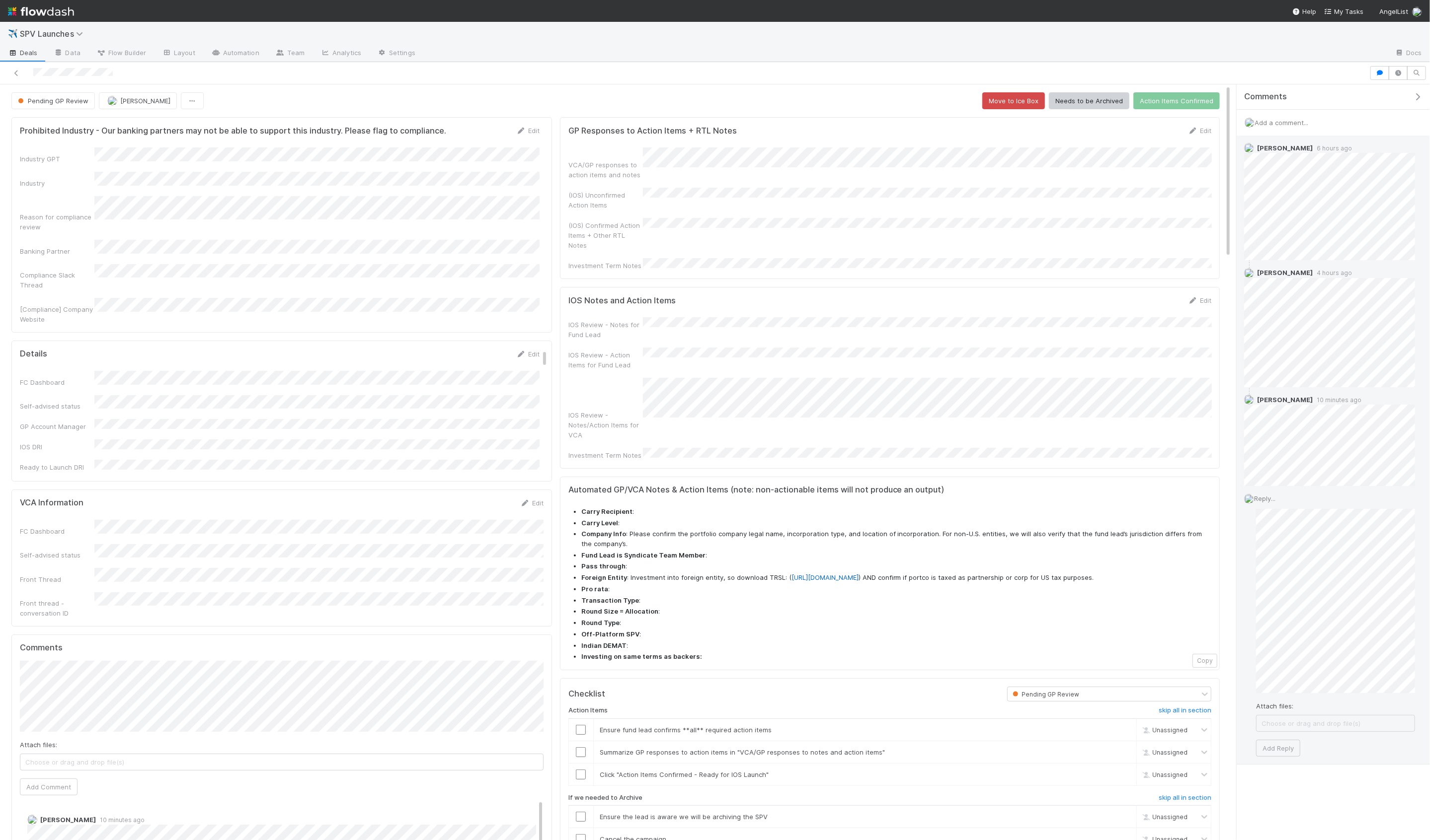
scroll to position [59, 0]
click at [1373, 692] on div "Attach files: Choose or drag and drop file(s) Add Reply" at bounding box center [1335, 632] width 159 height 248
click at [1372, 692] on div "Attach files: Choose or drag and drop file(s) Add Reply" at bounding box center [1335, 632] width 159 height 248
click at [1283, 751] on button "Add Reply" at bounding box center [1277, 748] width 44 height 17
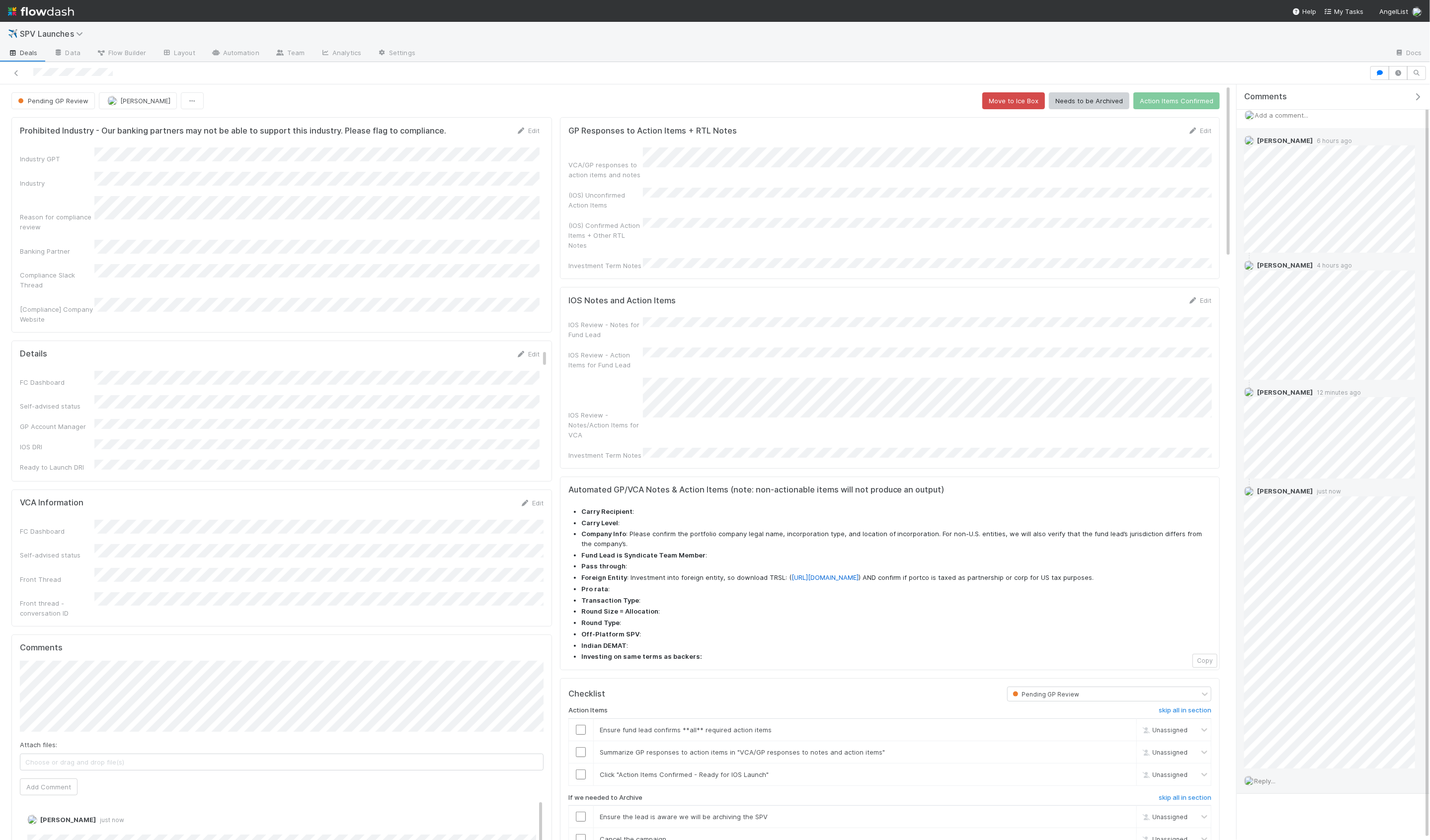
scroll to position [8, 0]
click at [1054, 564] on ul "Carry Recipient : Carry Level : Company Info : Please confirm the portfolio com…" at bounding box center [889, 584] width 643 height 155
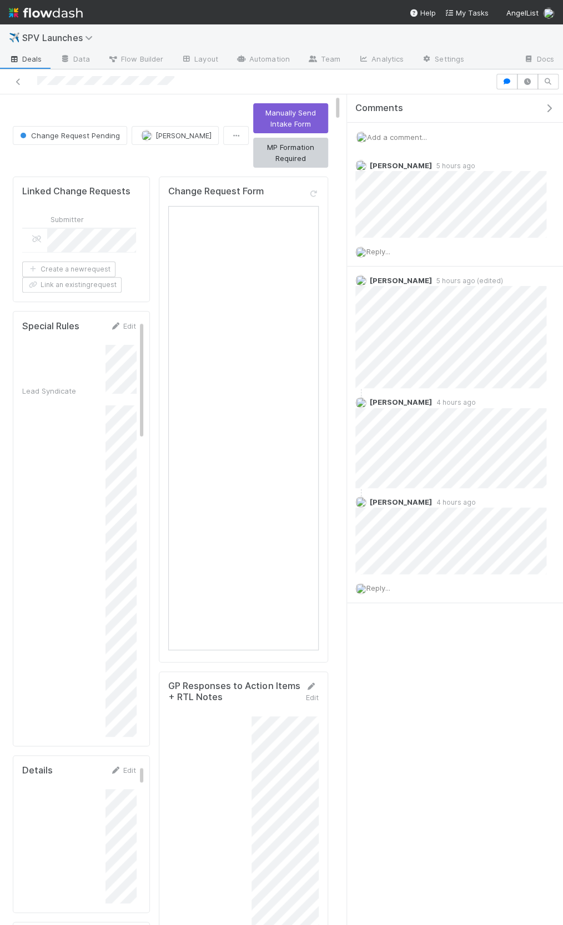
click at [553, 109] on icon "button" at bounding box center [548, 108] width 11 height 9
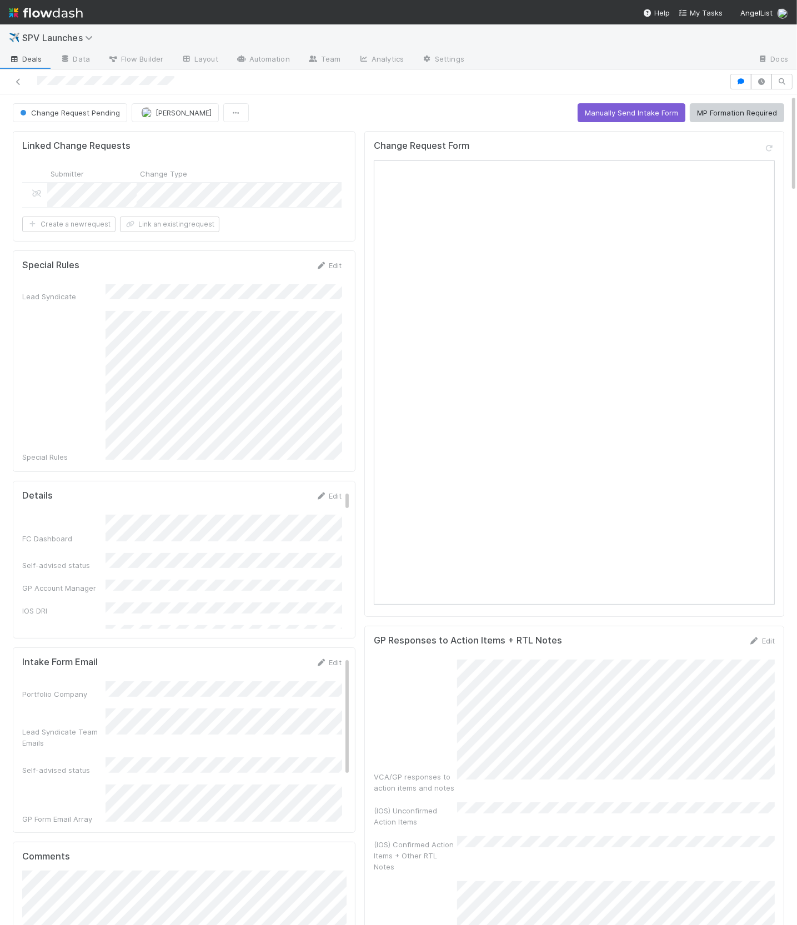
click at [235, 274] on form "Special Rules Edit Lead Syndicate Special Rules" at bounding box center [181, 361] width 319 height 203
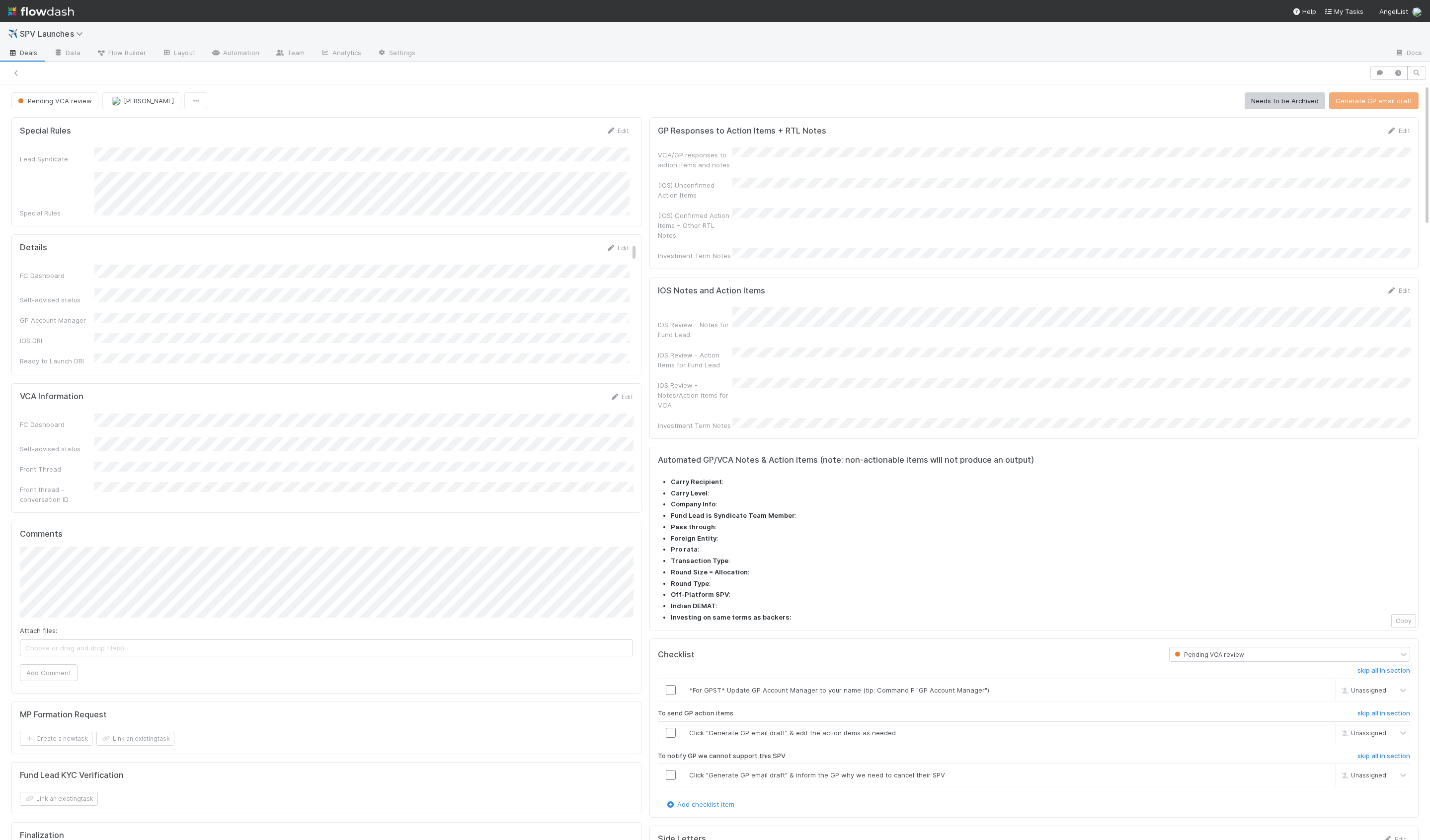
click at [16, 72] on icon at bounding box center [16, 72] width 10 height 6
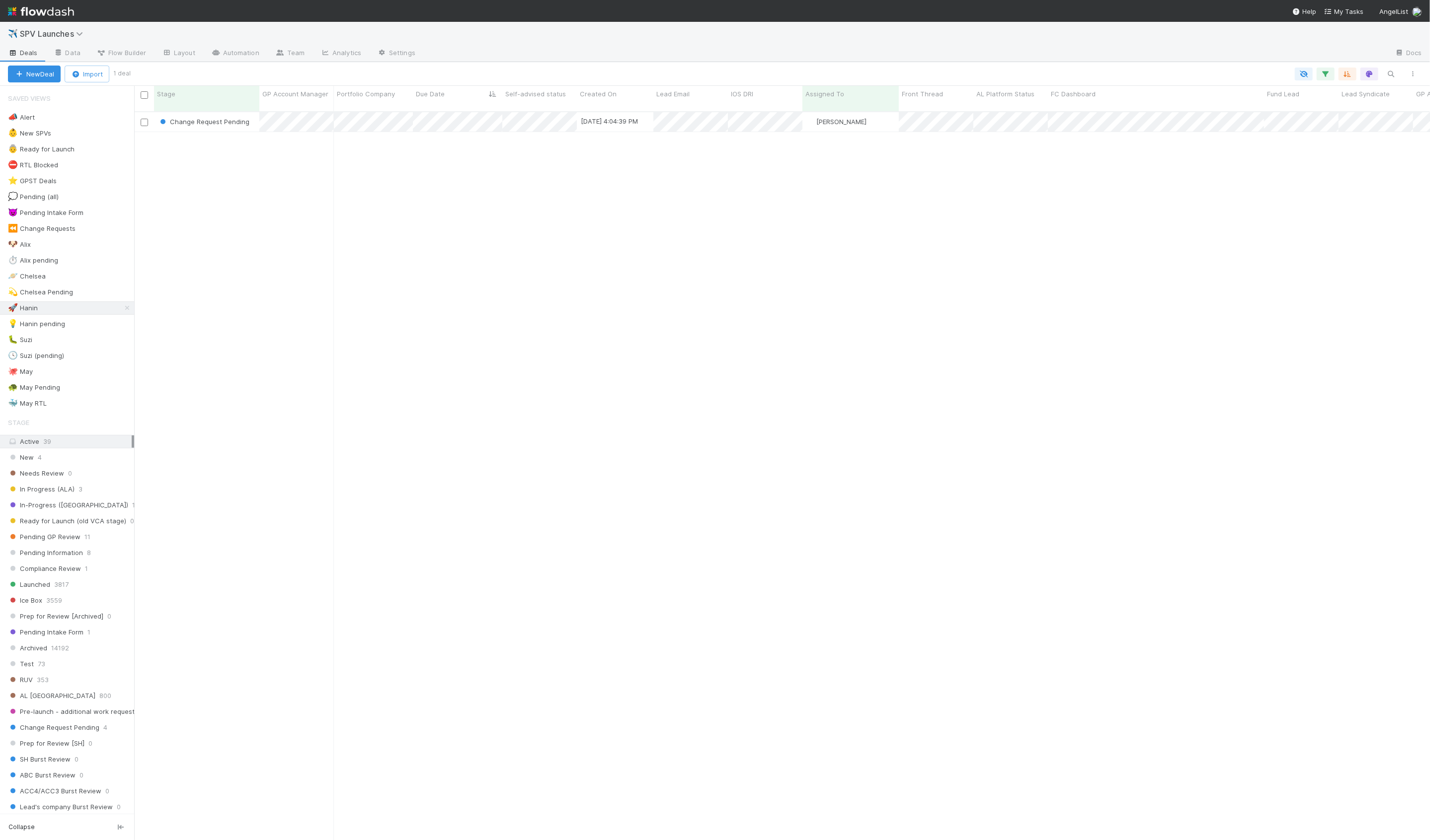
scroll to position [737, 1296]
click at [258, 169] on div "Change Request Pending [DATE] 4:04:39 PM [PERSON_NAME] 0 0 0 0 0 0 0 1 1 0 0 0" at bounding box center [782, 479] width 1296 height 736
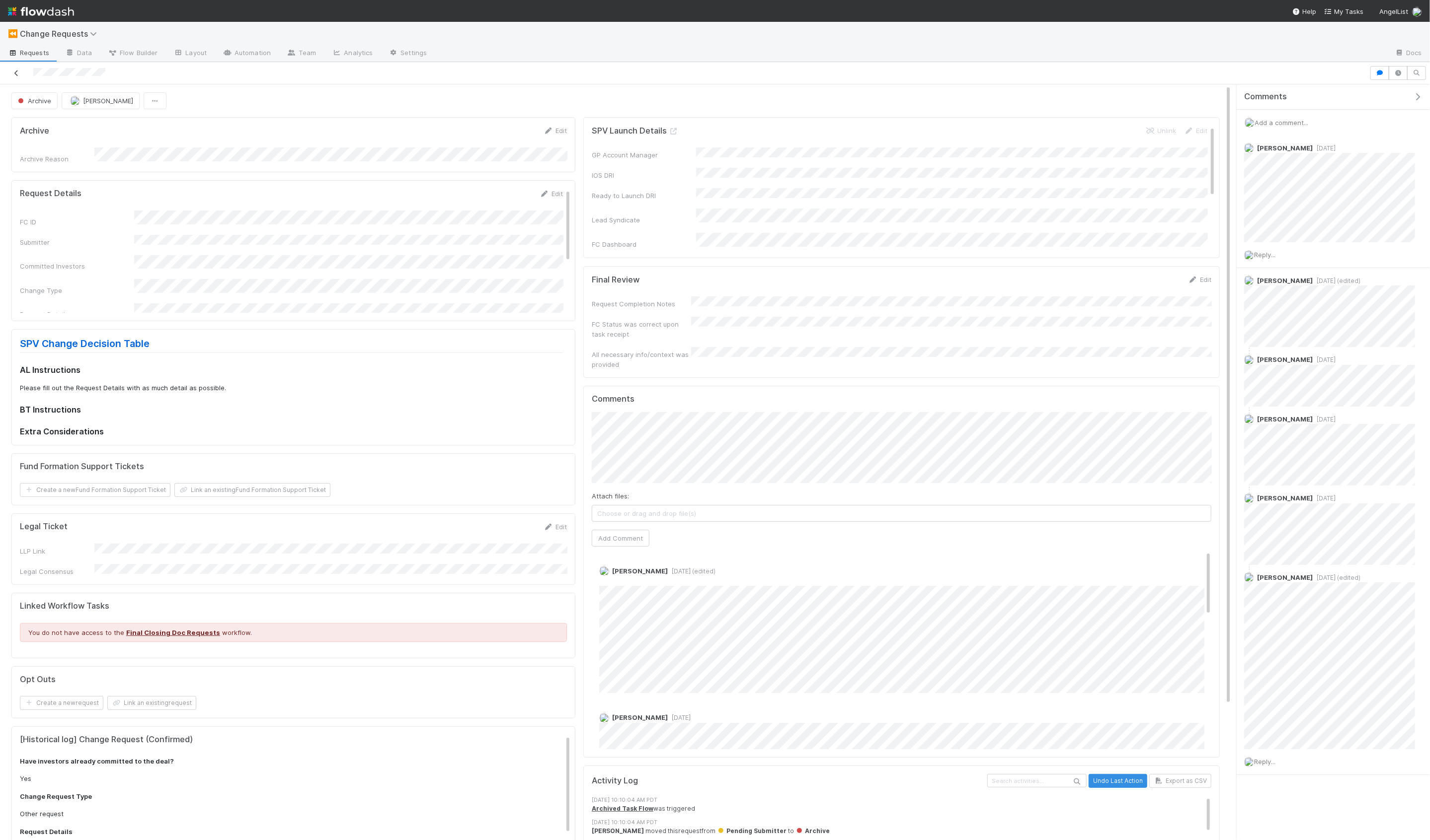
click at [19, 76] on link at bounding box center [16, 72] width 10 height 10
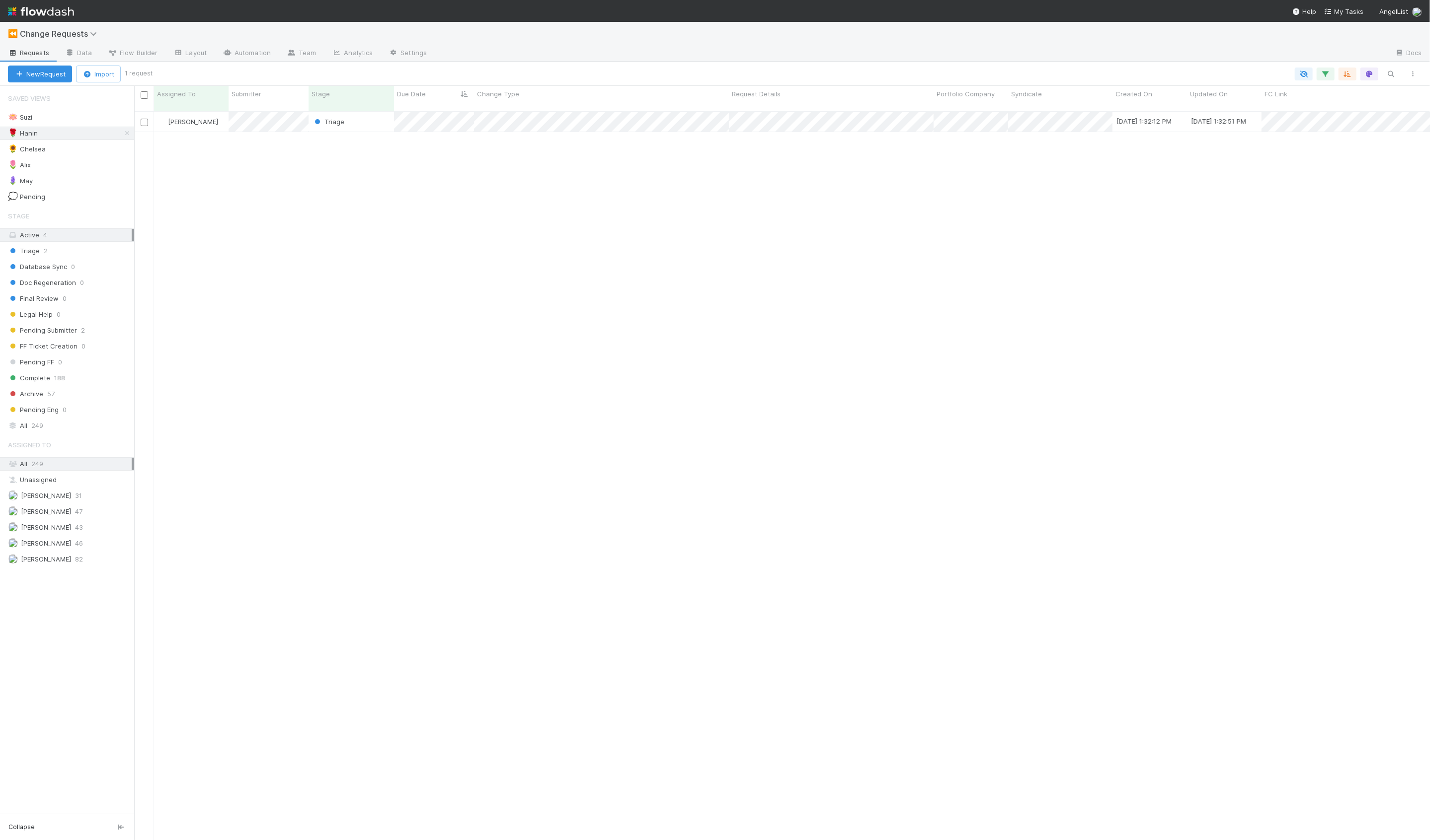
scroll to position [737, 1296]
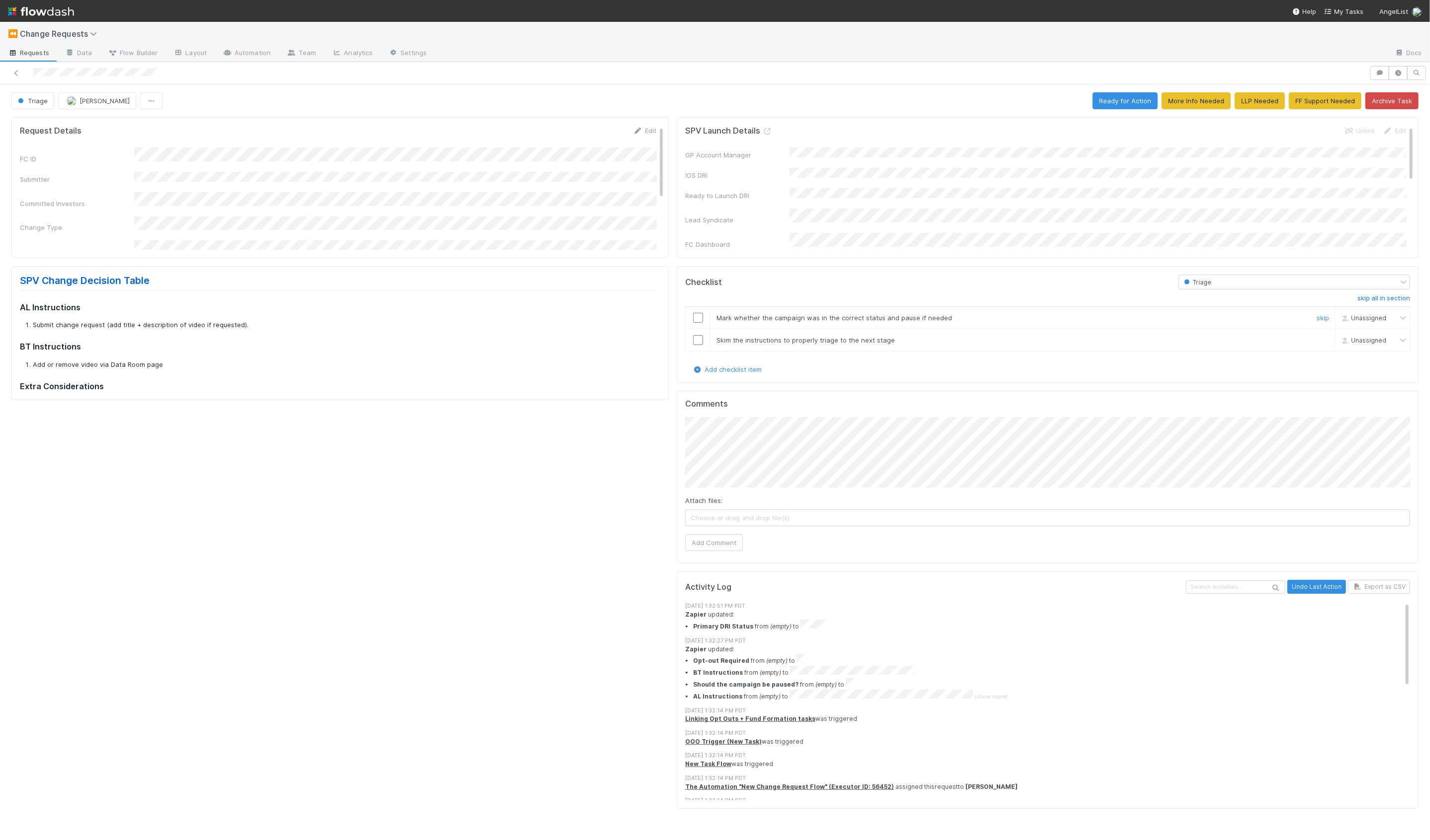
click at [701, 317] on input "checkbox" at bounding box center [697, 318] width 10 height 10
click at [702, 340] on input "checkbox" at bounding box center [697, 340] width 10 height 10
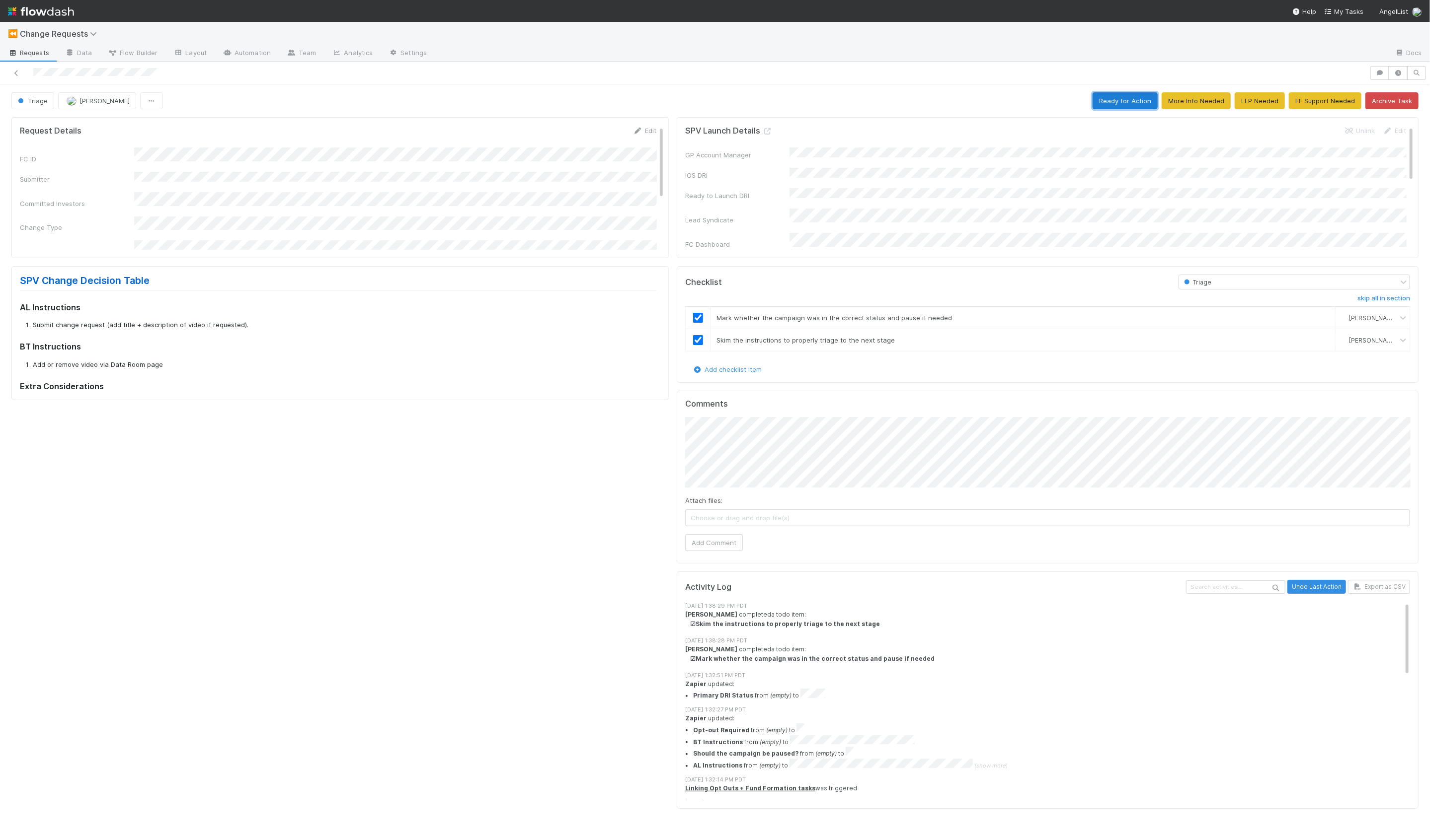
click at [1125, 107] on button "Ready for Action" at bounding box center [1125, 100] width 65 height 17
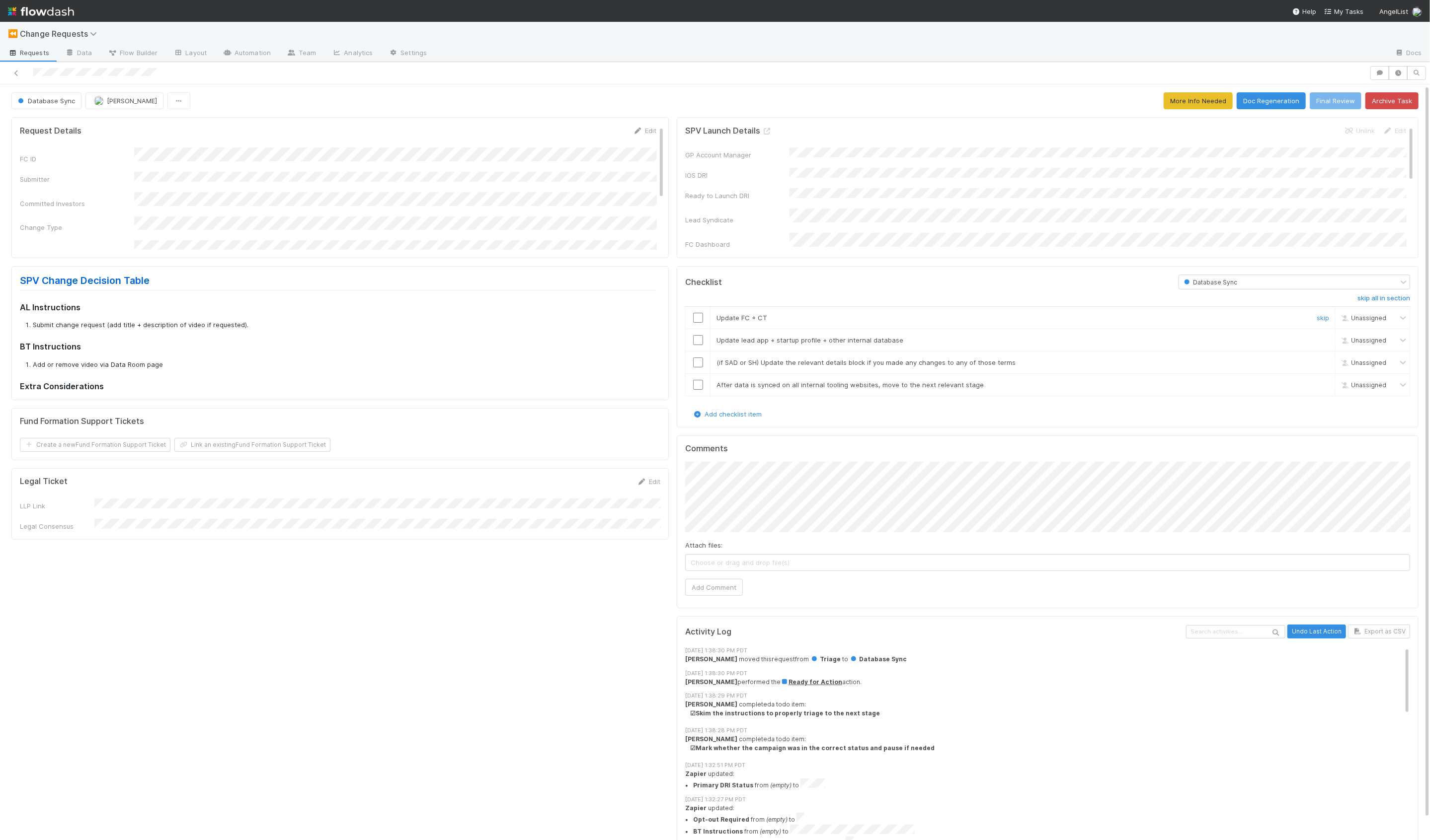
click at [697, 314] on input "checkbox" at bounding box center [697, 318] width 10 height 10
click at [1317, 337] on link "skip" at bounding box center [1323, 340] width 13 height 8
click at [1323, 359] on link "skip" at bounding box center [1323, 362] width 13 height 8
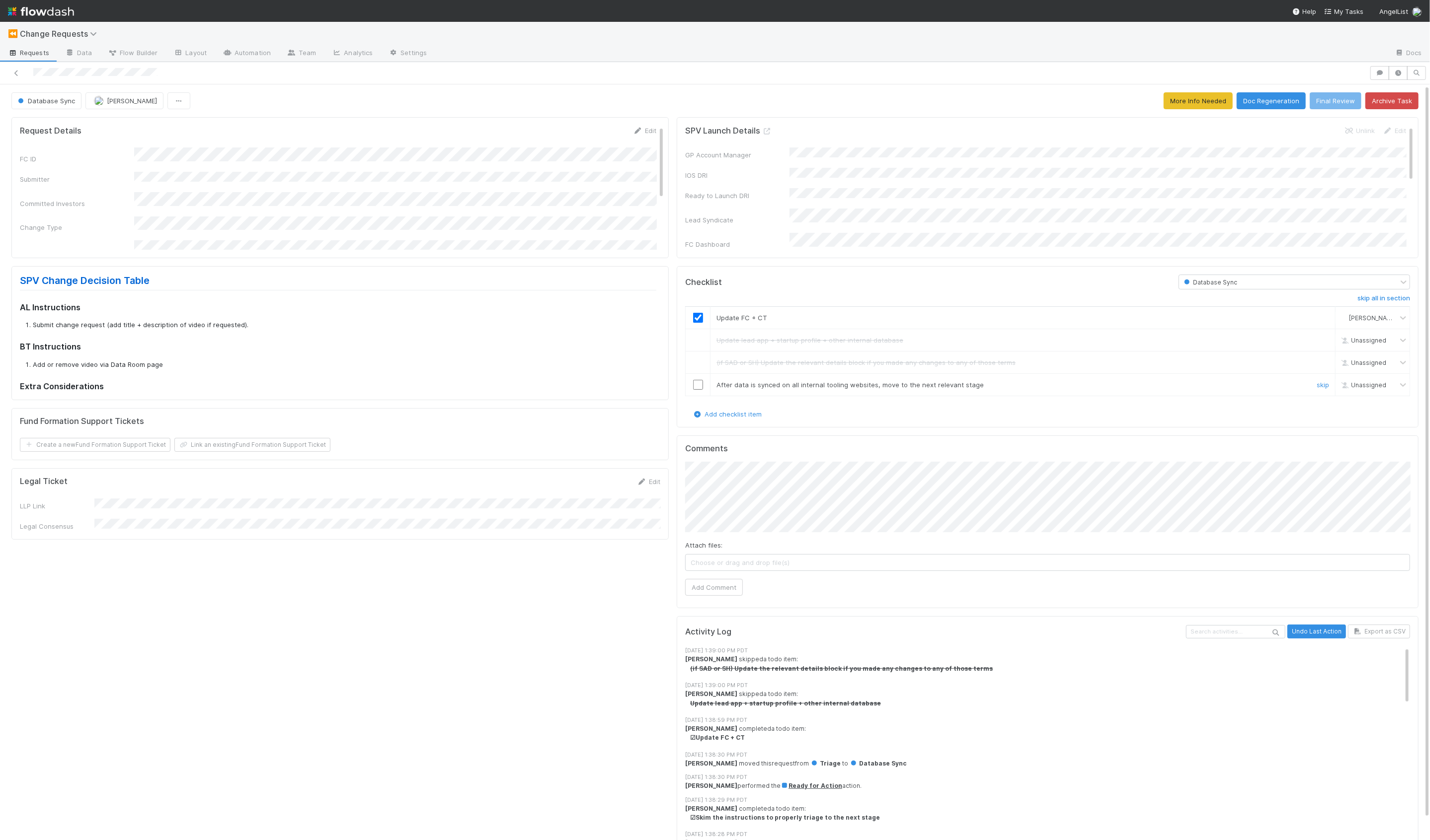
click at [1321, 381] on link "skip" at bounding box center [1323, 385] width 13 height 8
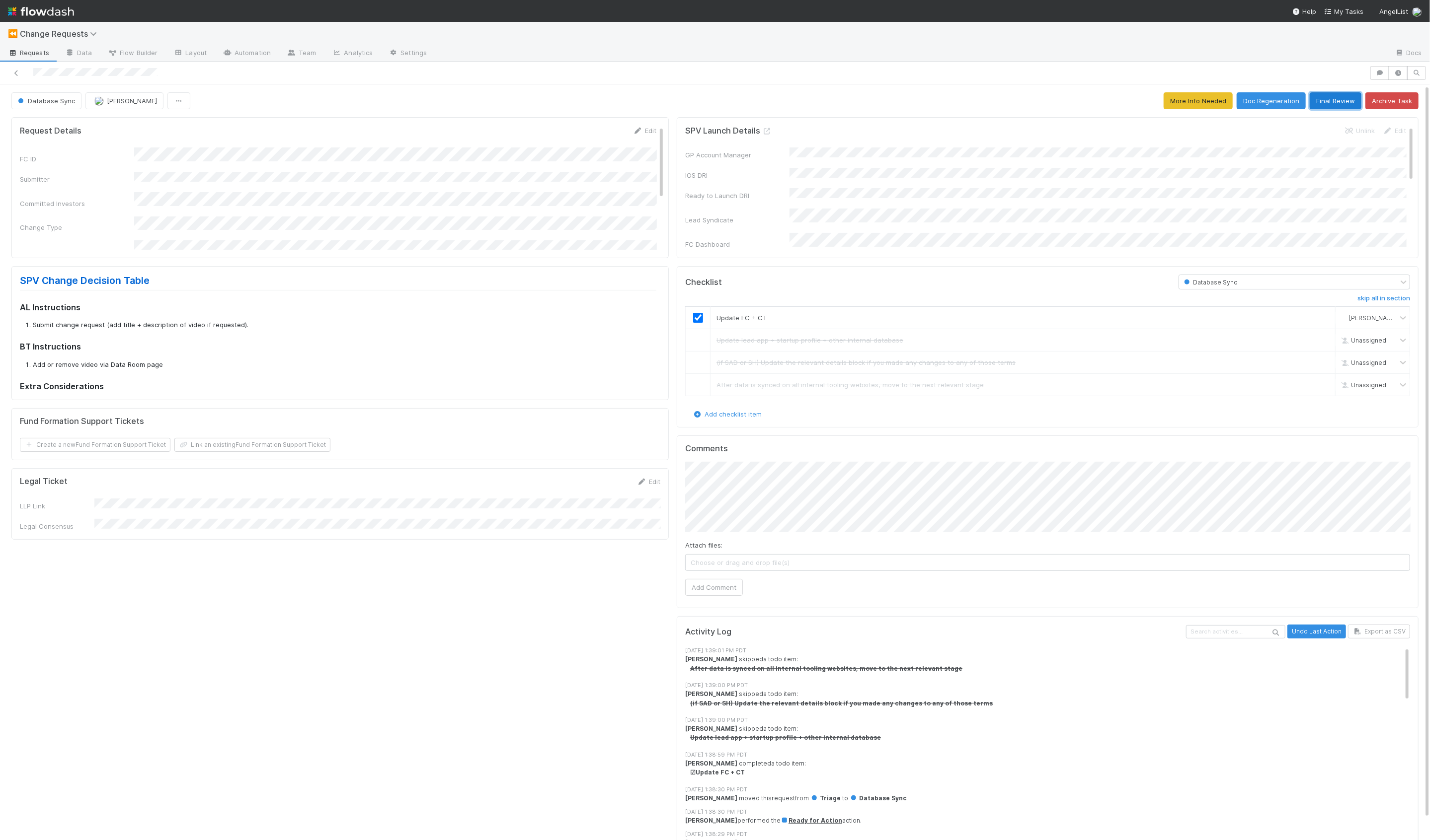
click at [1325, 100] on button "Final Review" at bounding box center [1335, 100] width 52 height 17
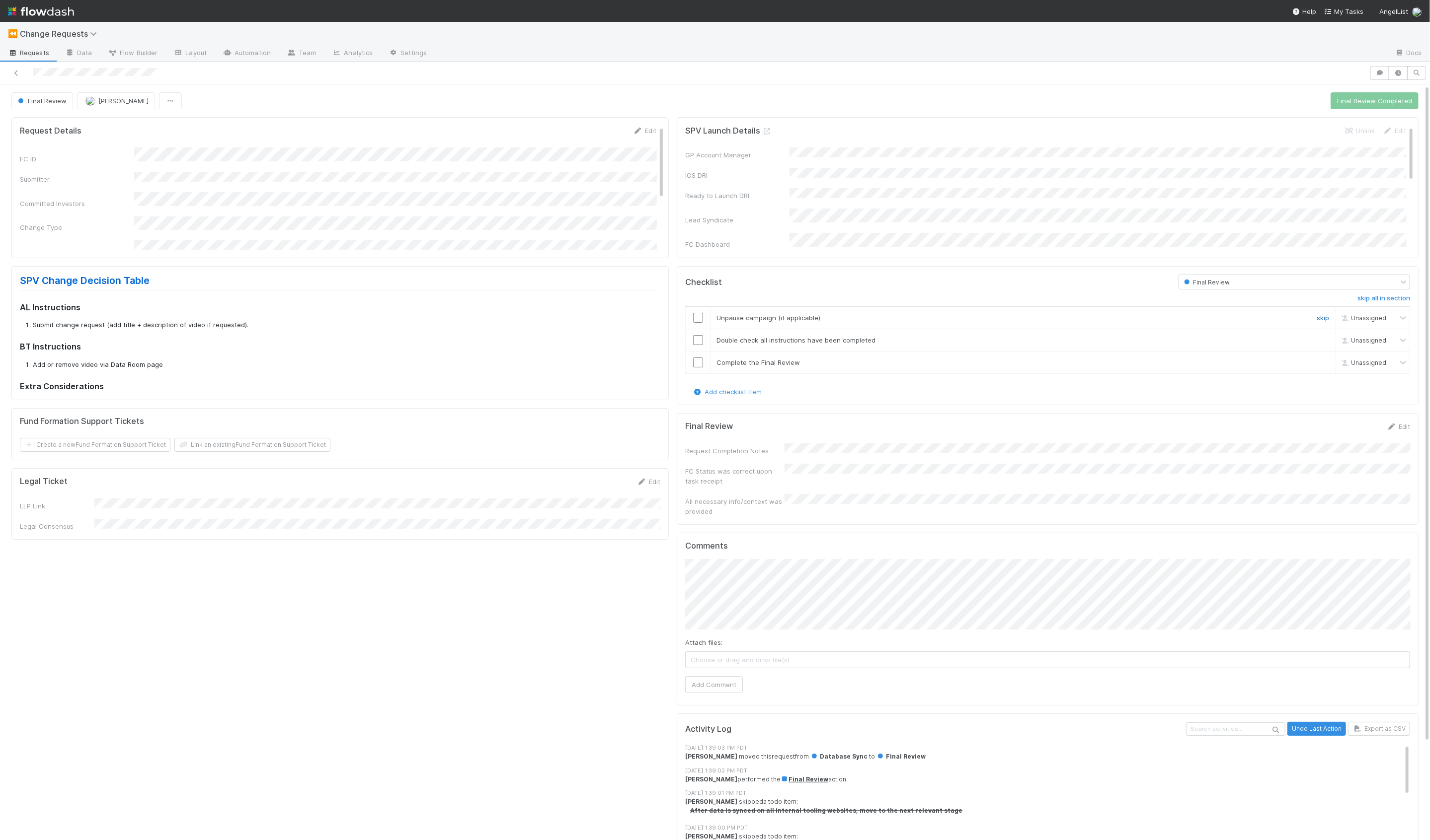
click at [1319, 315] on link "skip" at bounding box center [1323, 318] width 13 height 8
click at [698, 338] on input "checkbox" at bounding box center [697, 340] width 10 height 10
drag, startPoint x: 699, startPoint y: 360, endPoint x: 734, endPoint y: 371, distance: 36.7
click at [699, 360] on input "checkbox" at bounding box center [697, 362] width 10 height 10
click at [1399, 428] on link "Edit" at bounding box center [1398, 426] width 23 height 8
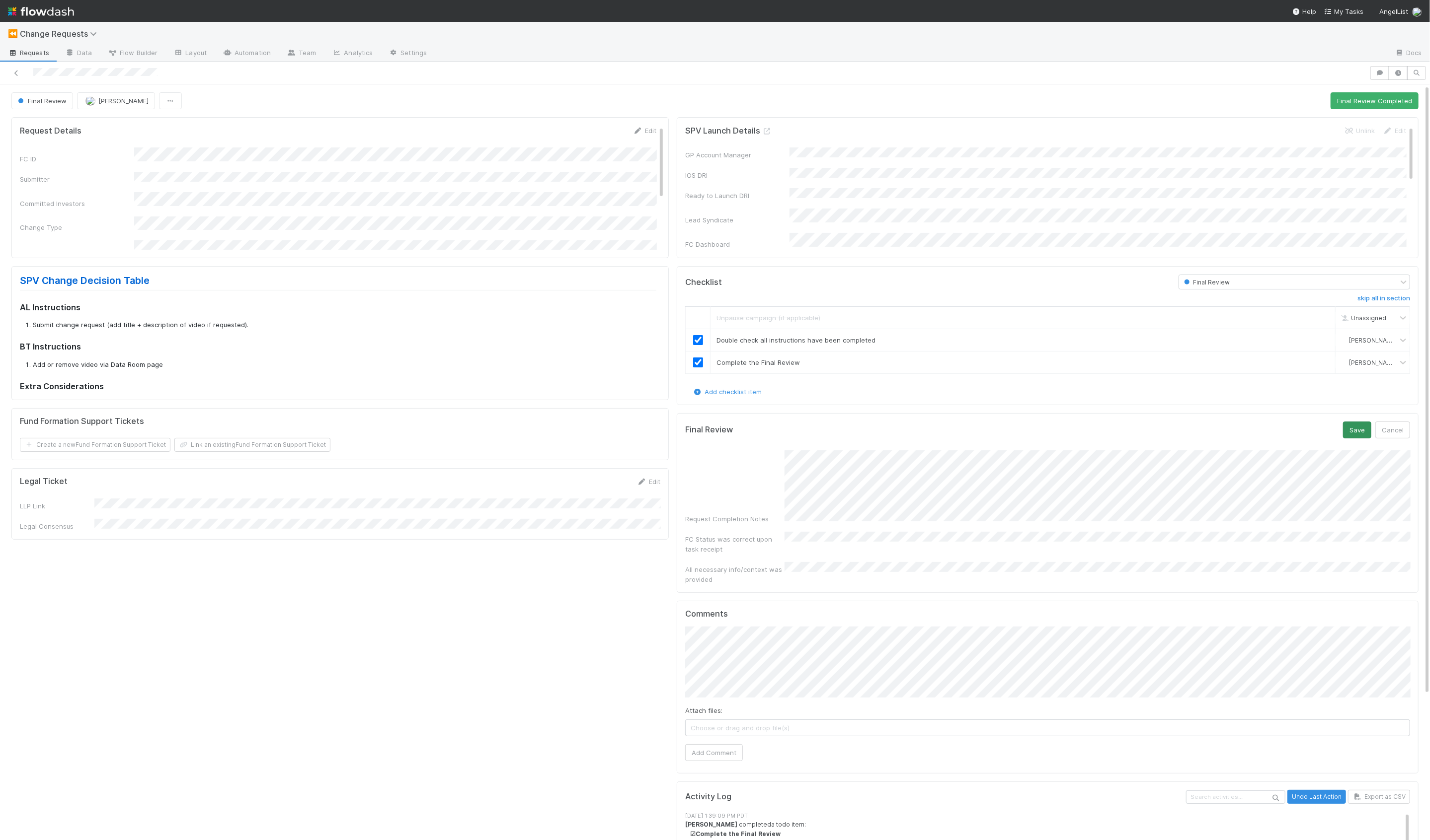
drag, startPoint x: 1336, startPoint y: 432, endPoint x: 1345, endPoint y: 433, distance: 9.1
click at [1337, 432] on div "Final Review Save Cancel" at bounding box center [1047, 429] width 725 height 17
click at [1349, 433] on button "Save" at bounding box center [1357, 429] width 29 height 17
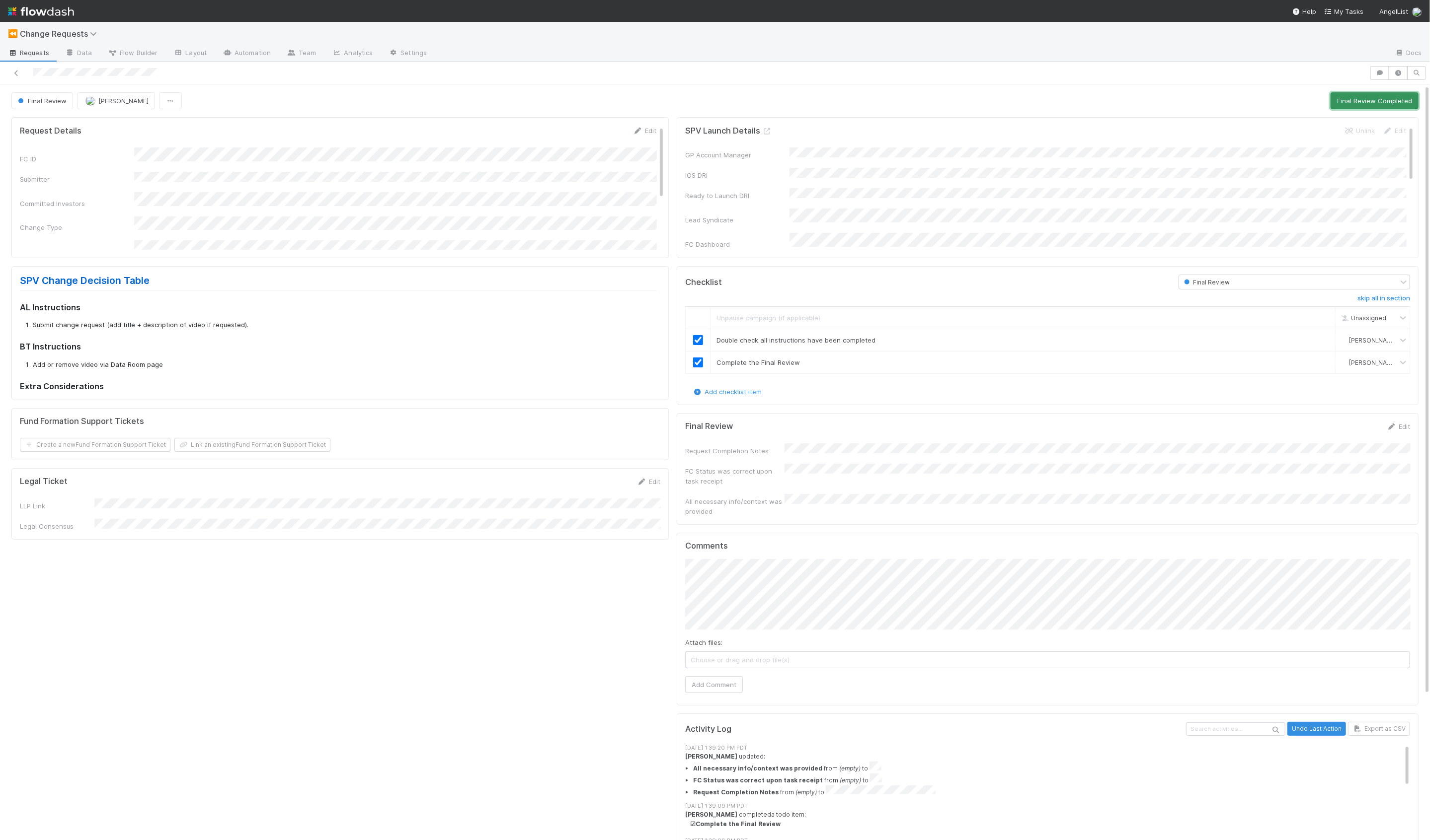
click at [1349, 104] on button "Final Review Completed" at bounding box center [1375, 100] width 88 height 17
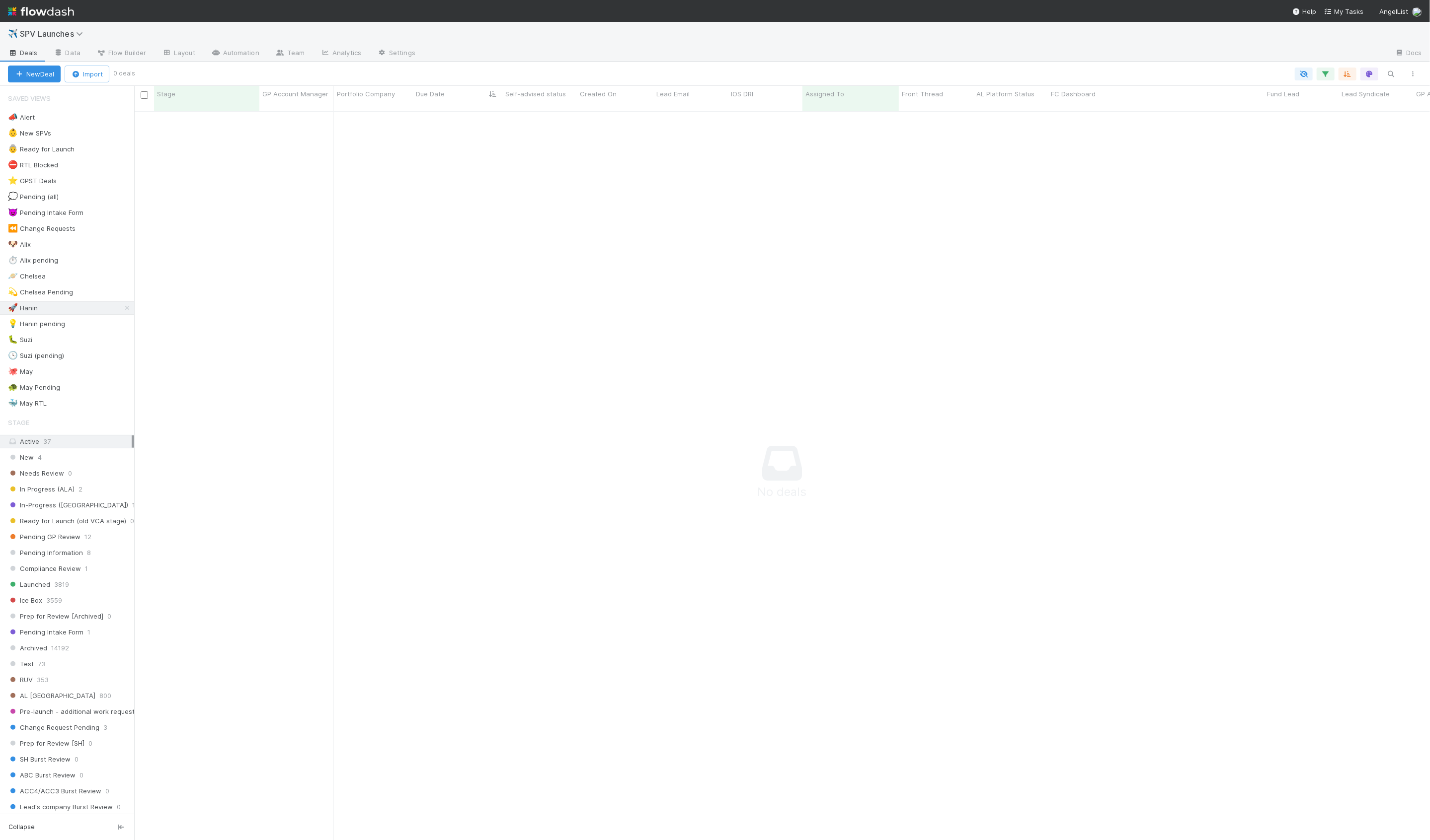
scroll to position [737, 1296]
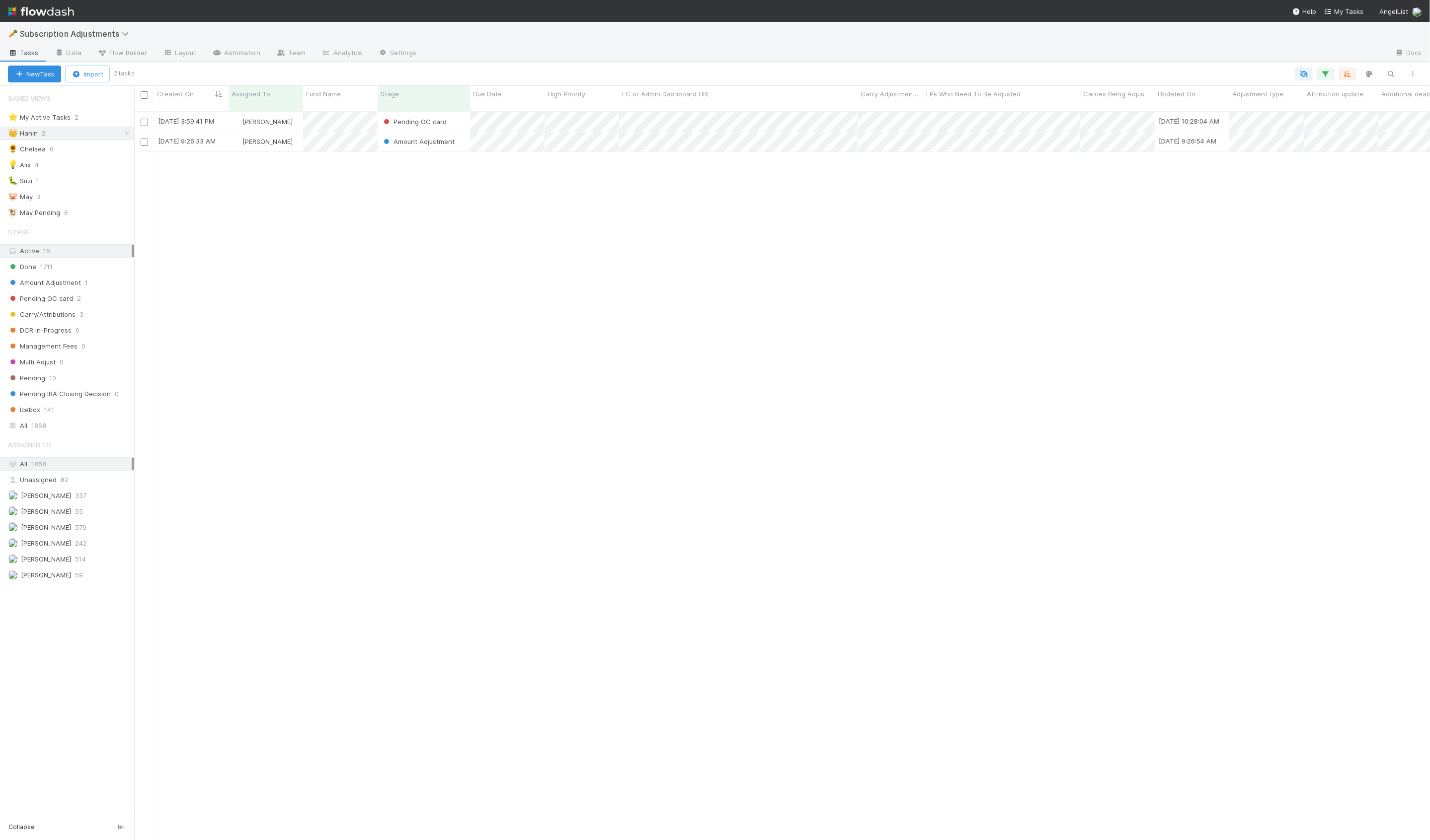
scroll to position [737, 1296]
